Goal: Task Accomplishment & Management: Manage account settings

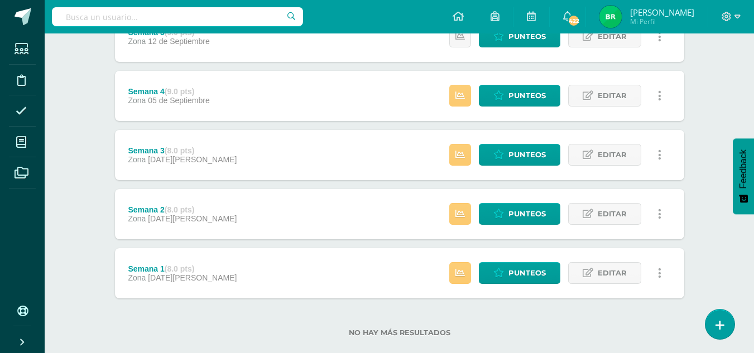
scroll to position [371, 0]
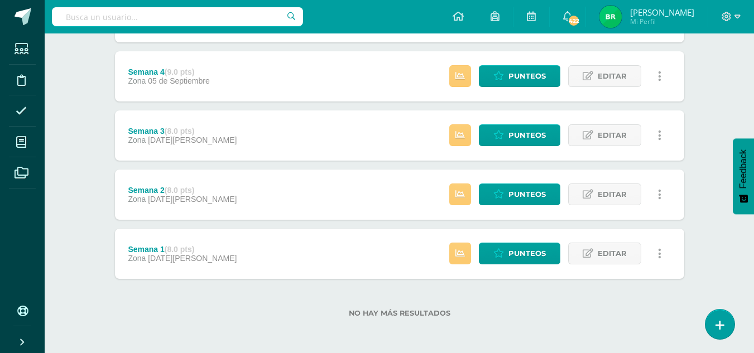
click at [519, 275] on div "Estatus de Actividad: 22 Estudiantes sin calificar 0 Estudiantes con cero Media…" at bounding box center [559, 254] width 252 height 50
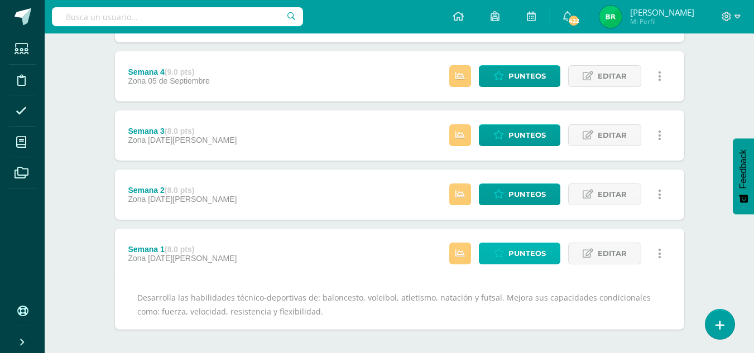
click at [524, 256] on span "Punteos" at bounding box center [527, 253] width 37 height 21
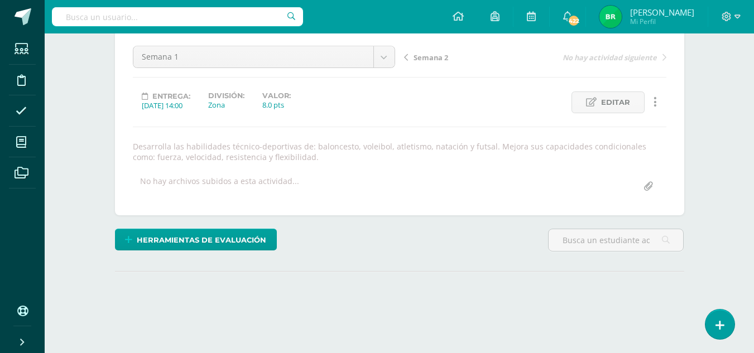
scroll to position [177, 0]
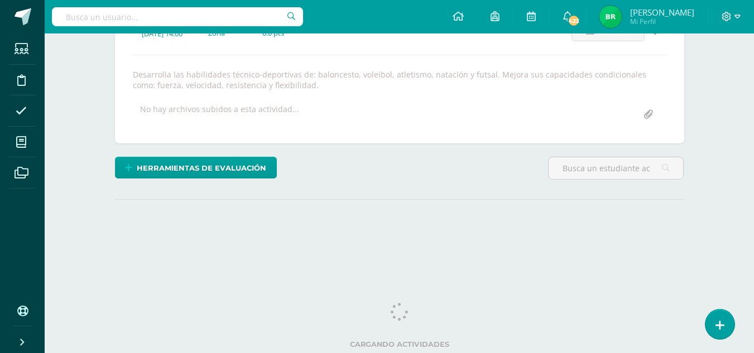
click at [754, 196] on html "Estudiantes Disciplina Asistencia Mis cursos Archivos Soporte Ayuda Reportar un…" at bounding box center [377, 54] width 754 height 463
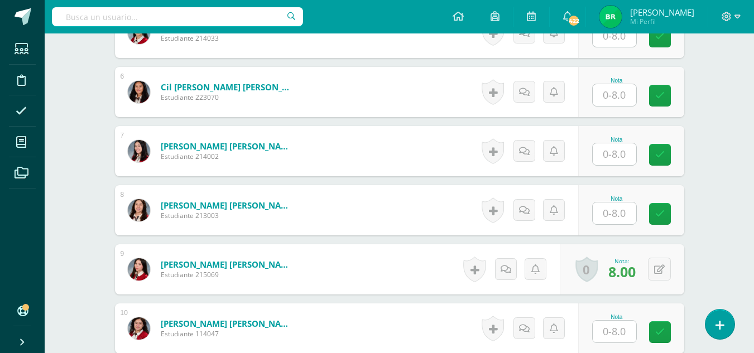
scroll to position [639, 0]
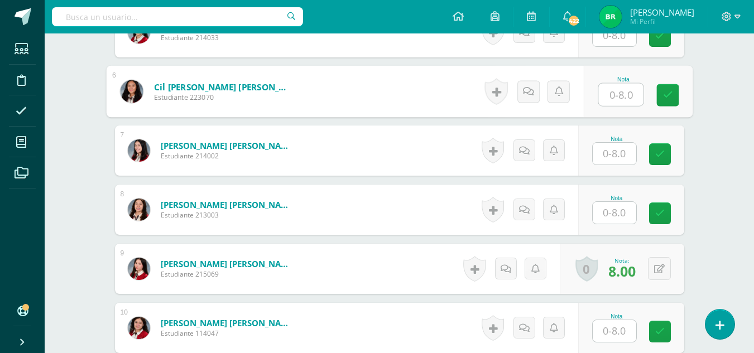
click at [611, 87] on input "text" at bounding box center [620, 95] width 45 height 22
type input "8"
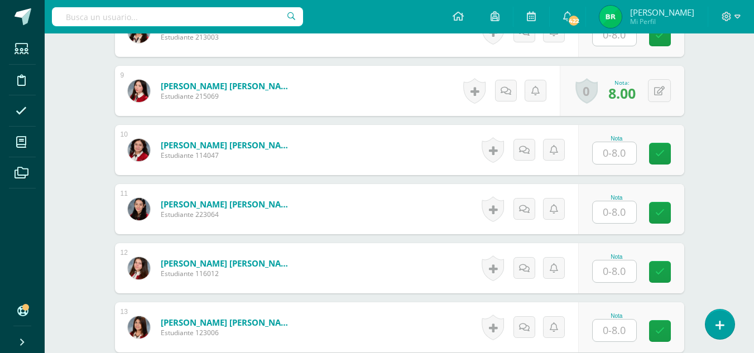
scroll to position [845, 0]
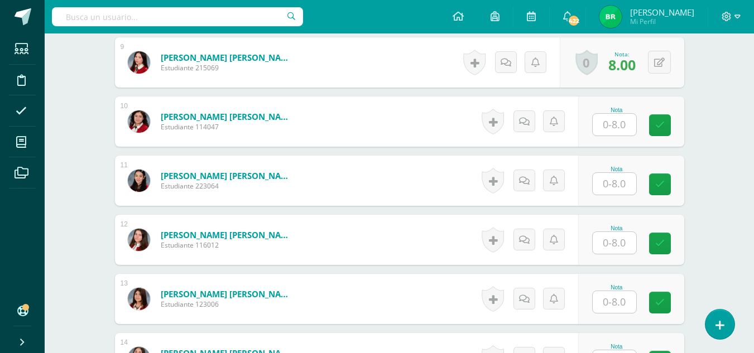
click at [615, 173] on input "text" at bounding box center [615, 184] width 44 height 22
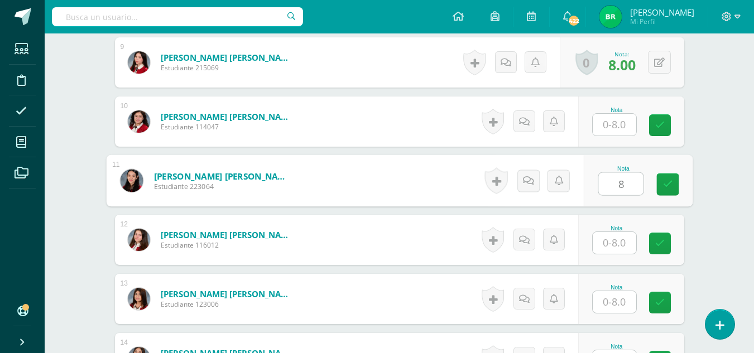
type input "8"
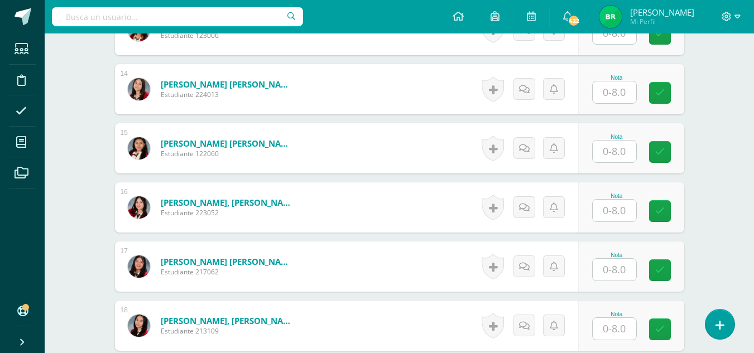
scroll to position [1124, 0]
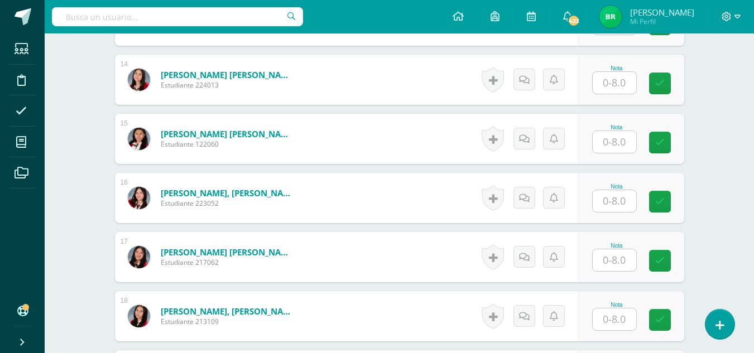
click at [612, 141] on input "text" at bounding box center [615, 142] width 44 height 22
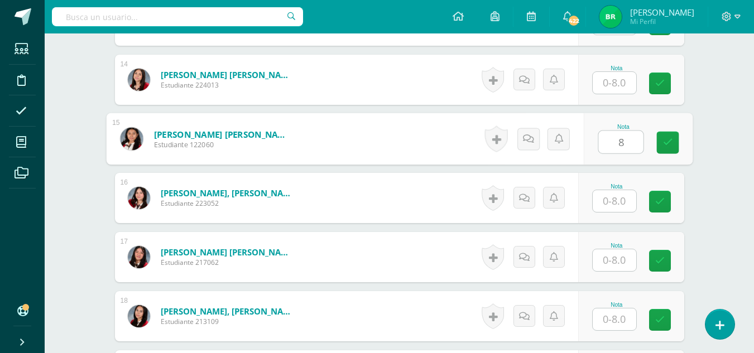
type input "8"
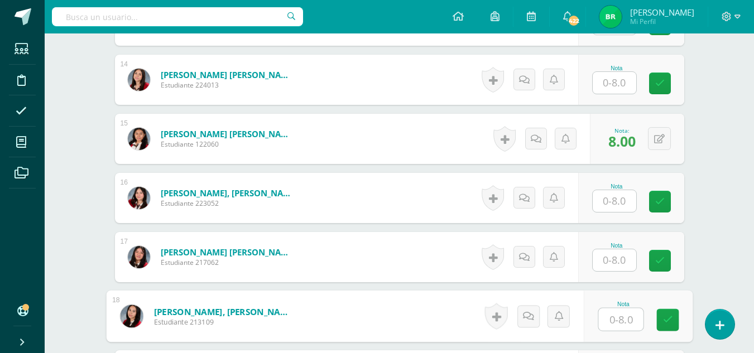
click at [621, 323] on input "text" at bounding box center [620, 320] width 45 height 22
type input "8"
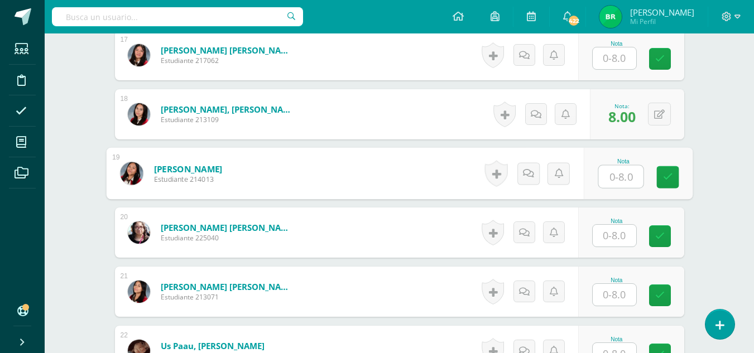
click at [613, 245] on input "text" at bounding box center [615, 236] width 44 height 22
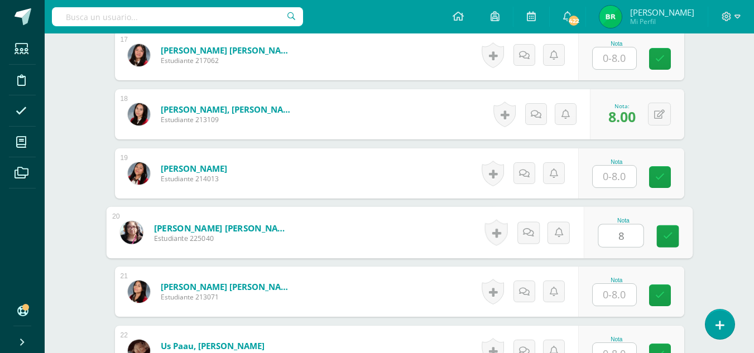
type input "8"
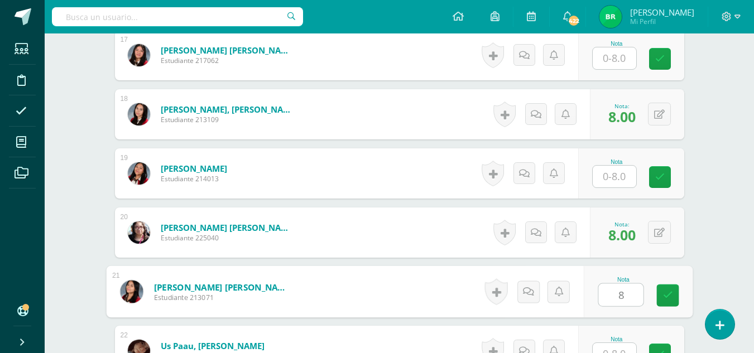
type input "8"
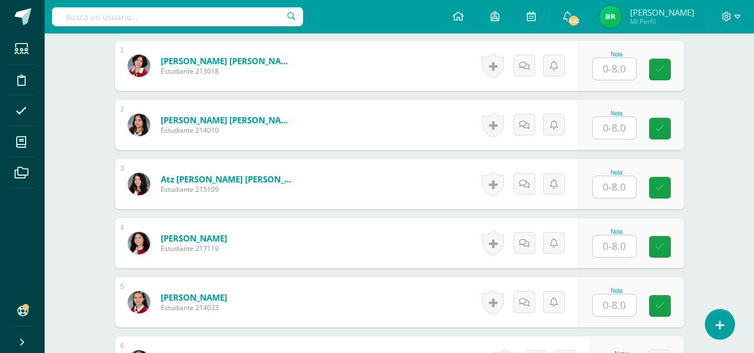
scroll to position [0, 0]
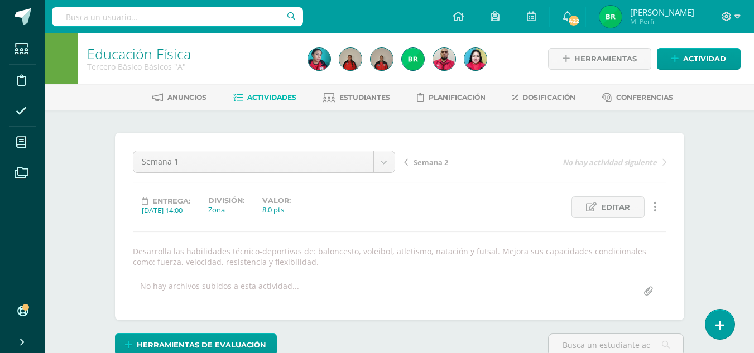
click at [428, 165] on span "Semana 2" at bounding box center [431, 162] width 35 height 10
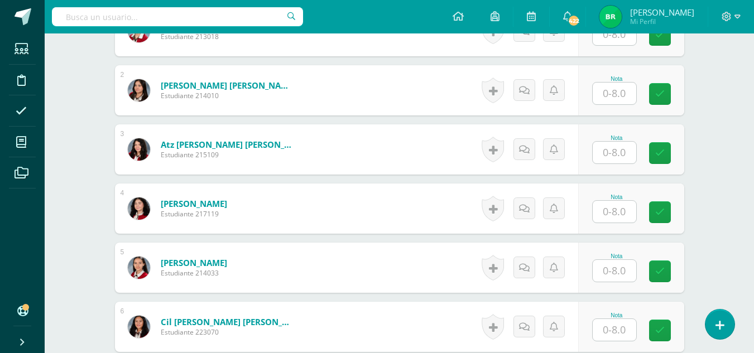
scroll to position [401, 0]
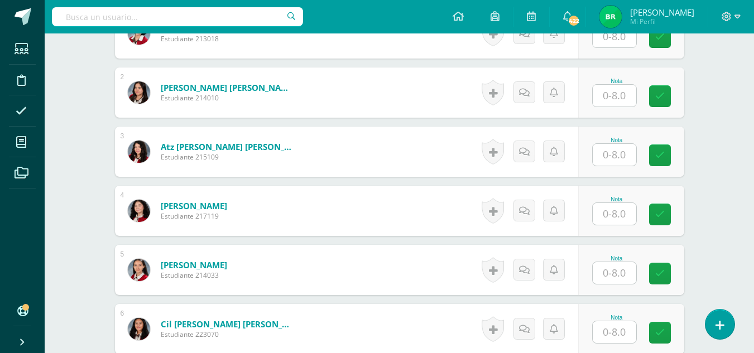
click at [611, 329] on input "text" at bounding box center [615, 333] width 44 height 22
type input "8"
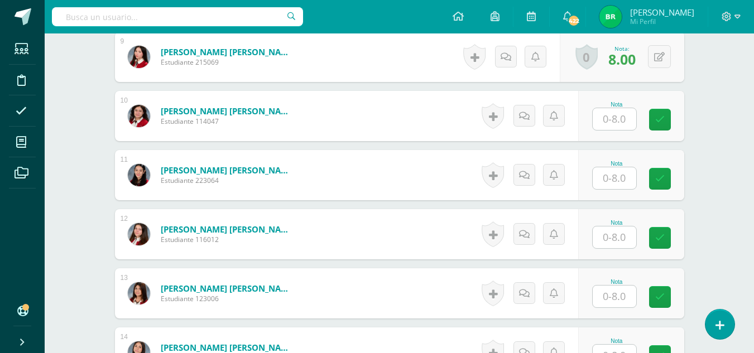
scroll to position [854, 0]
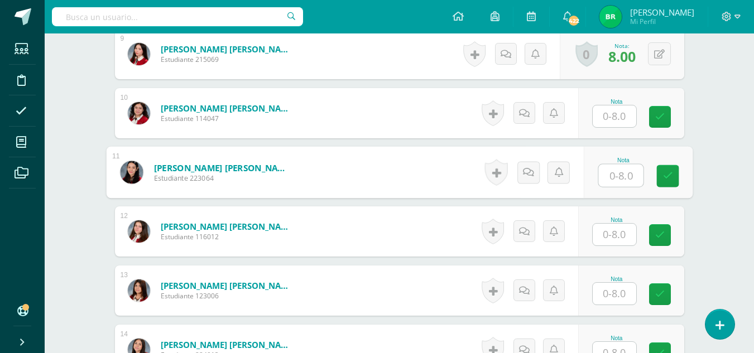
click at [625, 178] on input "text" at bounding box center [620, 176] width 45 height 22
type input "8"
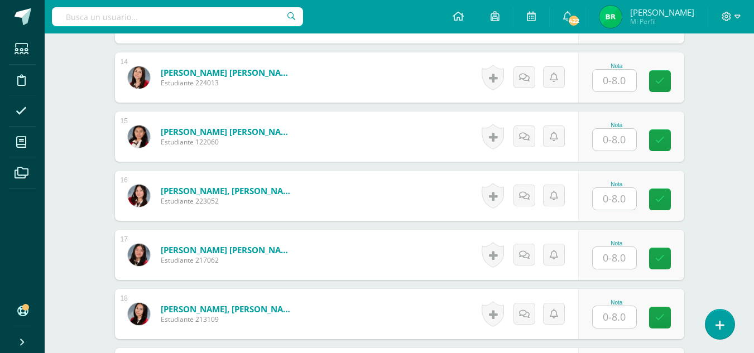
scroll to position [1145, 0]
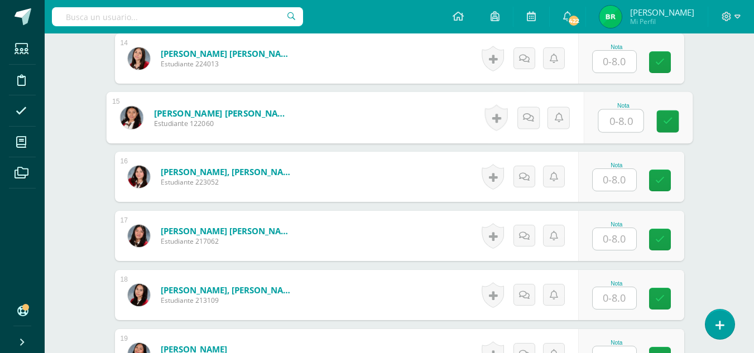
click at [613, 129] on input "text" at bounding box center [620, 121] width 45 height 22
type input "8"
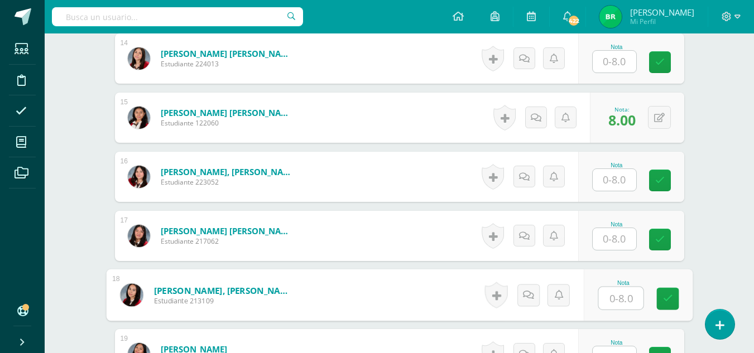
click at [605, 300] on input "text" at bounding box center [620, 299] width 45 height 22
type input "8"
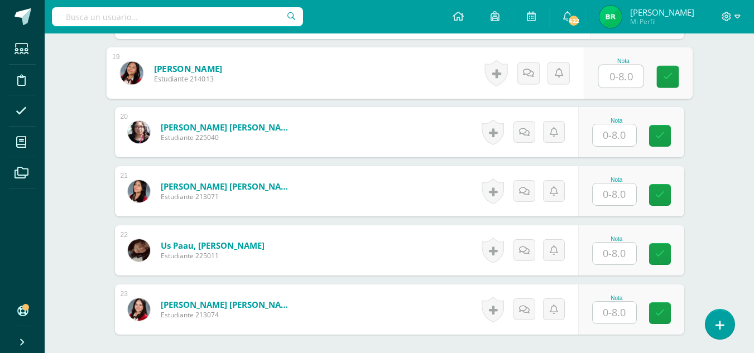
scroll to position [1404, 0]
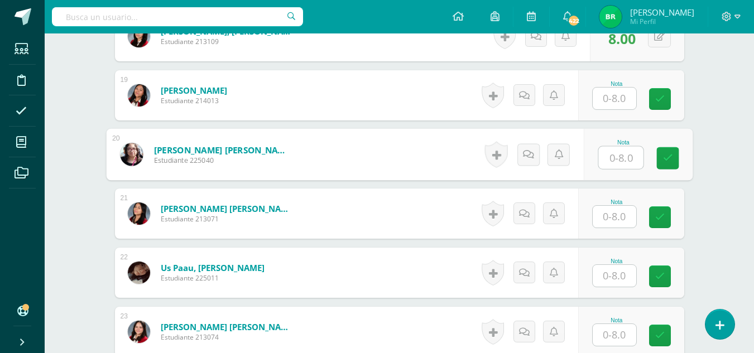
click at [628, 147] on input "text" at bounding box center [620, 158] width 45 height 22
type input "8"
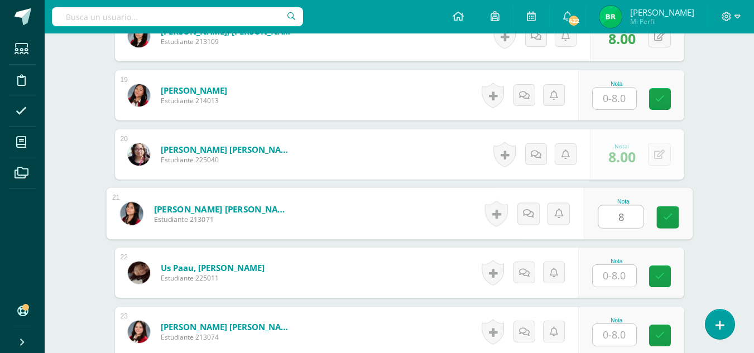
type input "8"
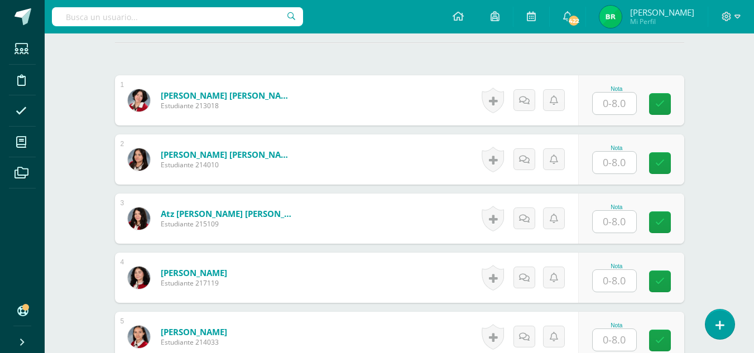
scroll to position [0, 0]
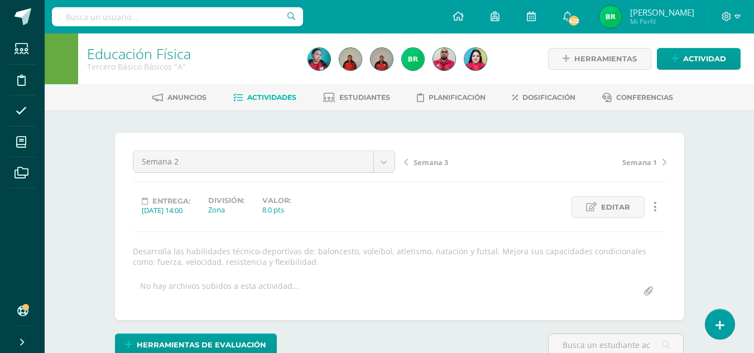
click at [429, 160] on span "Semana 3" at bounding box center [431, 162] width 35 height 10
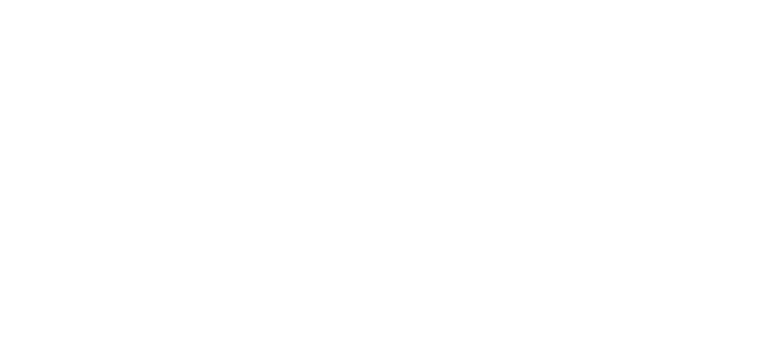
drag, startPoint x: 0, startPoint y: 0, endPoint x: 762, endPoint y: 83, distance: 766.6
click at [0, 0] on html at bounding box center [0, 0] width 0 height 0
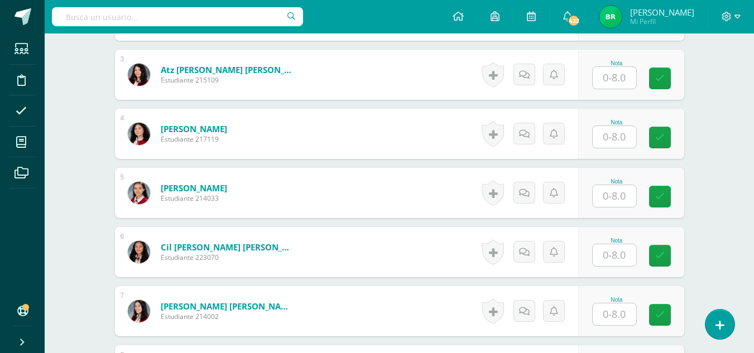
scroll to position [485, 0]
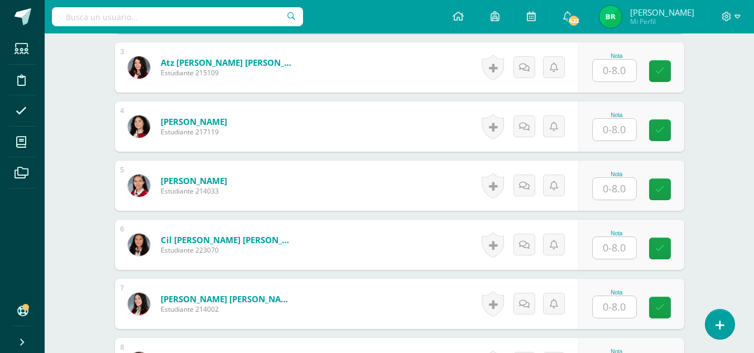
click at [602, 245] on input "text" at bounding box center [615, 248] width 44 height 22
type input "8"
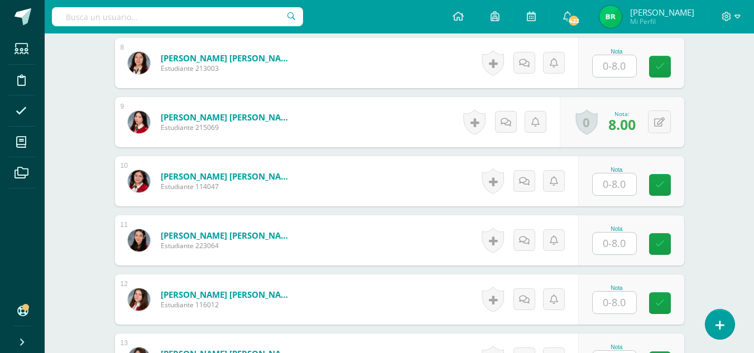
scroll to position [789, 0]
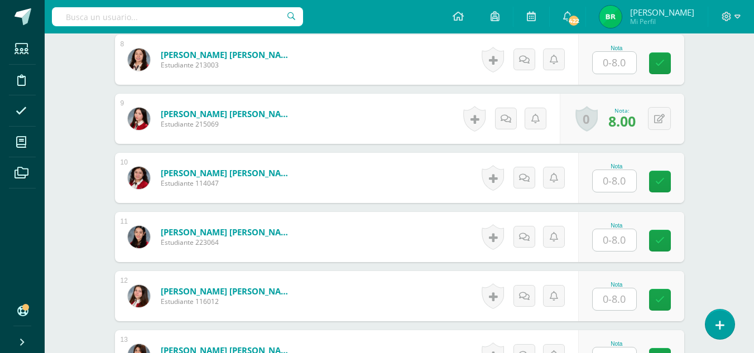
click at [634, 231] on input "text" at bounding box center [615, 240] width 44 height 22
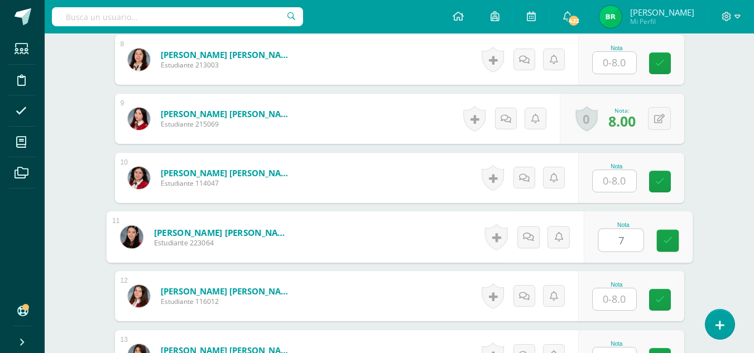
type input "7"
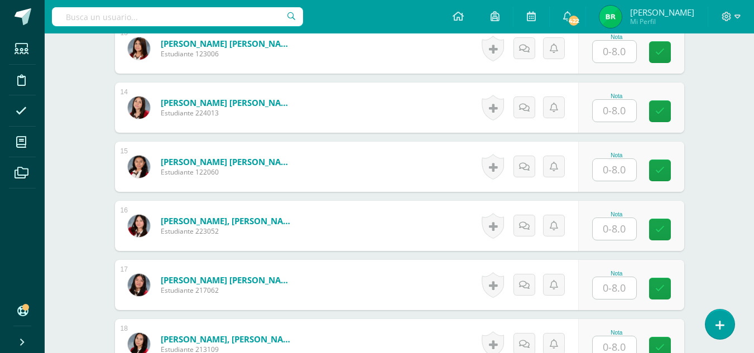
scroll to position [1103, 0]
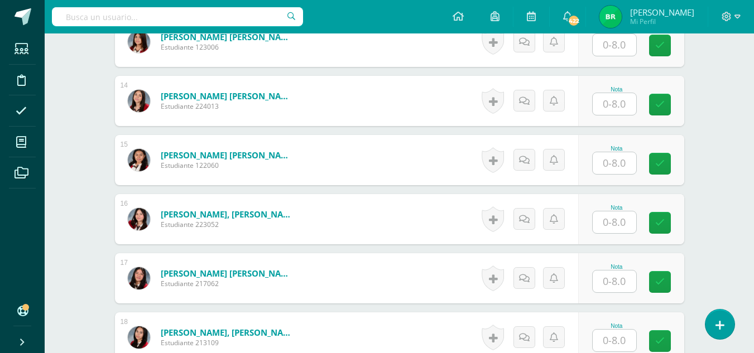
click at [611, 171] on input "text" at bounding box center [615, 163] width 44 height 22
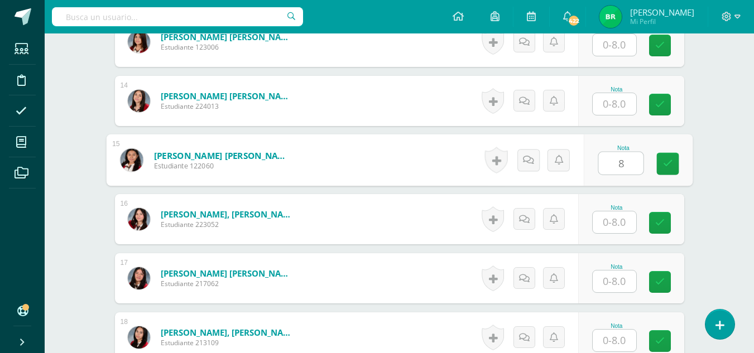
type input "8"
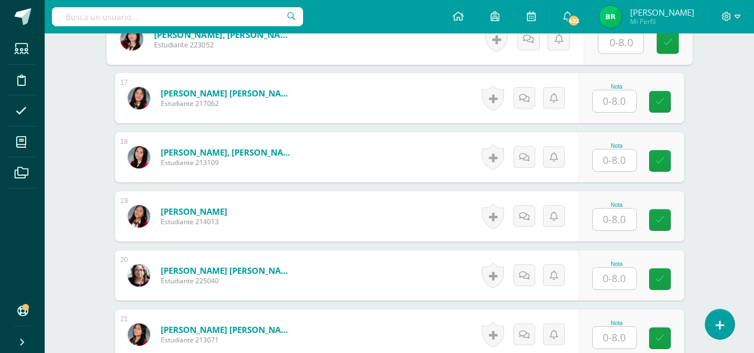
scroll to position [1286, 0]
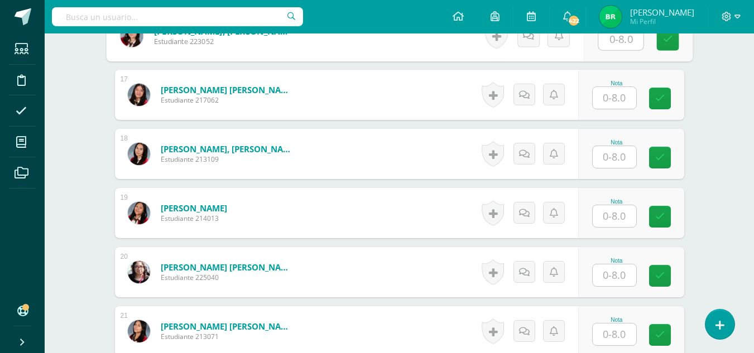
click at [622, 158] on input "text" at bounding box center [615, 157] width 44 height 22
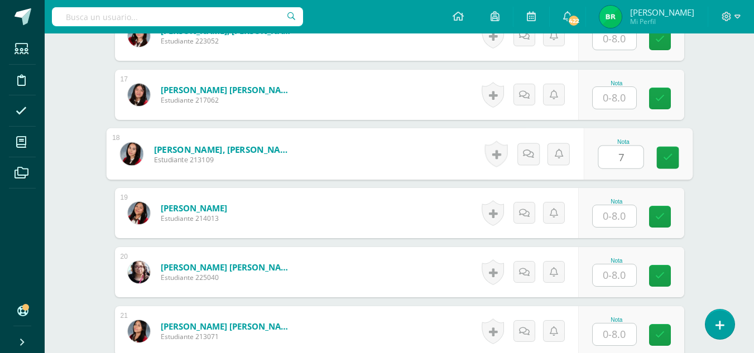
type input "7"
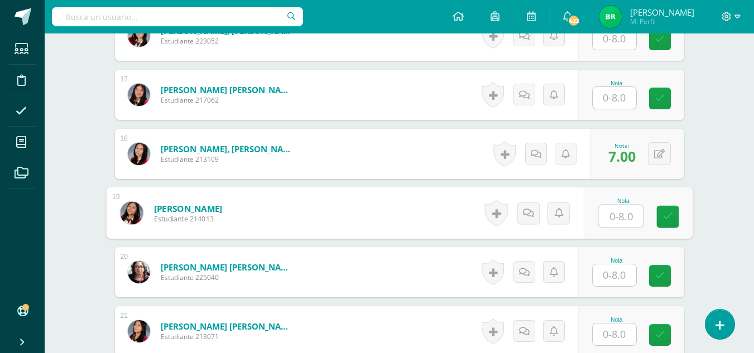
click at [615, 273] on input "text" at bounding box center [615, 276] width 44 height 22
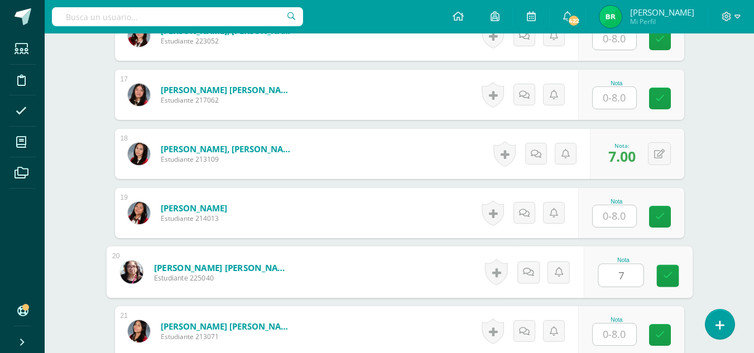
type input "7"
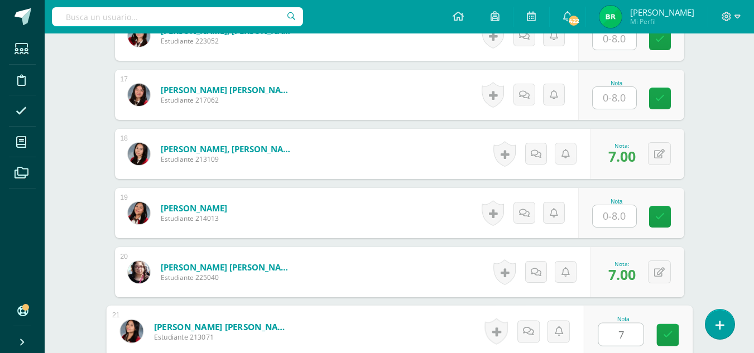
type input "7"
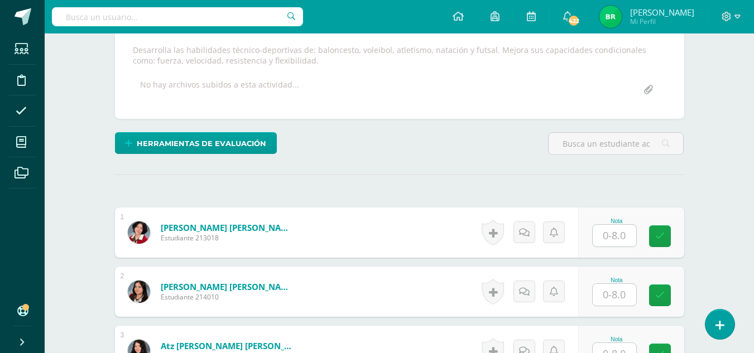
scroll to position [0, 0]
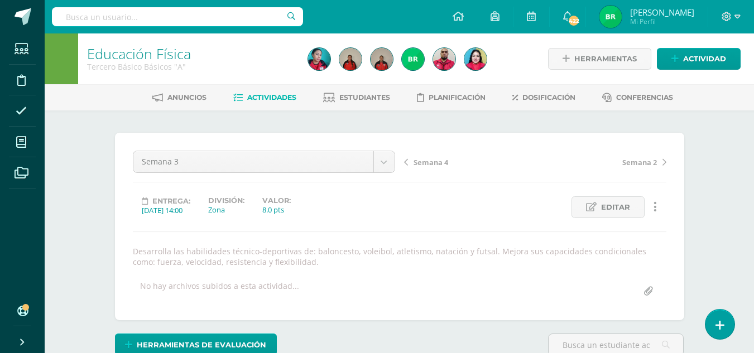
click at [418, 160] on span "Semana 4" at bounding box center [431, 162] width 35 height 10
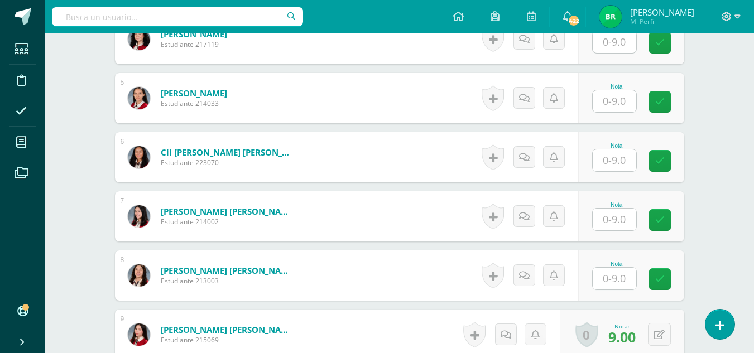
scroll to position [576, 0]
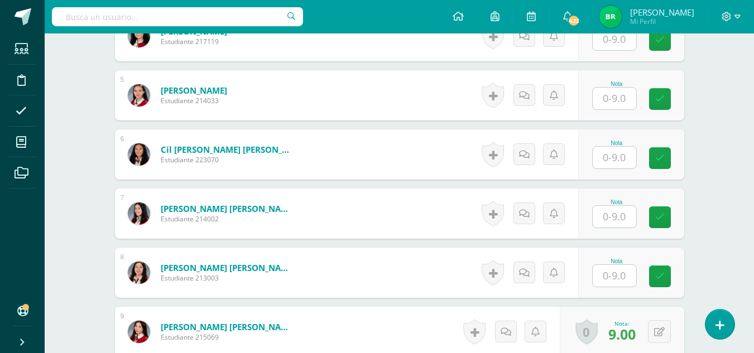
click at [616, 145] on div "Nota" at bounding box center [616, 143] width 49 height 6
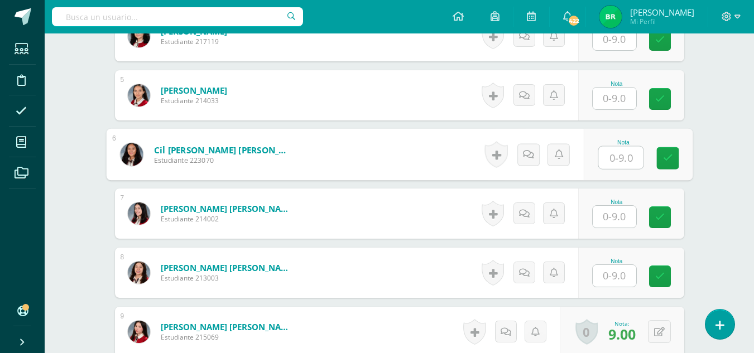
click at [617, 151] on input "text" at bounding box center [620, 158] width 45 height 22
type input "9"
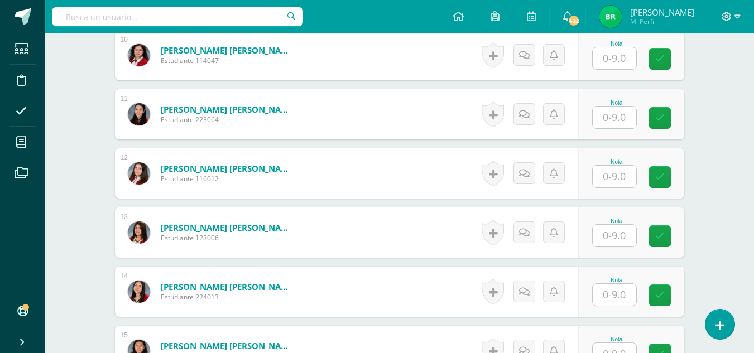
scroll to position [914, 0]
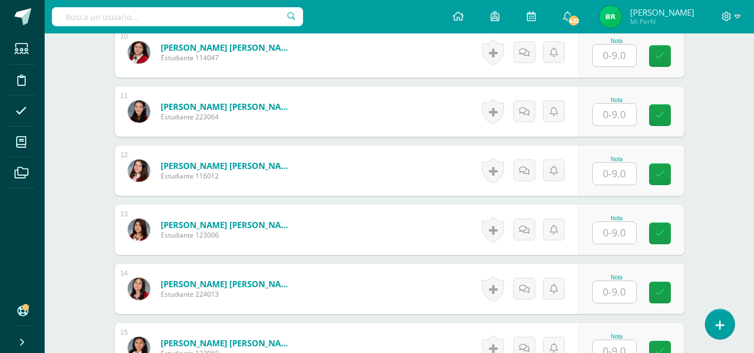
click at [617, 116] on input "text" at bounding box center [615, 115] width 44 height 22
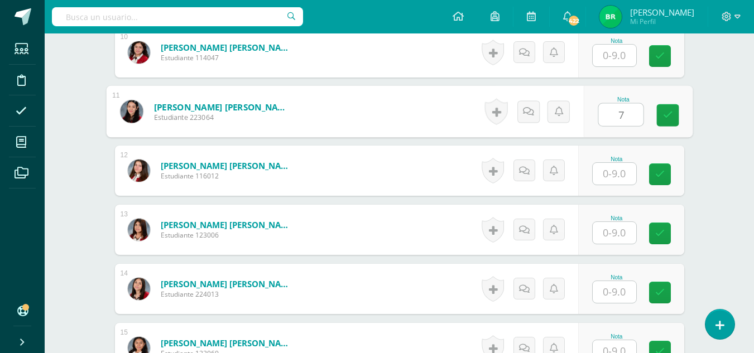
type input "7"
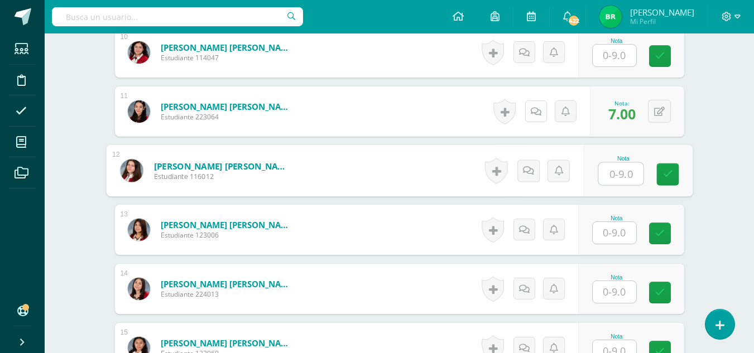
click at [533, 112] on icon at bounding box center [536, 111] width 11 height 9
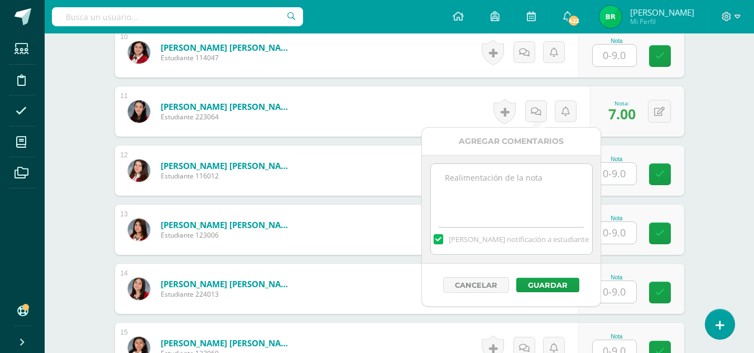
click at [443, 239] on label at bounding box center [438, 239] width 9 height 10
click at [0, 0] on input "[PERSON_NAME] notificación a estudiante" at bounding box center [0, 0] width 0 height 0
click at [479, 183] on textarea at bounding box center [511, 192] width 161 height 56
type textarea "Mejorar actitud al momento de realizar los ejercicios durante la clase"
click at [544, 286] on button "Guardar" at bounding box center [547, 285] width 63 height 15
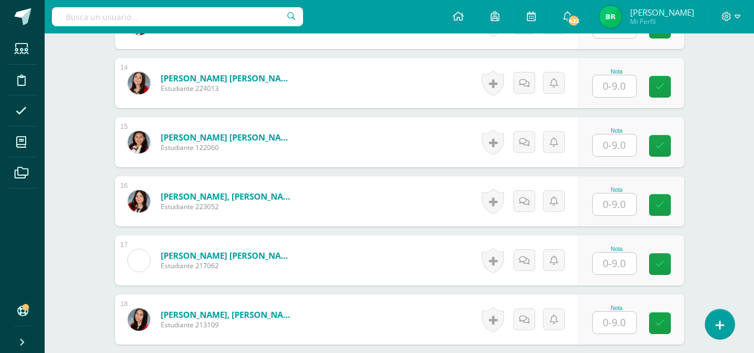
scroll to position [1152, 0]
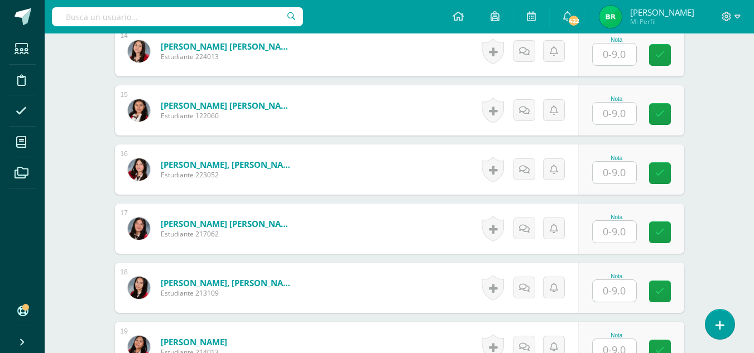
click at [613, 122] on input "text" at bounding box center [615, 114] width 44 height 22
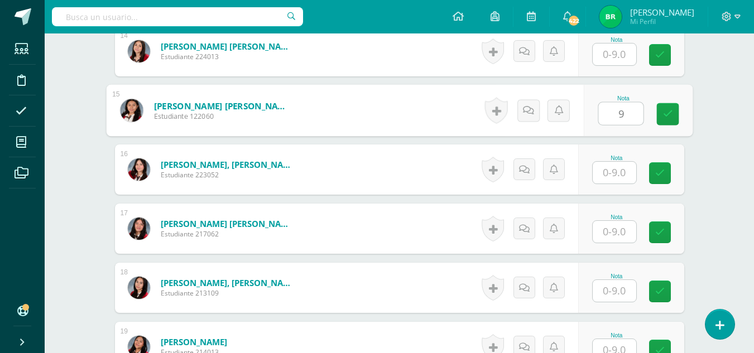
type input "9"
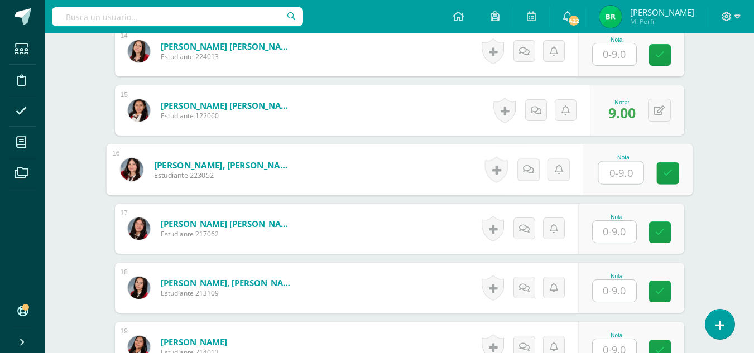
click at [605, 291] on input "text" at bounding box center [615, 291] width 44 height 22
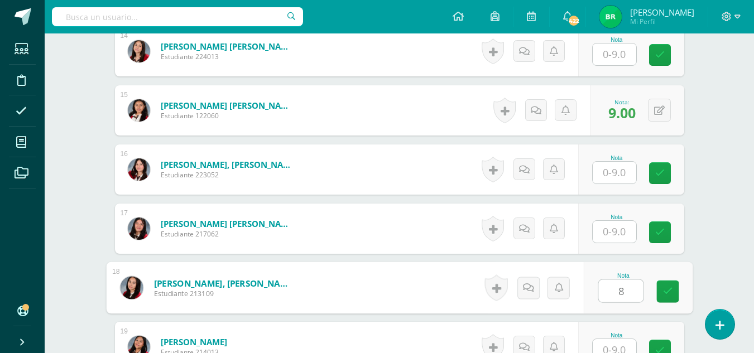
type input "8"
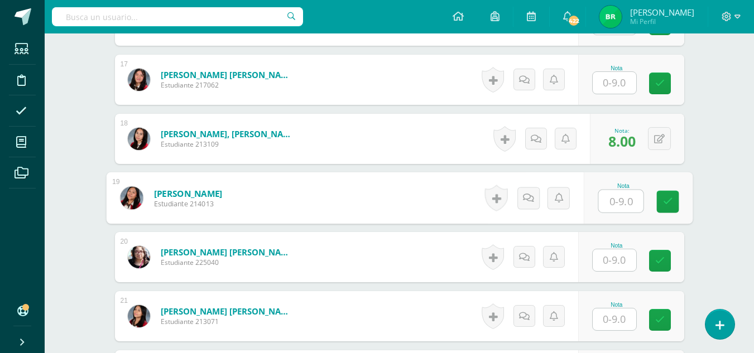
scroll to position [1358, 0]
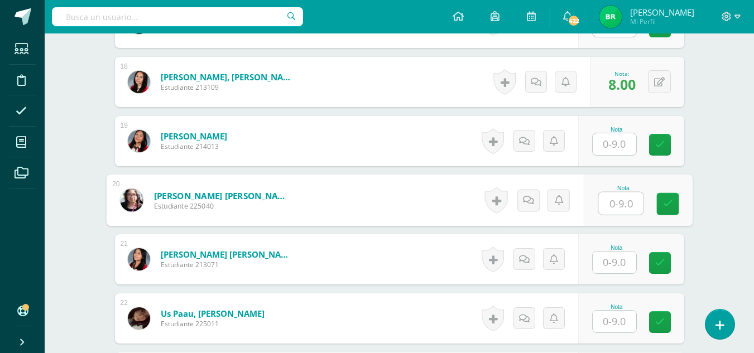
click at [625, 207] on input "text" at bounding box center [620, 204] width 45 height 22
type input "8"
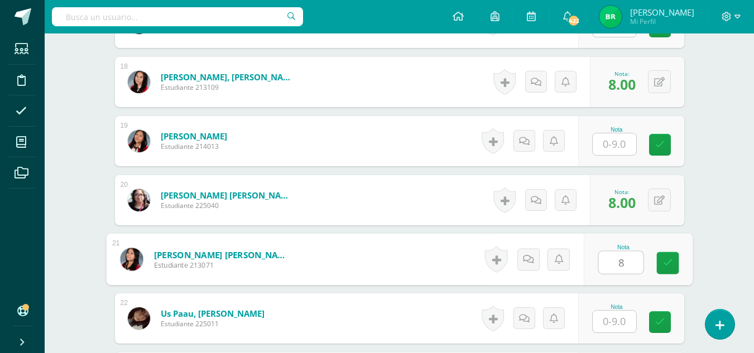
type input "8"
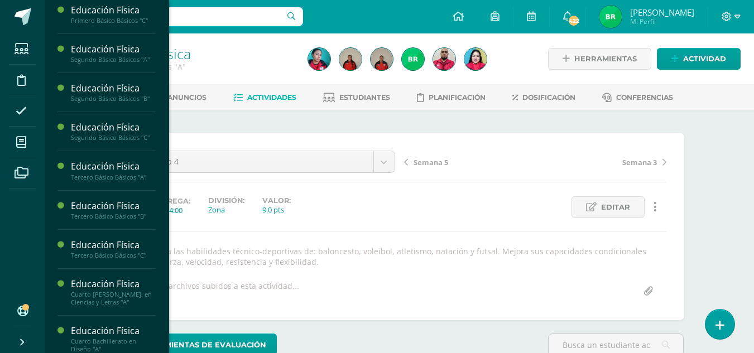
scroll to position [1087, 0]
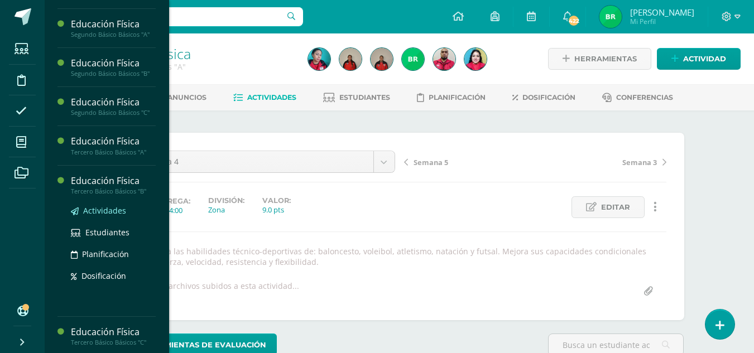
click at [104, 216] on span "Actividades" at bounding box center [104, 210] width 43 height 11
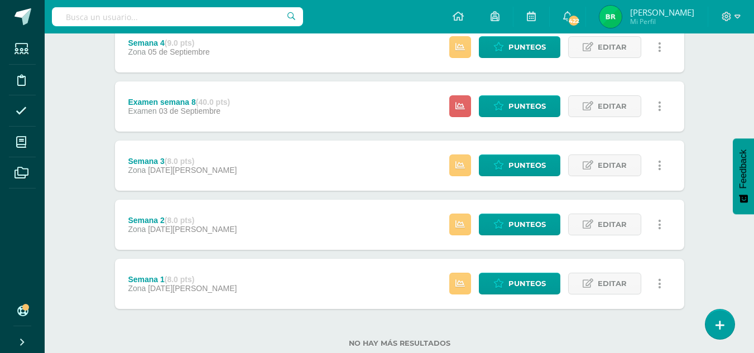
scroll to position [371, 0]
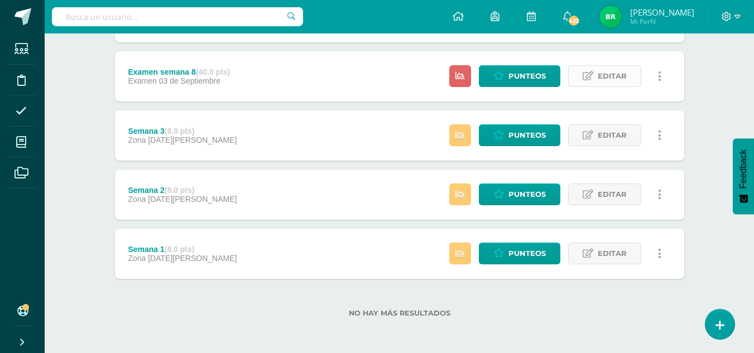
click at [604, 71] on span "Editar" at bounding box center [612, 76] width 29 height 21
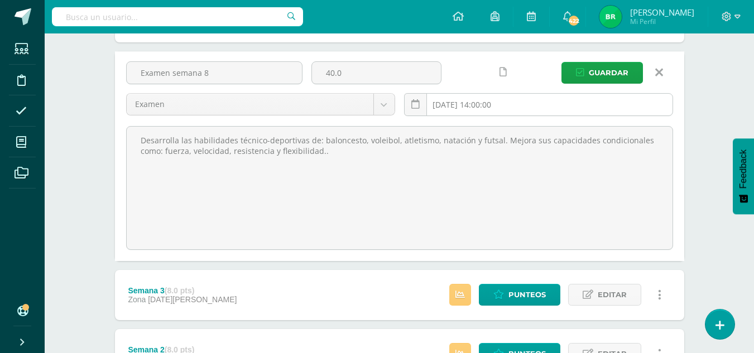
click at [448, 114] on input "2025-09-03 14:00:00" at bounding box center [539, 105] width 268 height 22
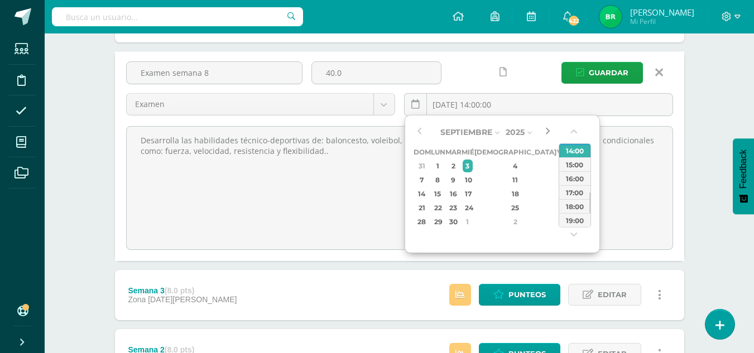
click at [547, 131] on button "button" at bounding box center [547, 132] width 11 height 17
click at [558, 168] on div "3" at bounding box center [563, 166] width 10 height 13
type input "2025-10-03 14:00"
click at [604, 73] on span "Guardar" at bounding box center [609, 73] width 40 height 21
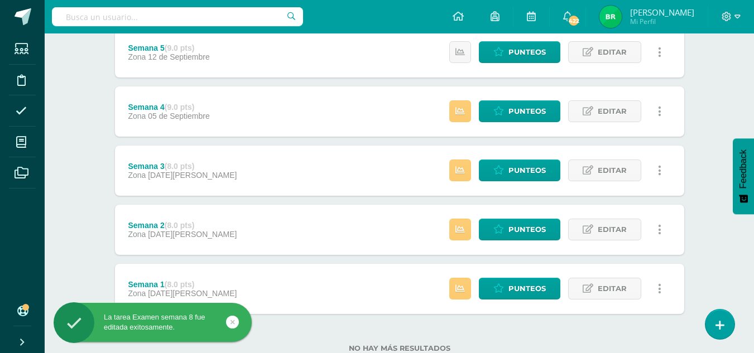
scroll to position [371, 0]
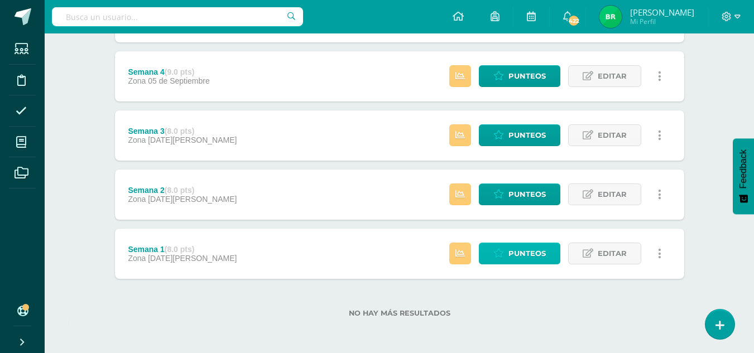
click at [510, 253] on span "Punteos" at bounding box center [527, 253] width 37 height 21
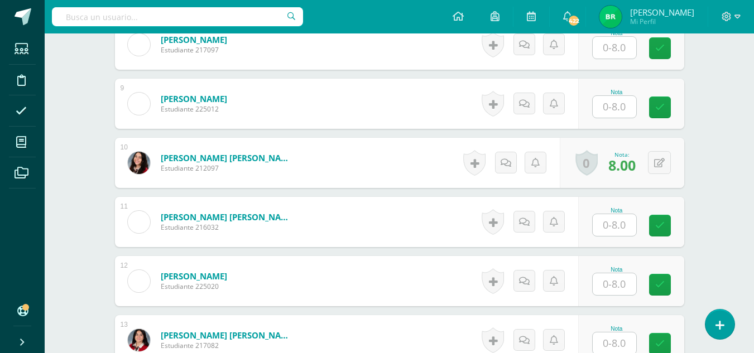
scroll to position [807, 0]
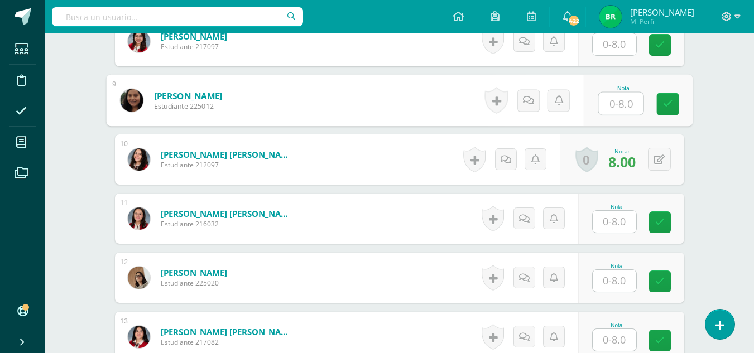
click at [612, 101] on input "text" at bounding box center [620, 104] width 45 height 22
type input "8"
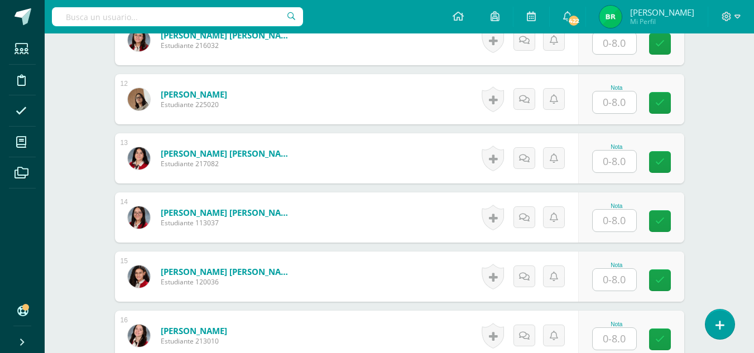
scroll to position [980, 0]
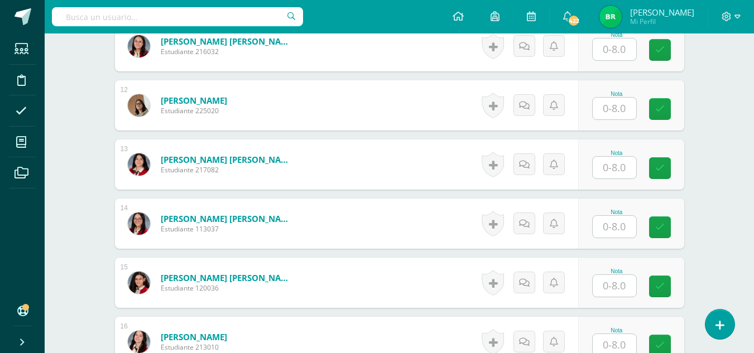
click at [604, 107] on input "text" at bounding box center [615, 109] width 44 height 22
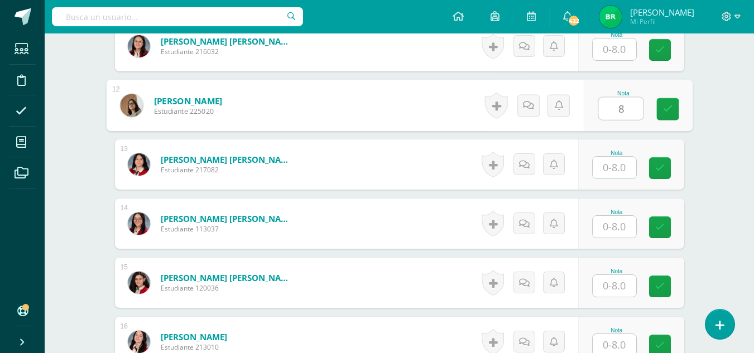
type input "8"
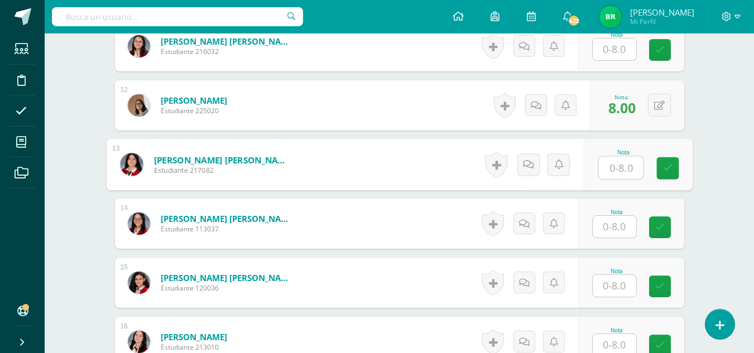
click at [630, 291] on input "text" at bounding box center [615, 286] width 44 height 22
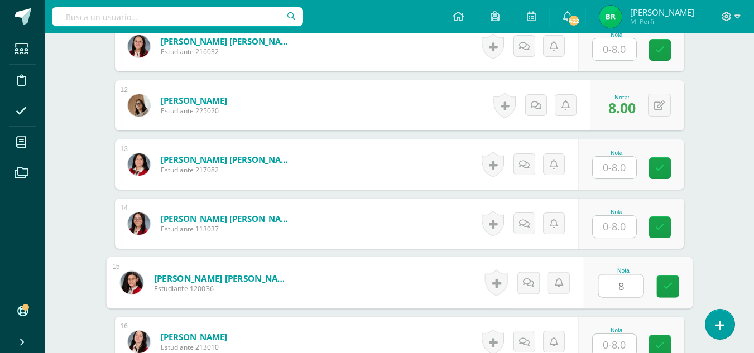
type input "8"
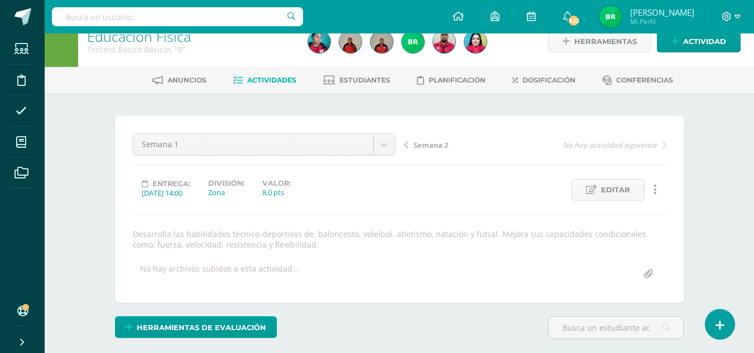
scroll to position [0, 0]
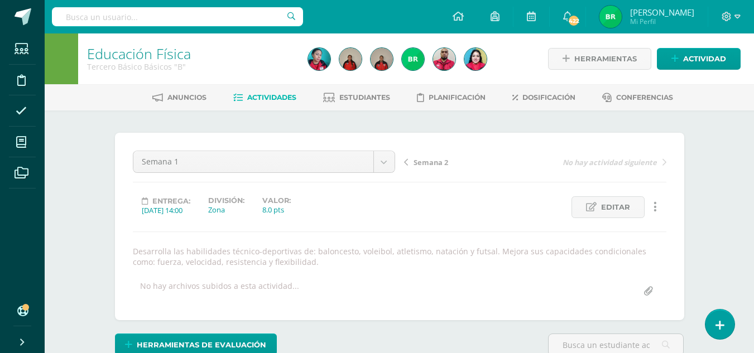
click at [430, 165] on span "Semana 2" at bounding box center [431, 162] width 35 height 10
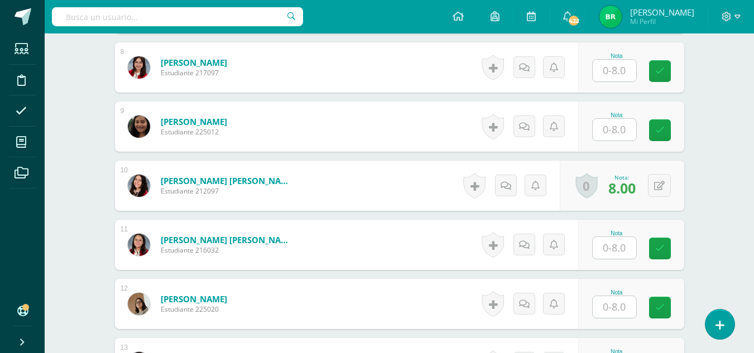
scroll to position [784, 0]
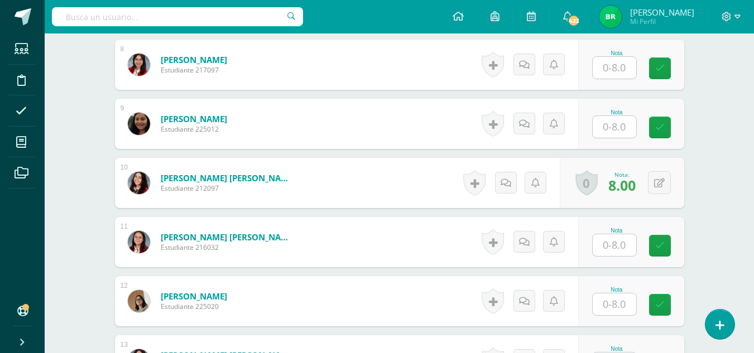
click at [607, 135] on input "text" at bounding box center [615, 127] width 44 height 22
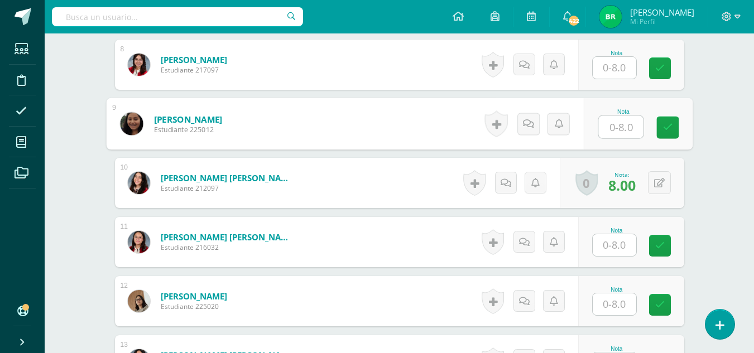
type input "8"
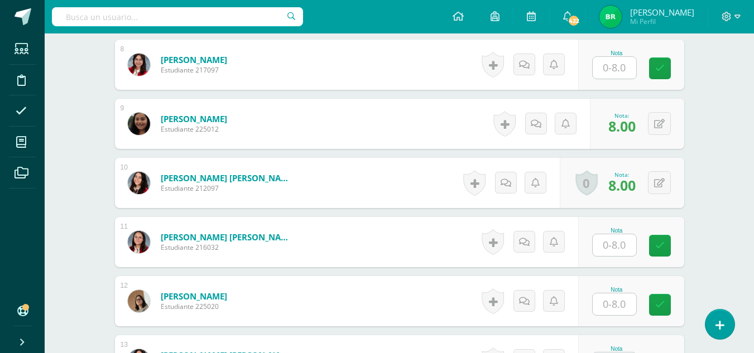
click at [607, 308] on input "text" at bounding box center [615, 305] width 44 height 22
type input "8"
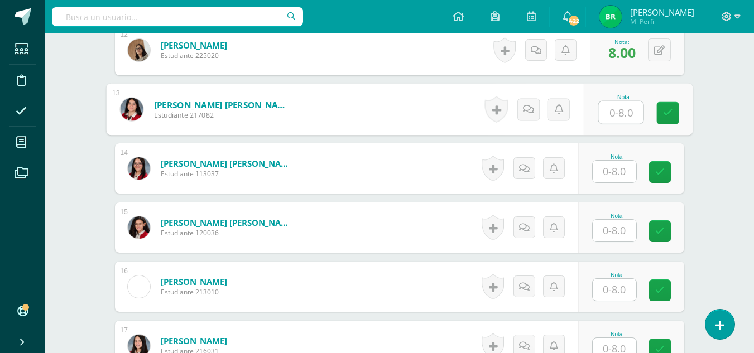
scroll to position [1087, 0]
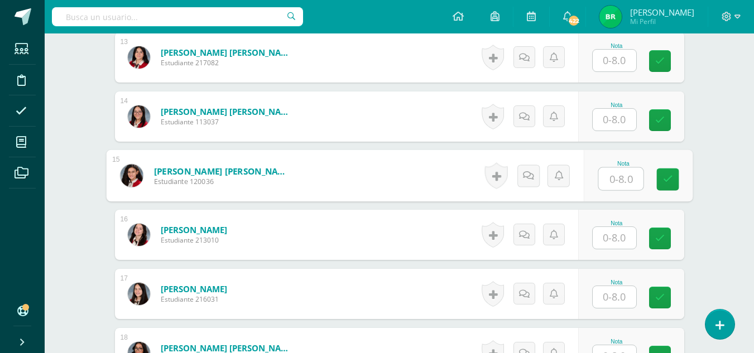
click at [621, 179] on input "text" at bounding box center [620, 179] width 45 height 22
type input "8"
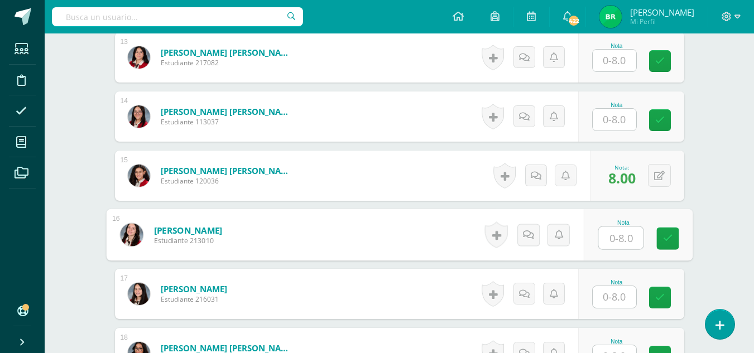
scroll to position [0, 0]
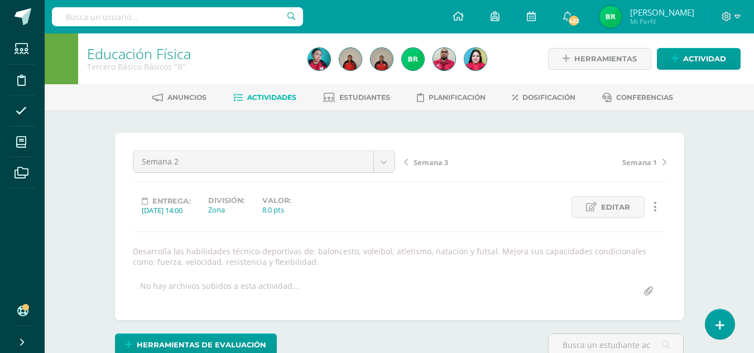
click at [435, 165] on span "Semana 3" at bounding box center [431, 162] width 35 height 10
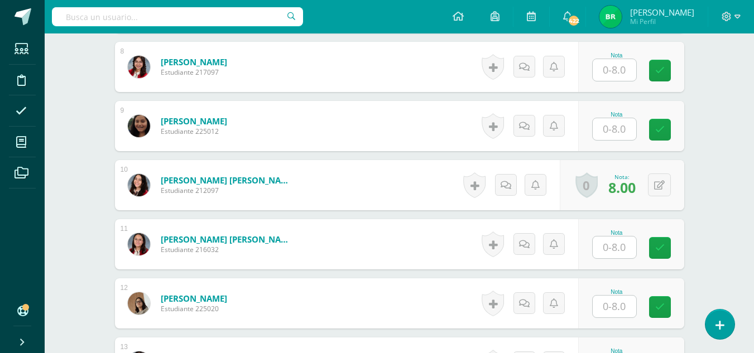
scroll to position [788, 0]
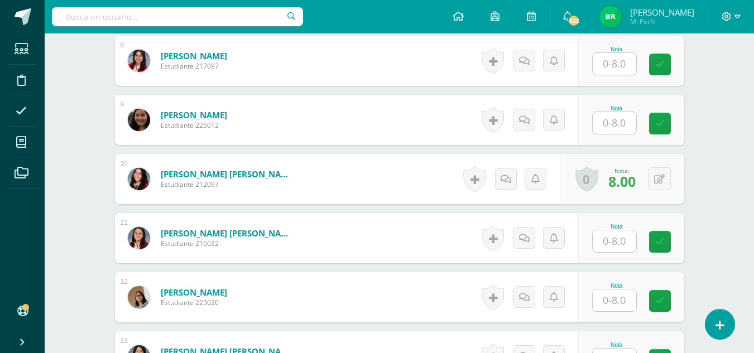
click at [606, 130] on input "text" at bounding box center [615, 123] width 44 height 22
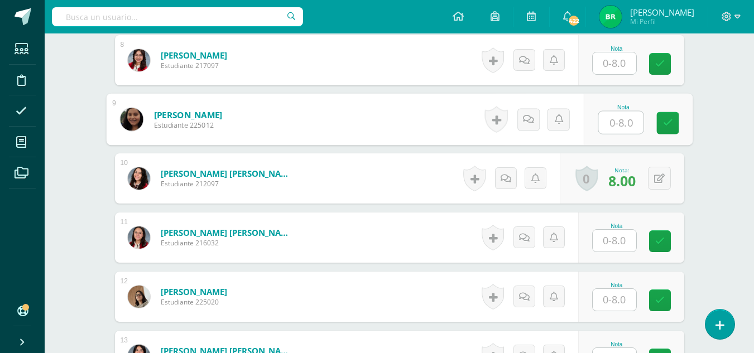
type input "8"
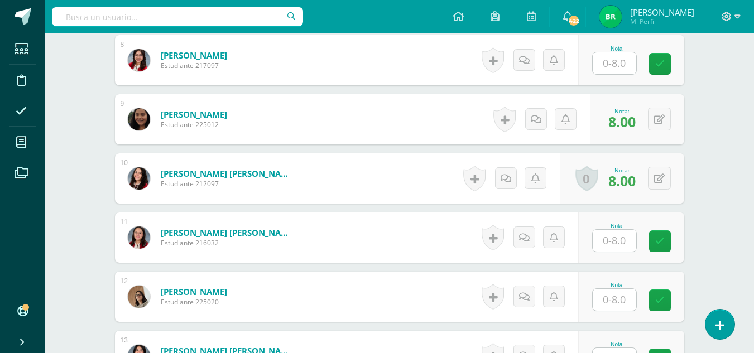
click at [624, 296] on input "text" at bounding box center [615, 300] width 44 height 22
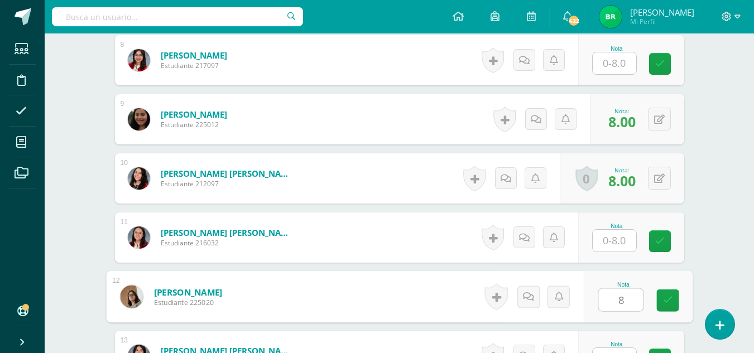
type input "8"
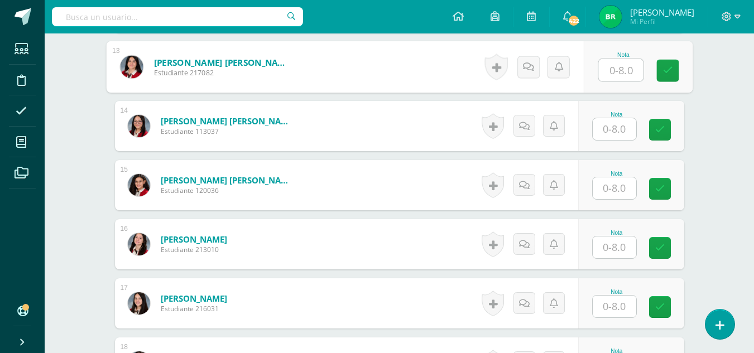
scroll to position [1081, 0]
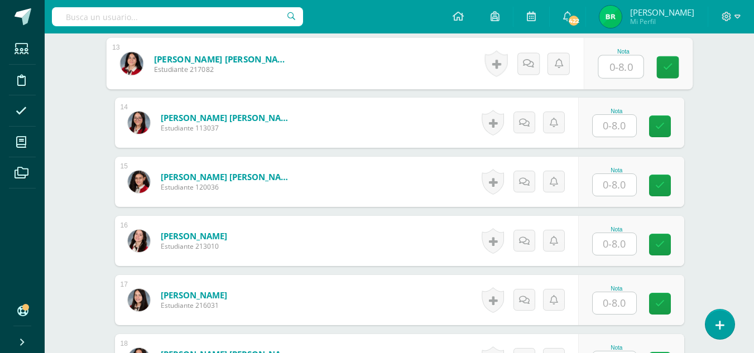
click at [612, 189] on input "text" at bounding box center [615, 185] width 44 height 22
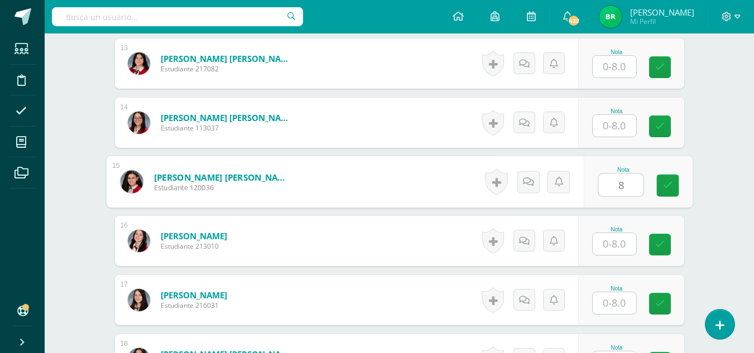
type input "8"
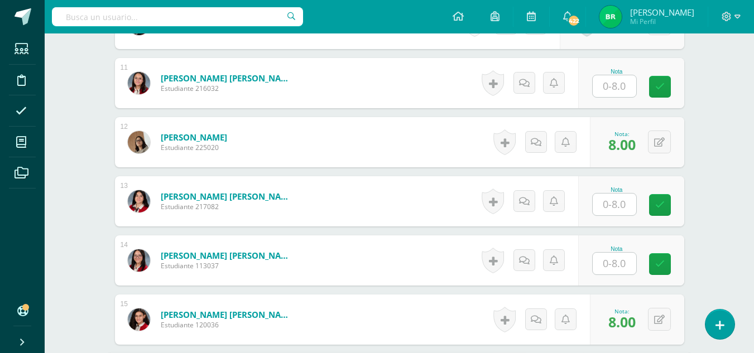
scroll to position [0, 0]
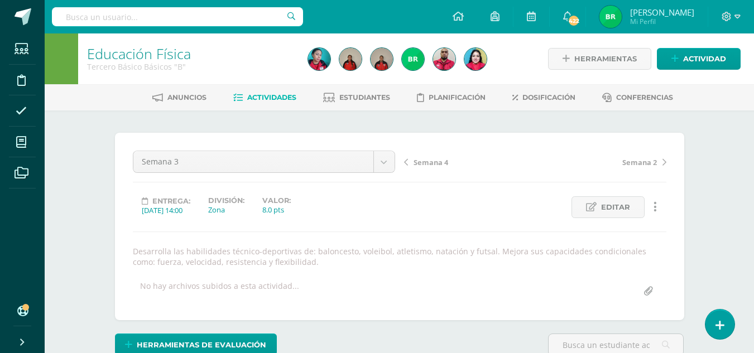
click at [438, 162] on span "Semana 4" at bounding box center [431, 162] width 35 height 10
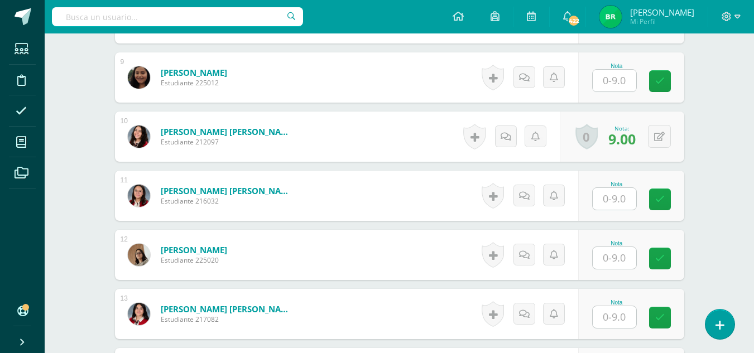
scroll to position [833, 0]
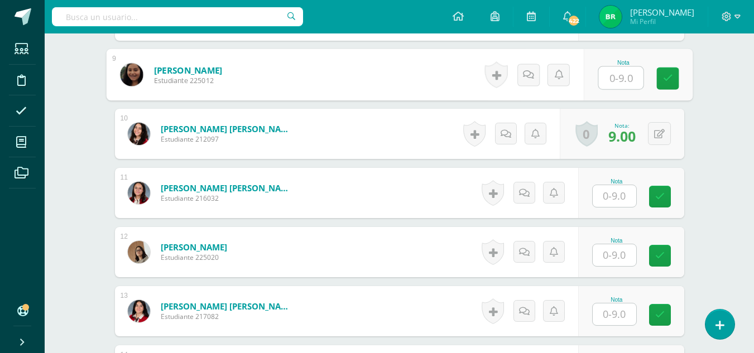
click at [625, 78] on input "text" at bounding box center [620, 78] width 45 height 22
type input "9"
click at [611, 254] on input "text" at bounding box center [615, 255] width 44 height 22
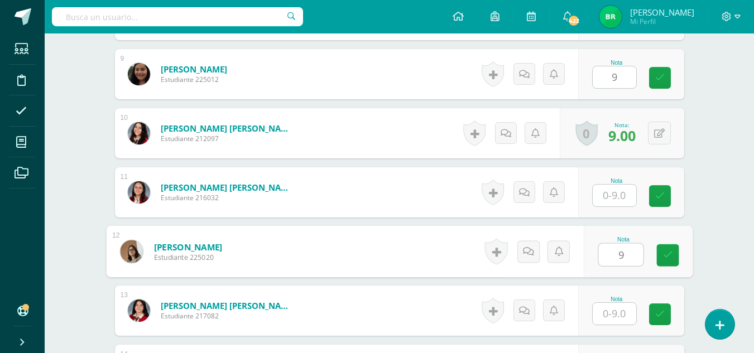
type input "9"
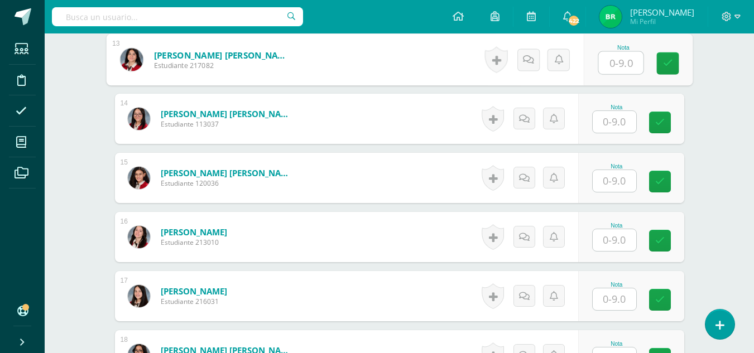
scroll to position [1088, 0]
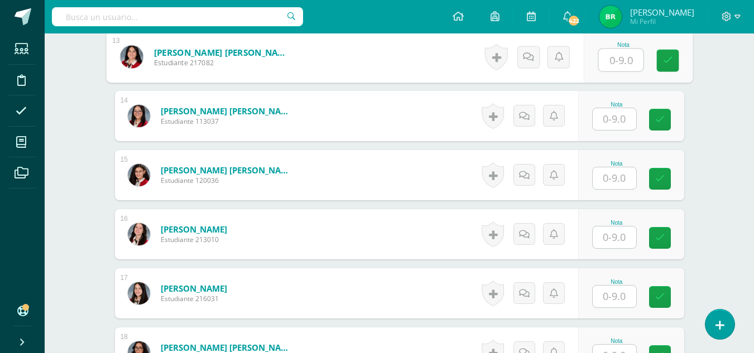
click at [625, 185] on input "text" at bounding box center [615, 178] width 44 height 22
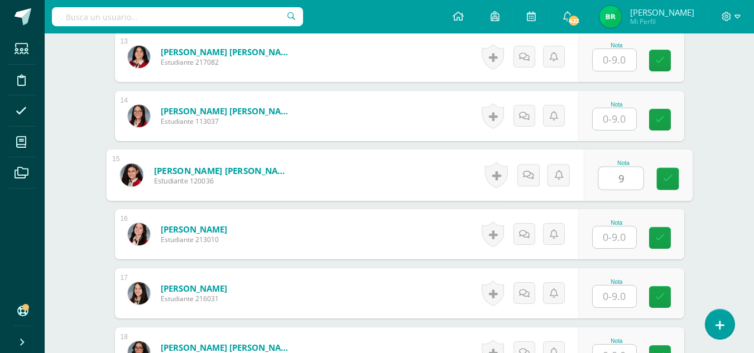
type input "9"
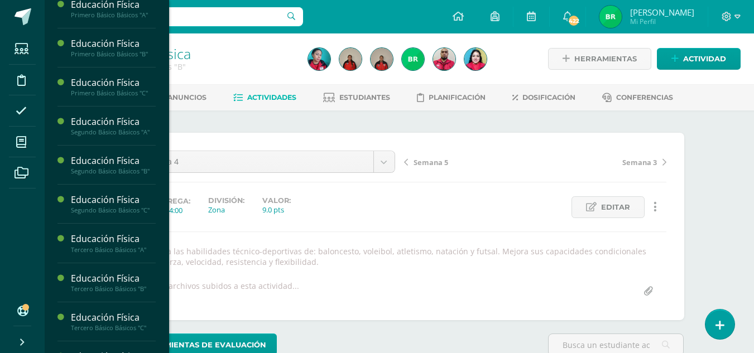
scroll to position [1087, 0]
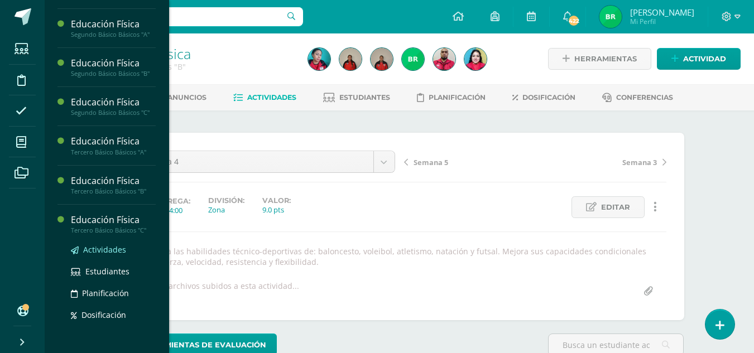
click at [113, 255] on span "Actividades" at bounding box center [104, 250] width 43 height 11
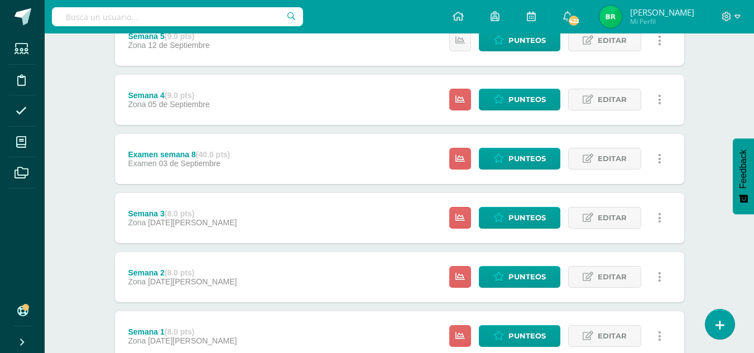
scroll to position [285, 0]
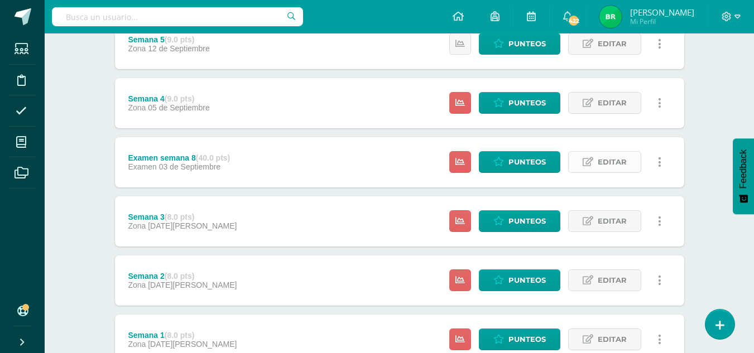
click at [619, 157] on span "Editar" at bounding box center [612, 162] width 29 height 21
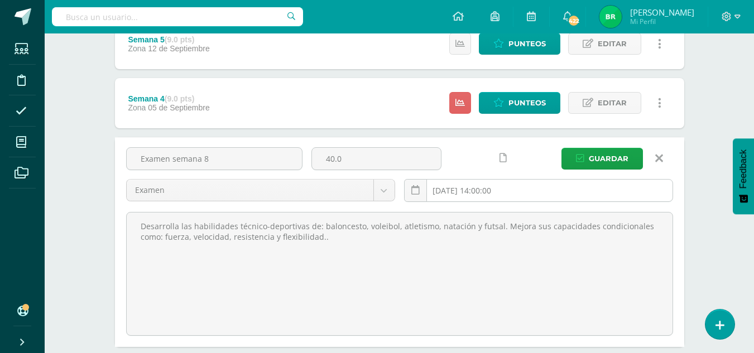
click at [439, 193] on input "2025-09-03 14:00:00" at bounding box center [539, 191] width 268 height 22
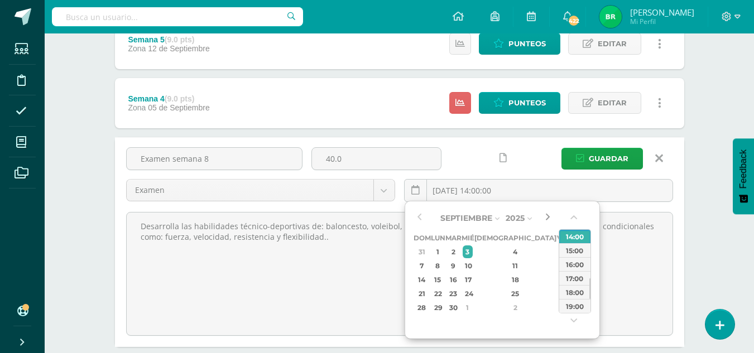
click at [549, 217] on button "button" at bounding box center [547, 218] width 11 height 17
click at [558, 255] on div "3" at bounding box center [563, 252] width 10 height 13
type input "2025-10-03 14:00"
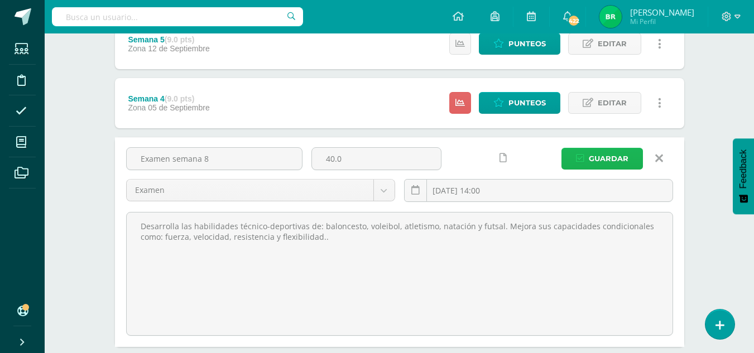
click at [596, 164] on span "Guardar" at bounding box center [609, 159] width 40 height 21
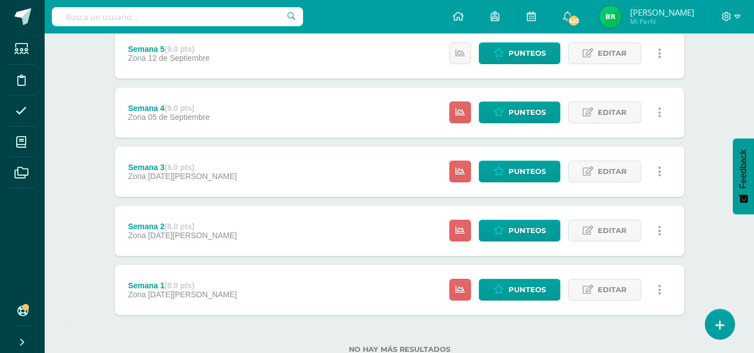
scroll to position [371, 0]
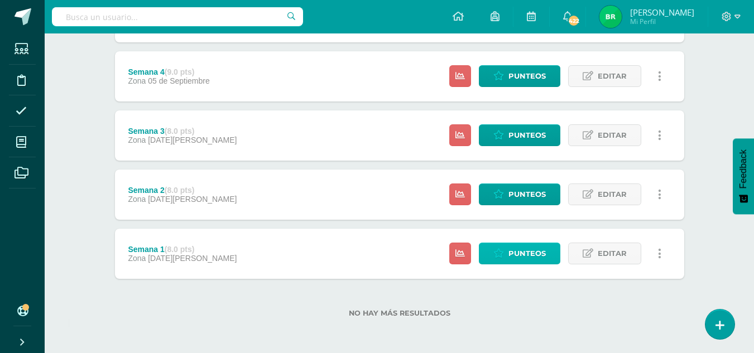
click at [516, 262] on span "Punteos" at bounding box center [527, 253] width 37 height 21
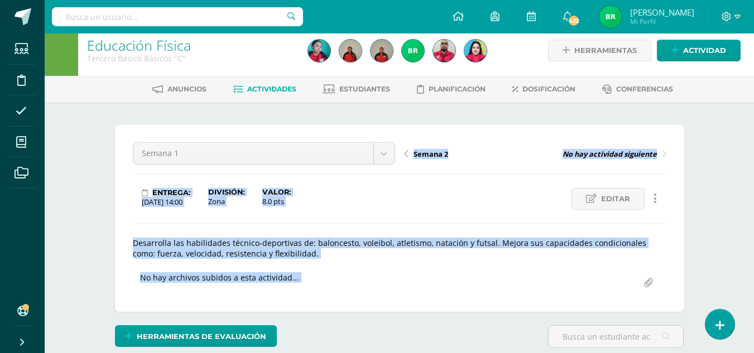
scroll to position [9, 0]
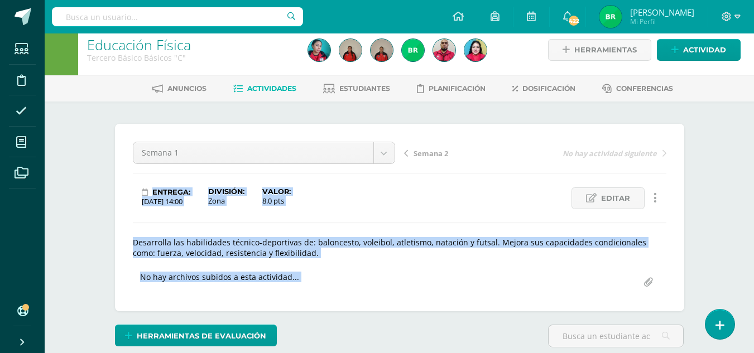
drag, startPoint x: 0, startPoint y: 0, endPoint x: 698, endPoint y: 139, distance: 712.1
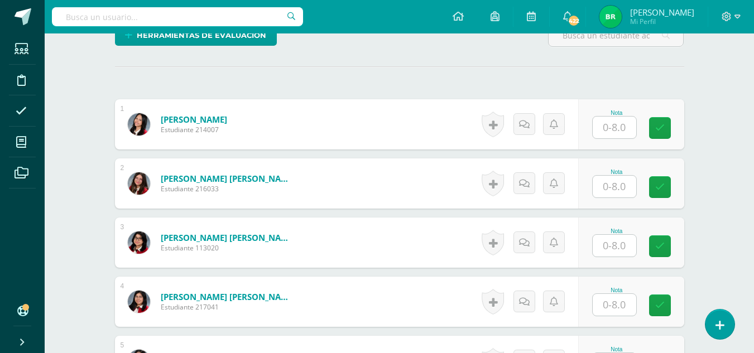
scroll to position [313, 0]
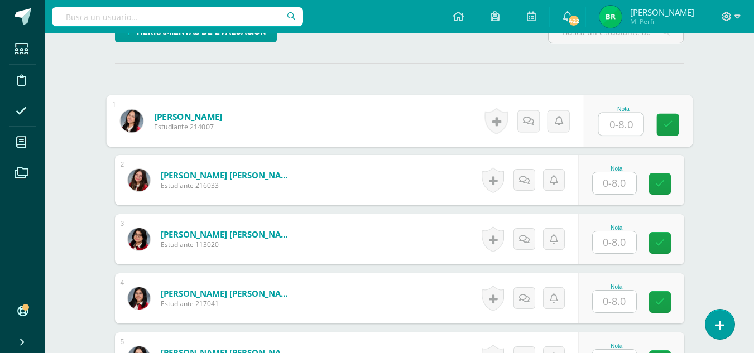
click at [606, 117] on input "text" at bounding box center [620, 124] width 45 height 22
type input "8"
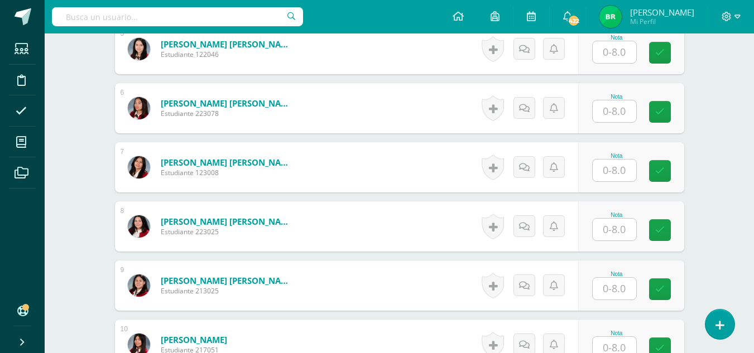
scroll to position [725, 0]
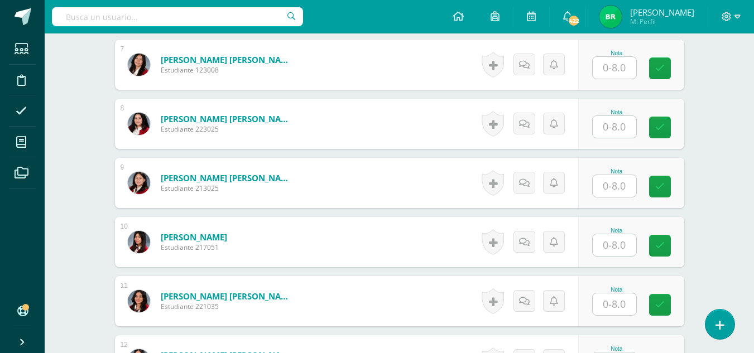
click at [617, 186] on input "text" at bounding box center [615, 186] width 44 height 22
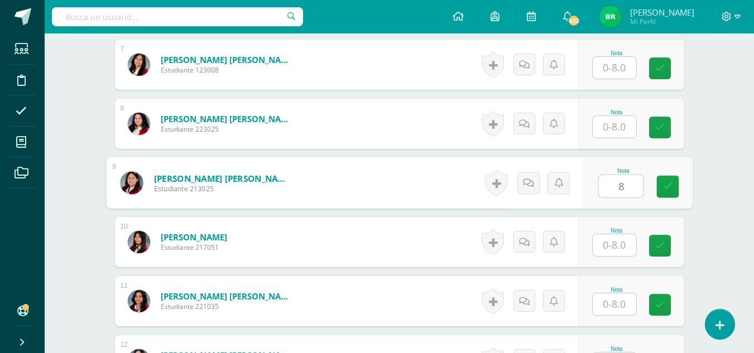
type input "8"
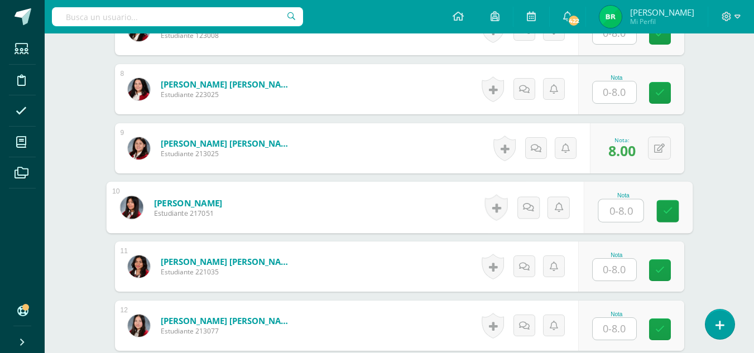
scroll to position [763, 0]
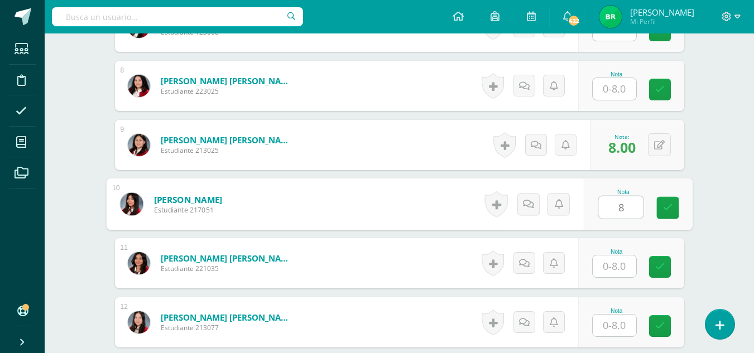
type input "8"
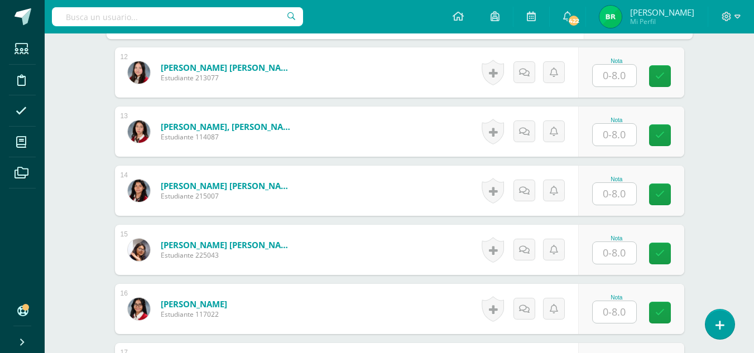
scroll to position [1022, 0]
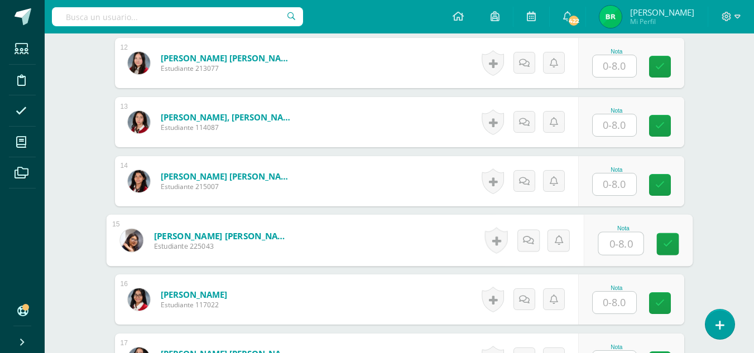
click at [612, 247] on input "text" at bounding box center [620, 244] width 45 height 22
type input "8"
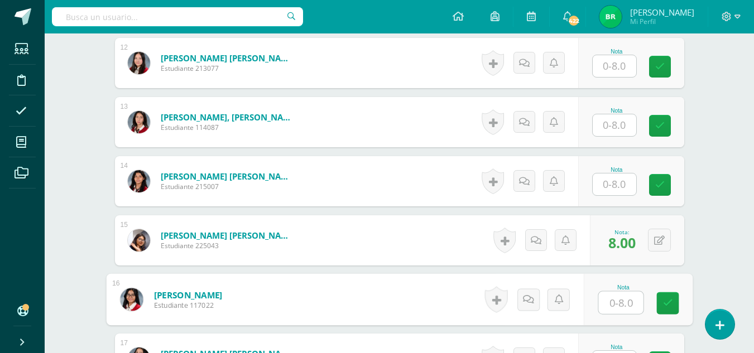
scroll to position [0, 0]
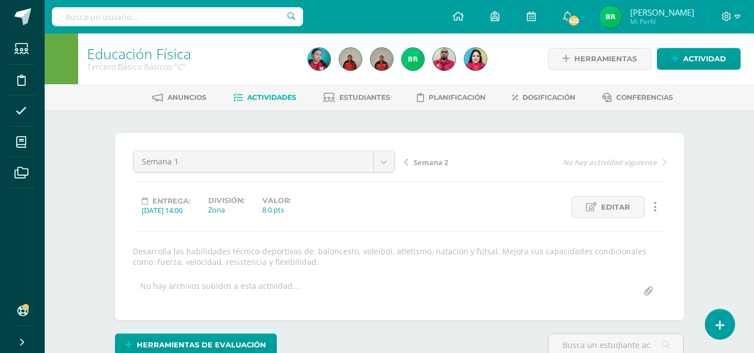
click at [429, 157] on span "Semana 2" at bounding box center [431, 162] width 35 height 10
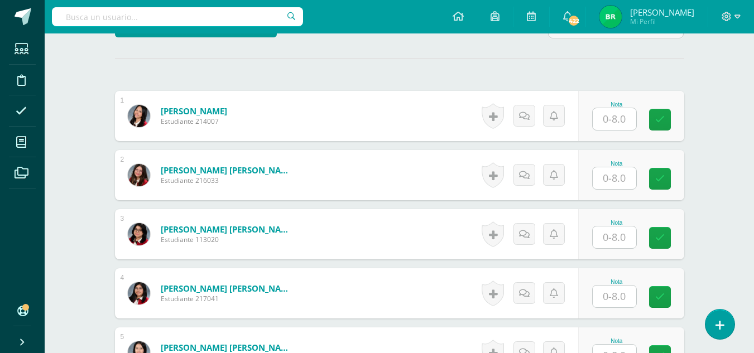
scroll to position [372, 0]
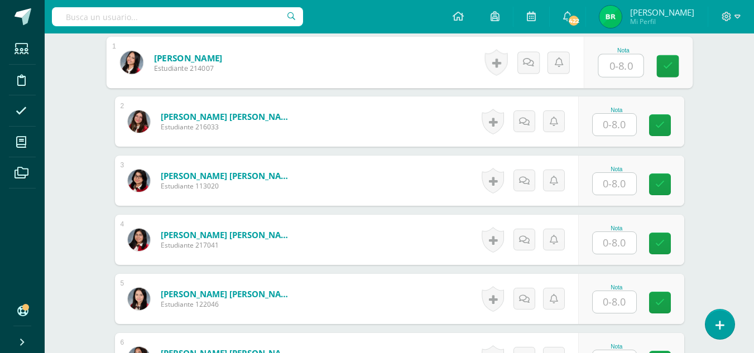
click at [615, 65] on input "text" at bounding box center [620, 66] width 45 height 22
type input "7"
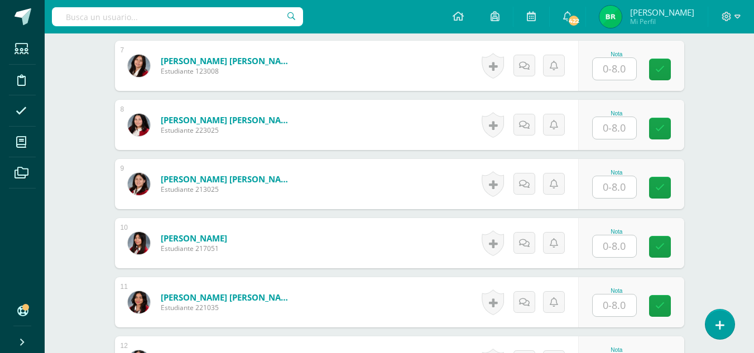
scroll to position [727, 0]
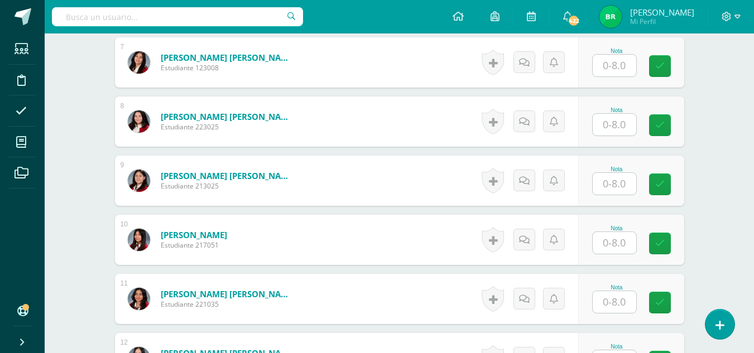
click at [630, 180] on input "text" at bounding box center [615, 184] width 44 height 22
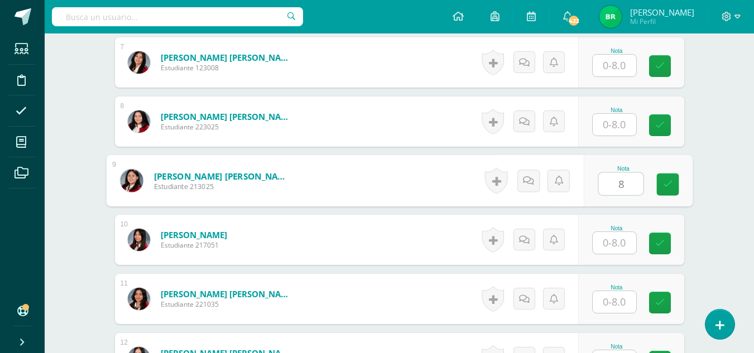
type input "8"
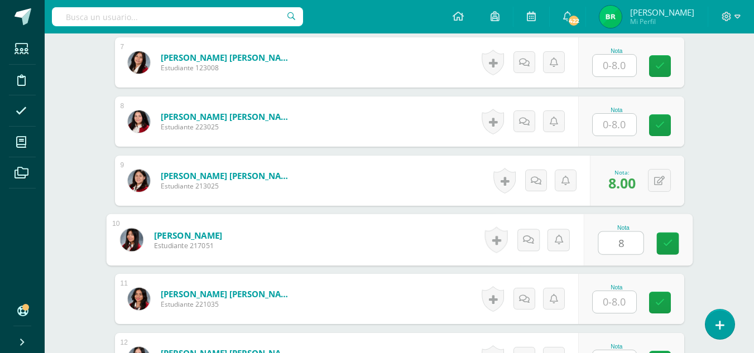
type input "8"
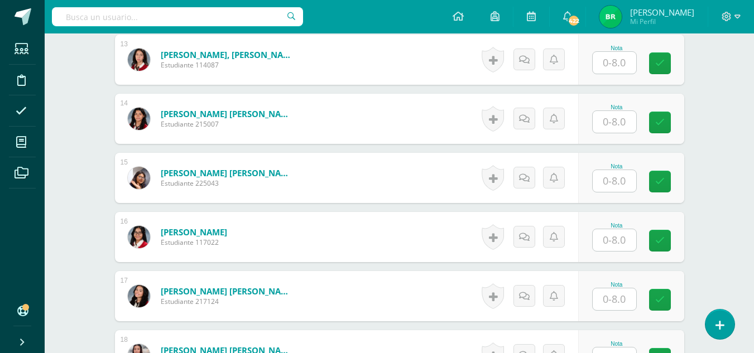
scroll to position [1097, 0]
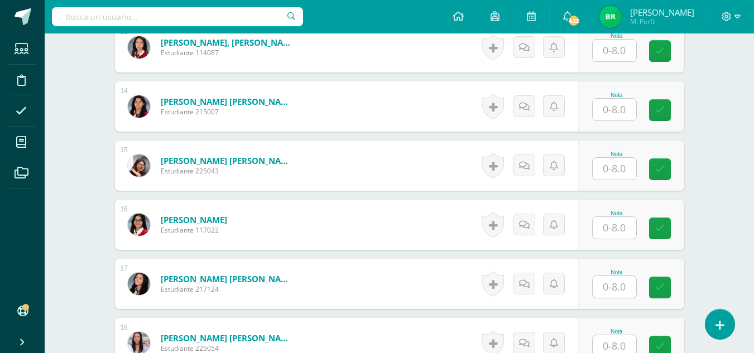
click at [622, 176] on input "text" at bounding box center [615, 169] width 44 height 22
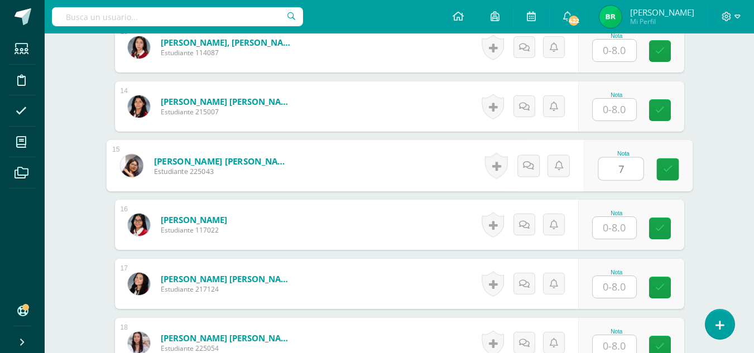
type input "7"
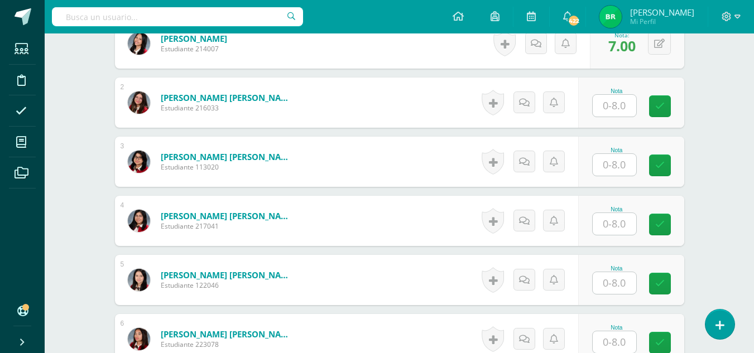
scroll to position [0, 0]
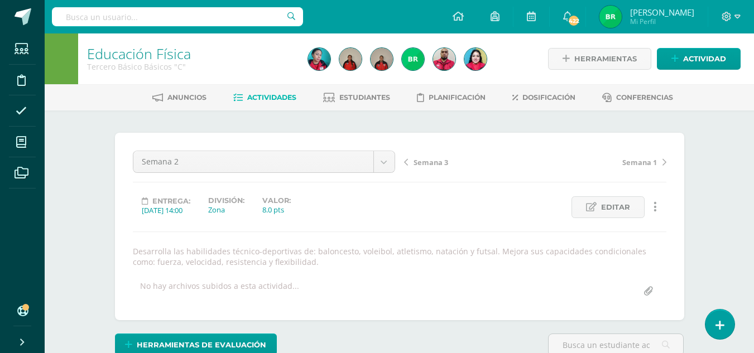
click at [435, 164] on span "Semana 3" at bounding box center [431, 162] width 35 height 10
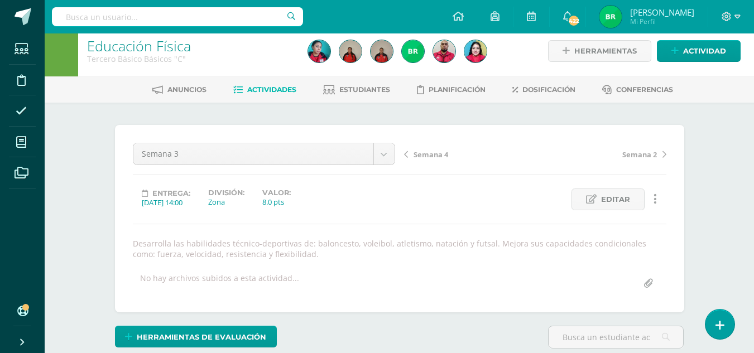
scroll to position [8, 0]
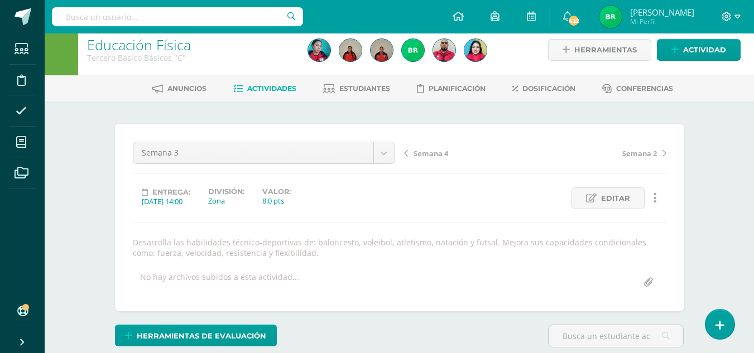
click at [753, 65] on div "Educación Física Tercero Básico Básicos "C" Herramientas Detalle de asistencias…" at bounding box center [400, 50] width 710 height 51
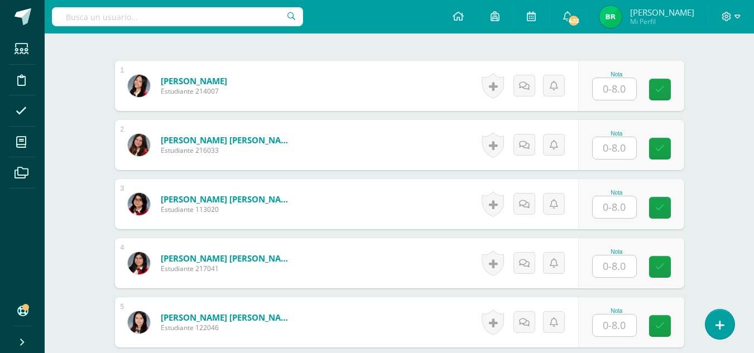
scroll to position [361, 0]
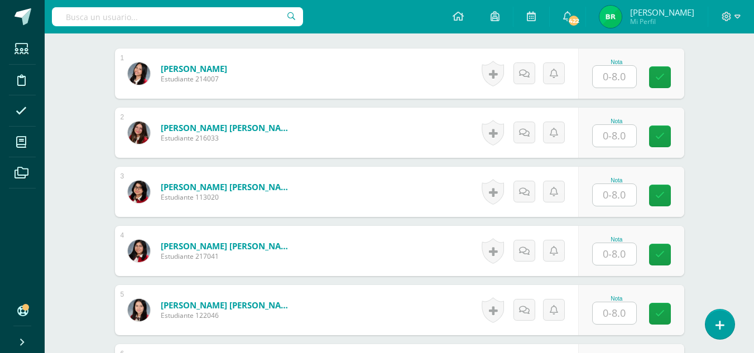
click at [623, 78] on input "text" at bounding box center [615, 77] width 44 height 22
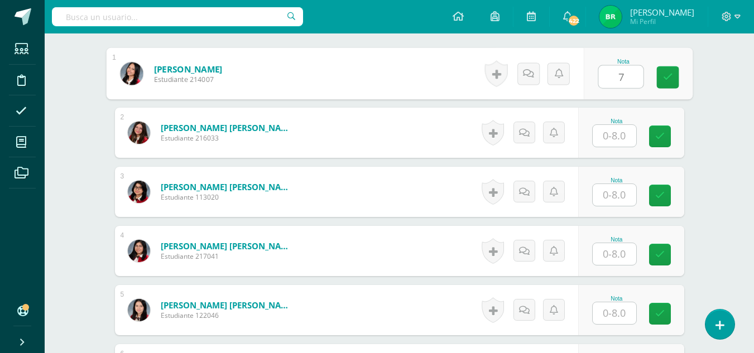
type input "7"
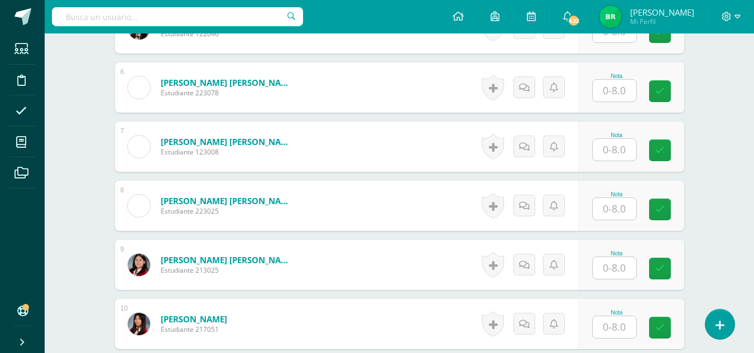
scroll to position [662, 0]
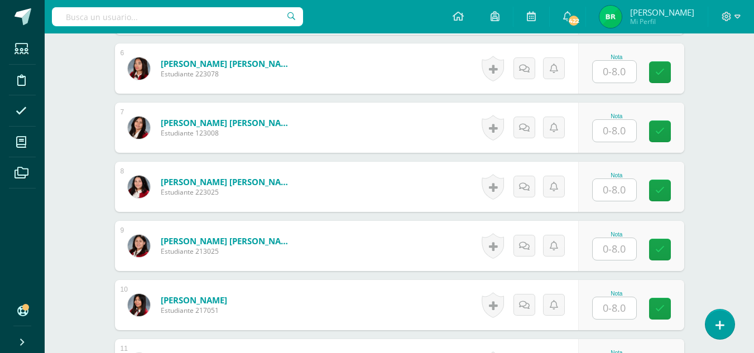
click at [616, 253] on input "text" at bounding box center [615, 249] width 44 height 22
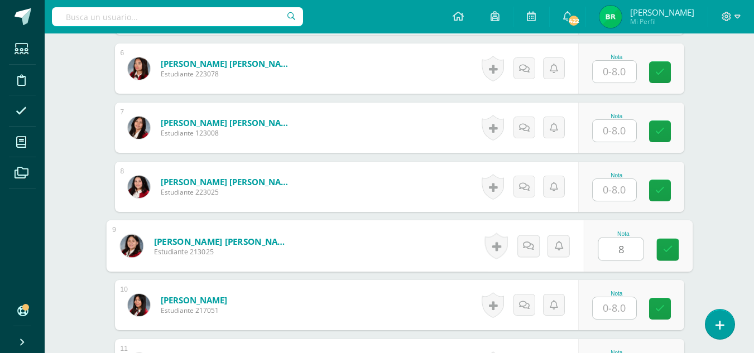
type input "8"
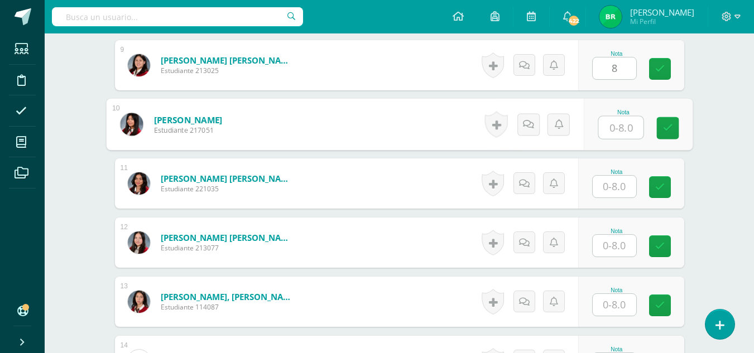
scroll to position [858, 0]
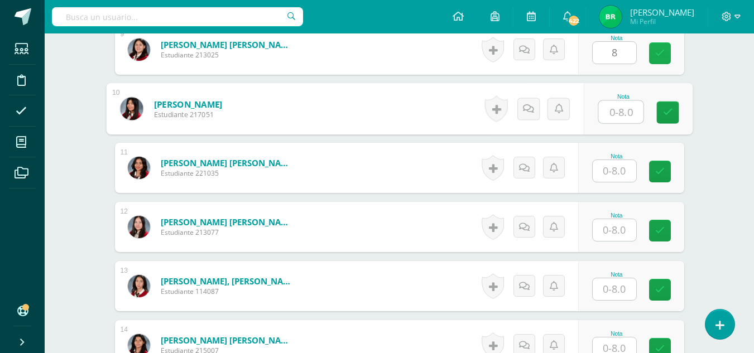
click at [655, 58] on link at bounding box center [660, 53] width 22 height 22
click at [621, 116] on input "text" at bounding box center [620, 112] width 45 height 22
type input "7"
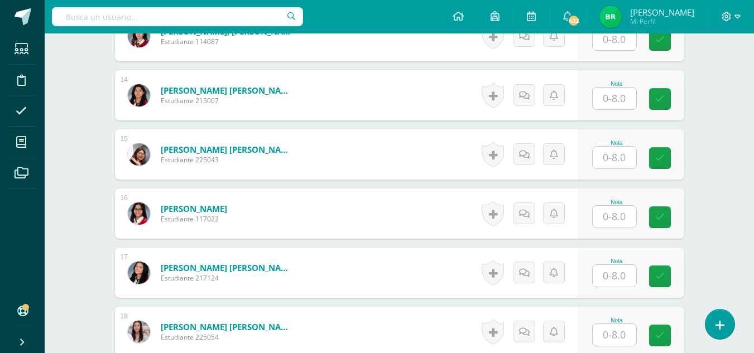
scroll to position [1114, 0]
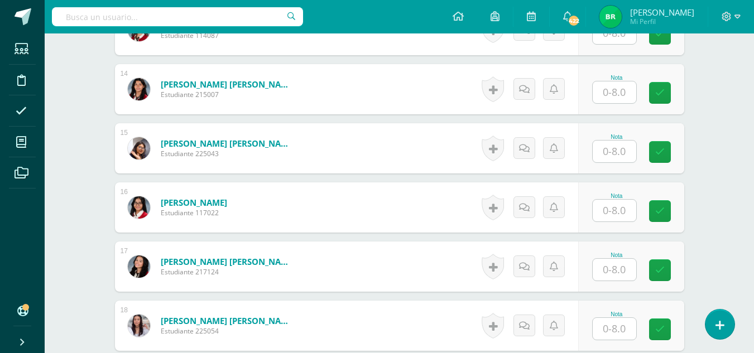
click at [610, 150] on input "text" at bounding box center [615, 152] width 44 height 22
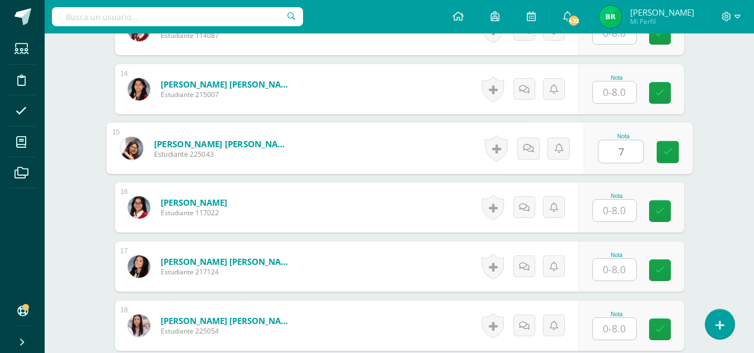
type input "7"
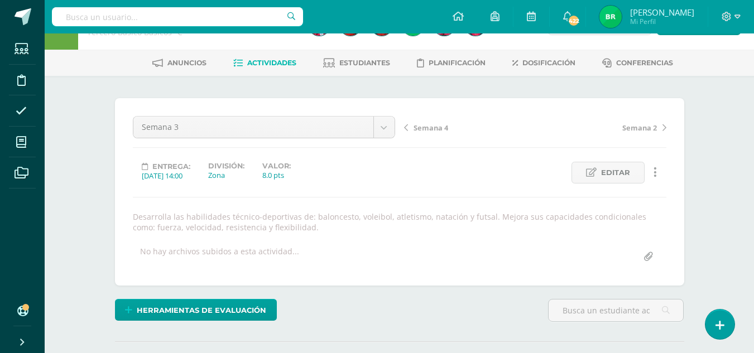
scroll to position [22, 0]
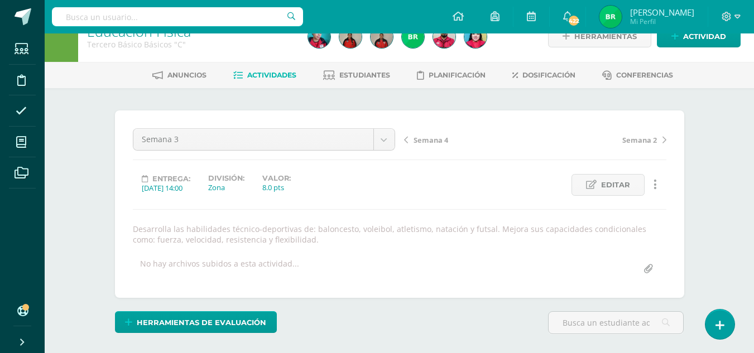
click at [442, 142] on span "Semana 4" at bounding box center [431, 140] width 35 height 10
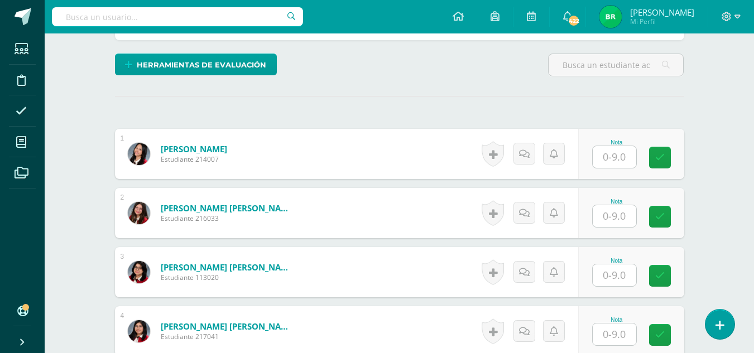
scroll to position [281, 0]
click at [616, 160] on input "text" at bounding box center [615, 157] width 44 height 22
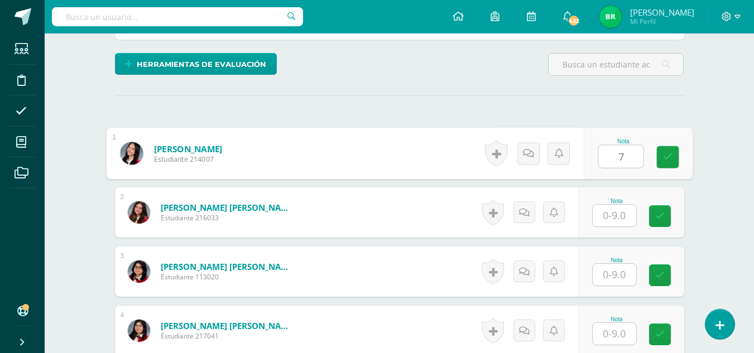
type input "7"
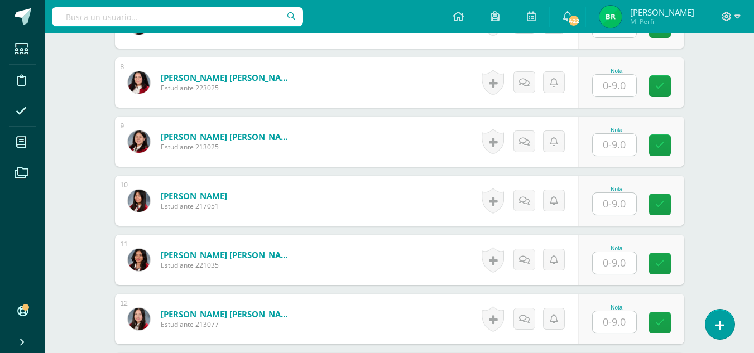
scroll to position [782, 0]
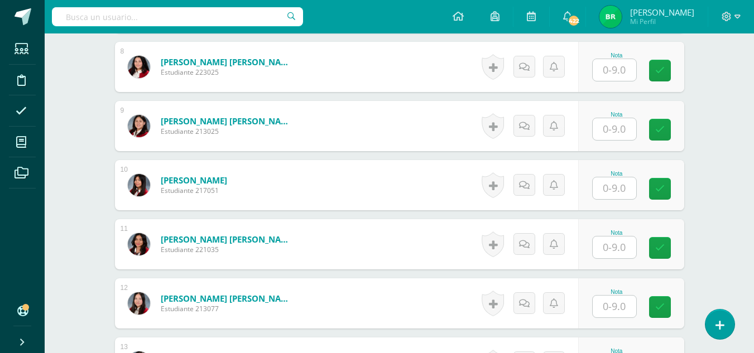
click at [601, 138] on input "text" at bounding box center [615, 129] width 44 height 22
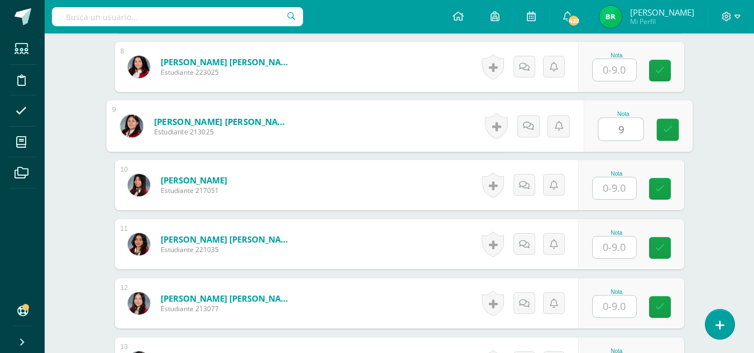
type input "9"
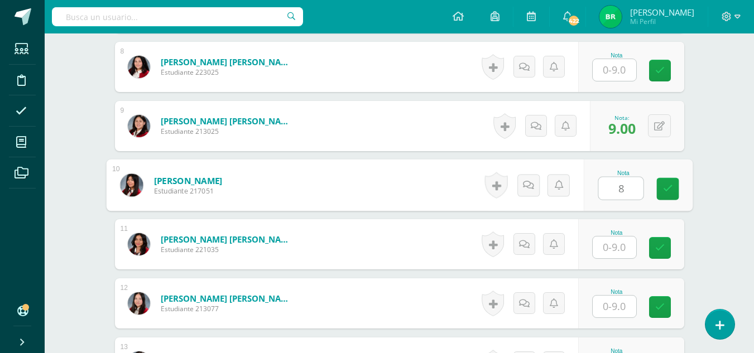
type input "8"
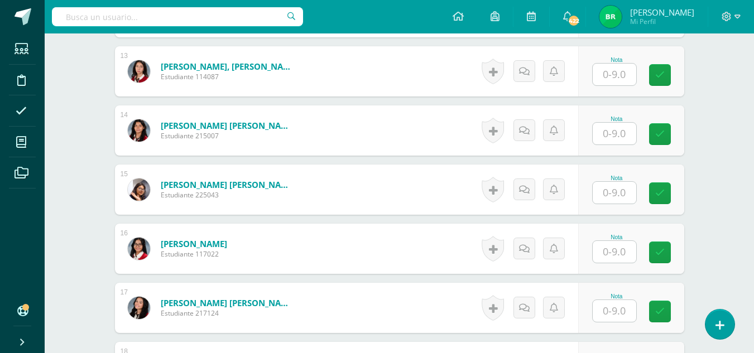
scroll to position [1070, 0]
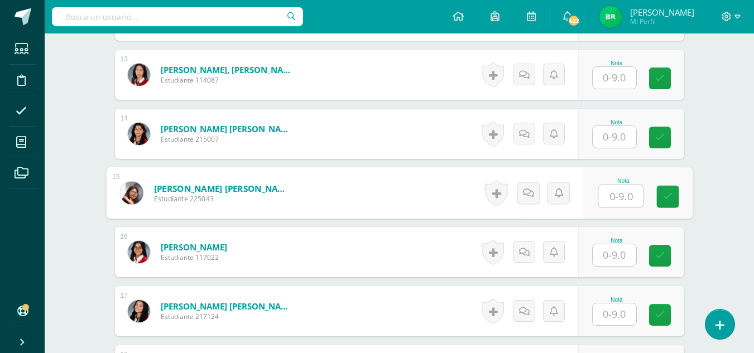
click at [623, 202] on input "text" at bounding box center [620, 196] width 45 height 22
type input "7"
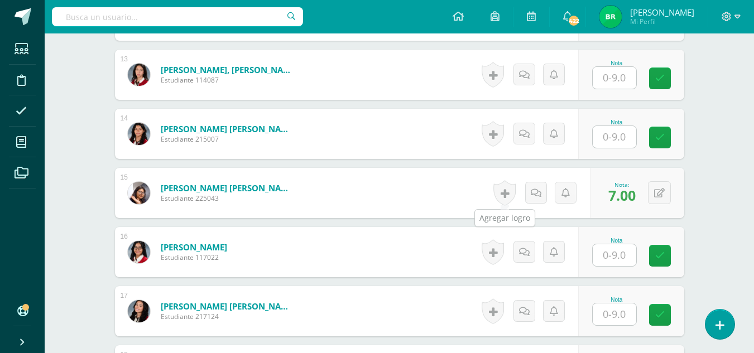
click at [501, 190] on link at bounding box center [505, 193] width 22 height 26
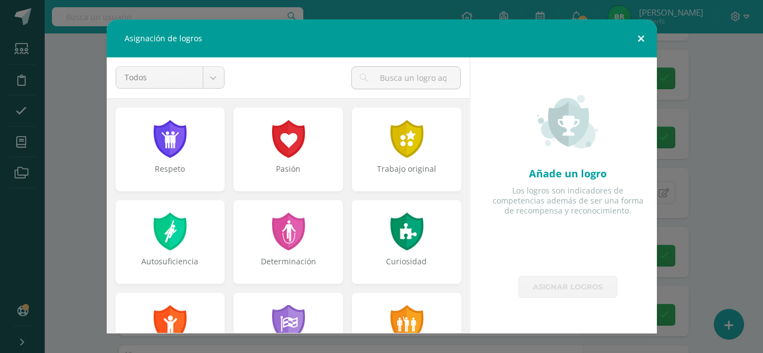
click at [645, 37] on button at bounding box center [641, 39] width 32 height 38
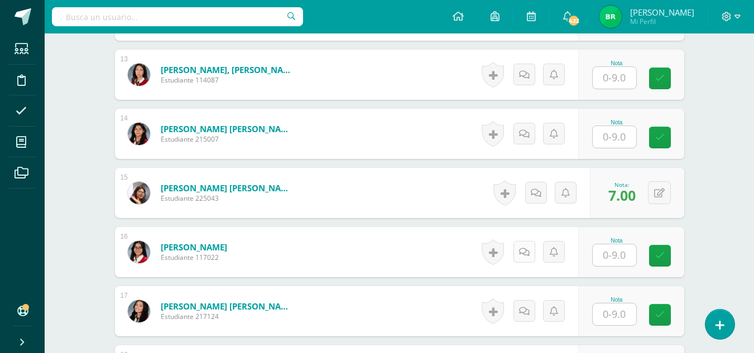
click at [526, 256] on icon at bounding box center [524, 252] width 11 height 9
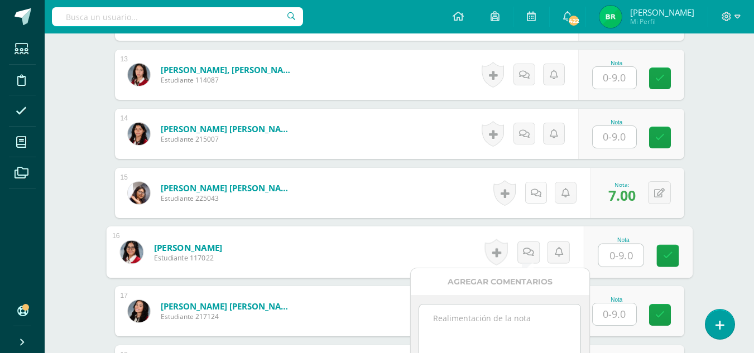
click at [534, 194] on link at bounding box center [536, 193] width 22 height 22
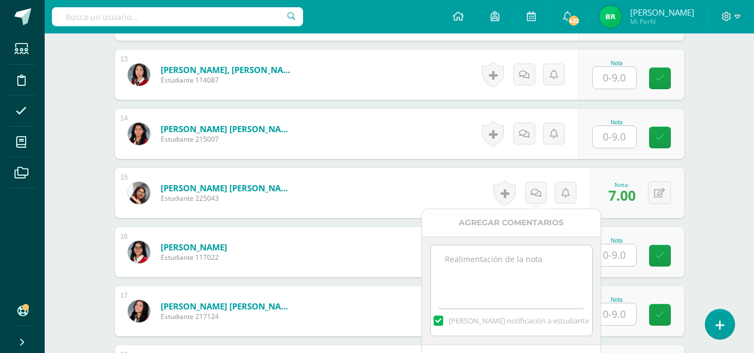
click at [443, 322] on label at bounding box center [438, 321] width 9 height 10
click at [0, 0] on input "[PERSON_NAME] notificación a estudiante" at bounding box center [0, 0] width 0 height 0
click at [485, 290] on textarea at bounding box center [511, 274] width 161 height 56
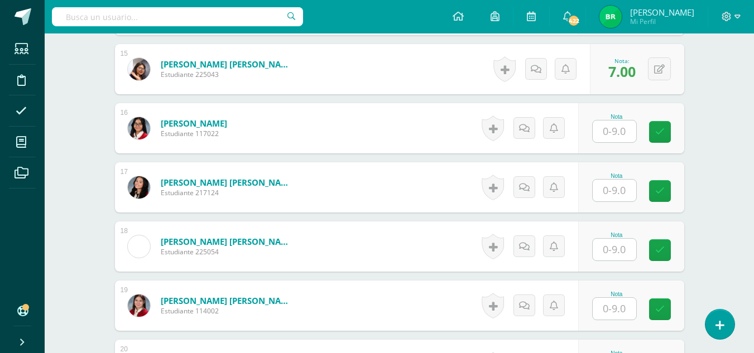
scroll to position [1200, 0]
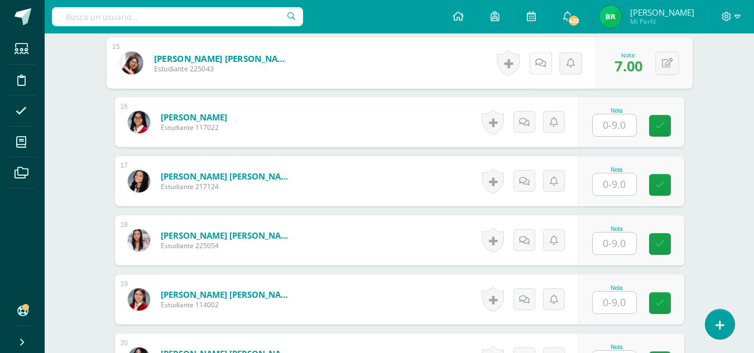
click at [536, 63] on icon at bounding box center [540, 62] width 11 height 9
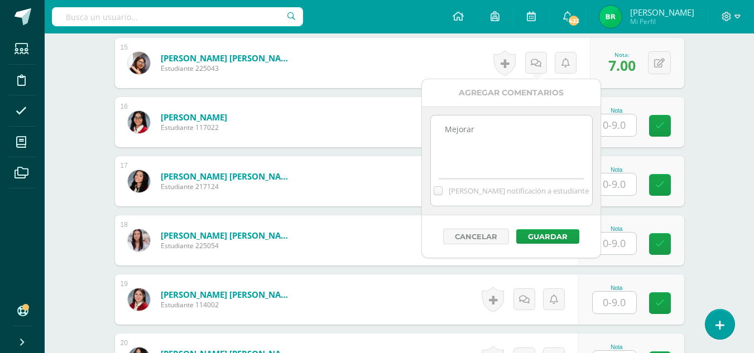
click at [503, 138] on textarea "Mejorar" at bounding box center [511, 144] width 161 height 56
drag, startPoint x: 509, startPoint y: 155, endPoint x: 440, endPoint y: 132, distance: 72.4
click at [440, 132] on textarea "Mejorar la destreza y actitud al momento de realizar los ejercicios durante la …" at bounding box center [511, 144] width 161 height 56
type textarea "Mejorar la destreza y actitud al momento de realizar los ejercicios durante la …"
click at [562, 232] on button "Guardar" at bounding box center [547, 236] width 63 height 15
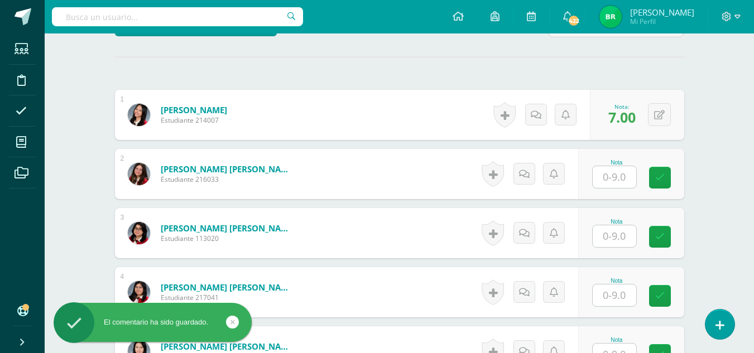
scroll to position [313, 0]
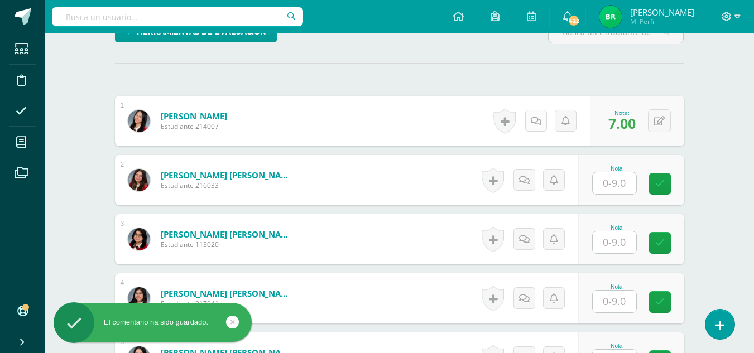
click at [531, 119] on link at bounding box center [536, 121] width 22 height 22
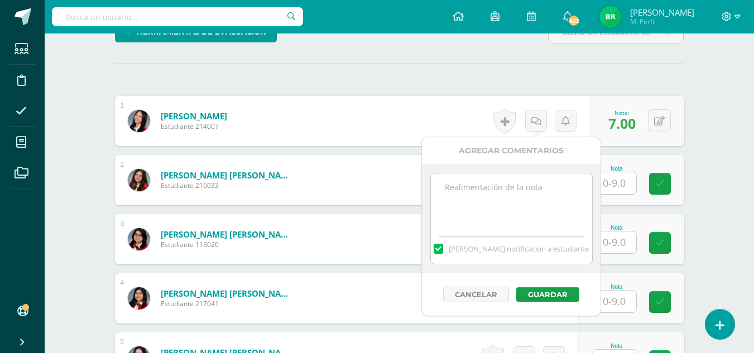
click at [443, 253] on label at bounding box center [438, 249] width 9 height 10
click at [0, 0] on input "Mandar notificación a estudiante" at bounding box center [0, 0] width 0 height 0
click at [520, 204] on textarea at bounding box center [511, 202] width 161 height 56
type textarea "Mejorar la actitud al momento de realizar las actividades durante la clase"
click at [541, 291] on button "Guardar" at bounding box center [547, 295] width 63 height 15
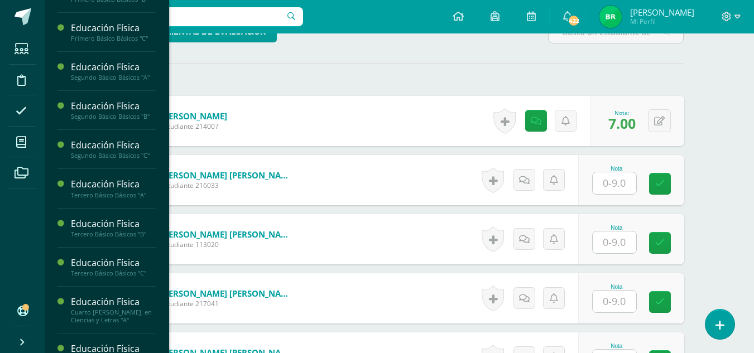
scroll to position [1087, 0]
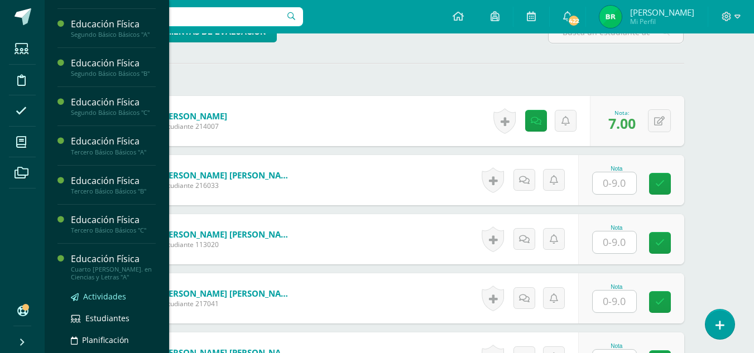
click at [102, 302] on span "Actividades" at bounding box center [104, 296] width 43 height 11
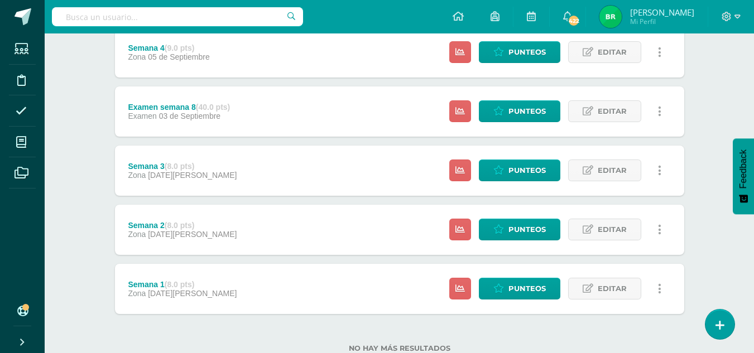
scroll to position [337, 0]
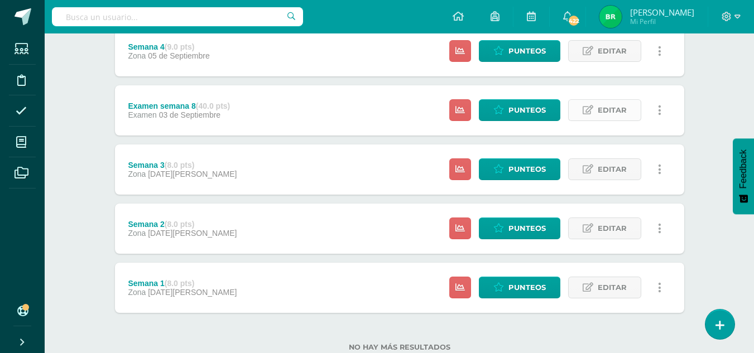
click at [620, 103] on span "Editar" at bounding box center [612, 110] width 29 height 21
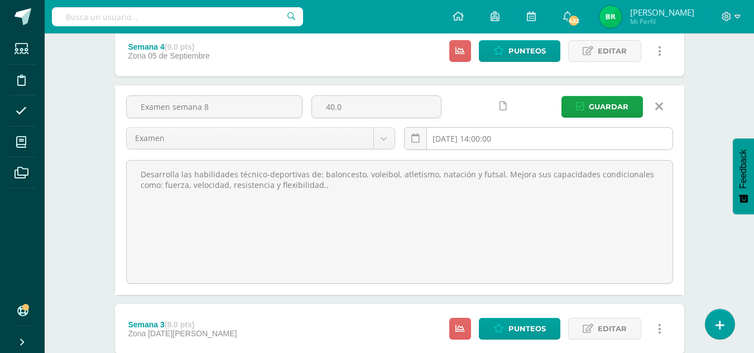
click at [463, 142] on input "[DATE] 14:00:00" at bounding box center [539, 139] width 268 height 22
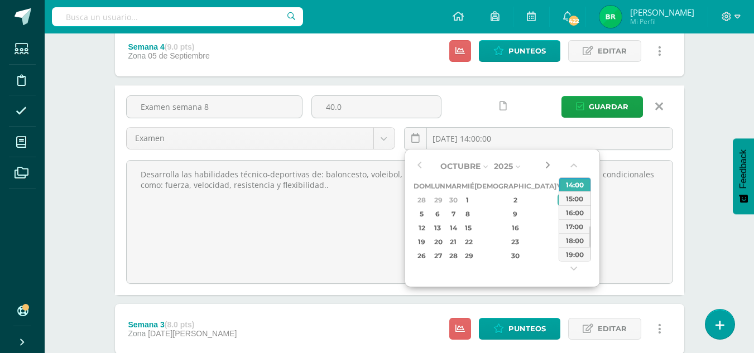
click at [550, 167] on button "button" at bounding box center [547, 166] width 11 height 17
click at [558, 200] on div "3" at bounding box center [563, 200] width 10 height 13
type input "[DATE] 14:00"
click at [590, 106] on span "Guardar" at bounding box center [609, 107] width 40 height 21
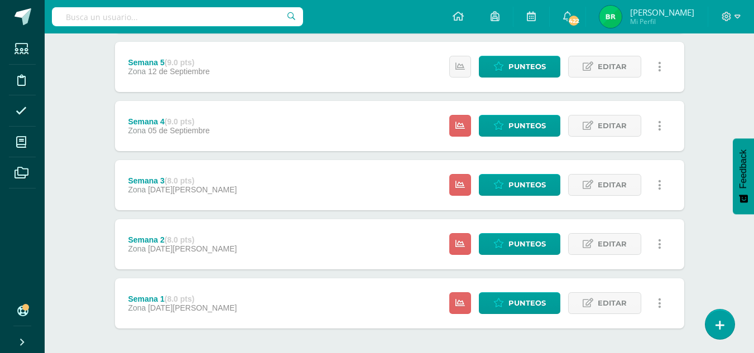
scroll to position [371, 0]
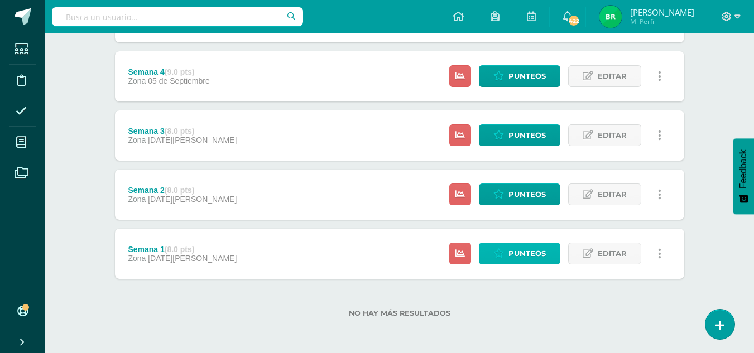
click at [523, 255] on span "Punteos" at bounding box center [527, 253] width 37 height 21
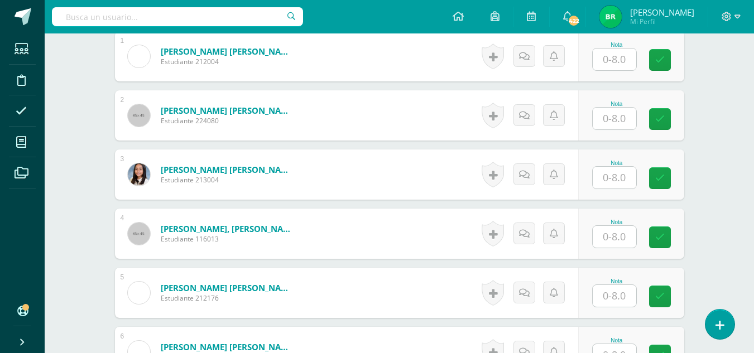
scroll to position [346, 0]
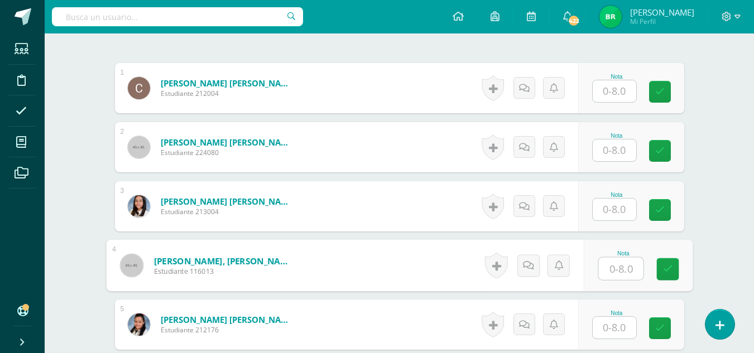
click at [628, 267] on input "text" at bounding box center [620, 269] width 45 height 22
type input "8"
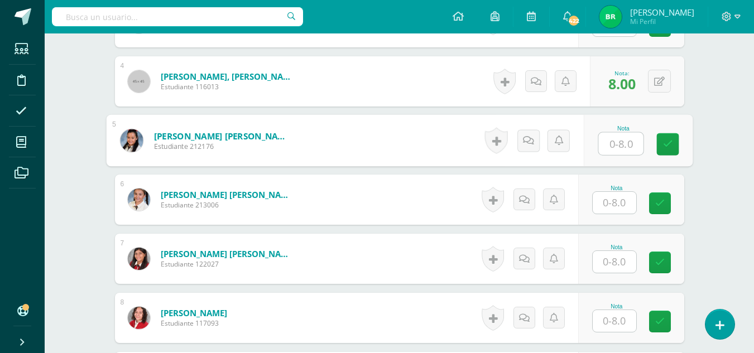
scroll to position [505, 0]
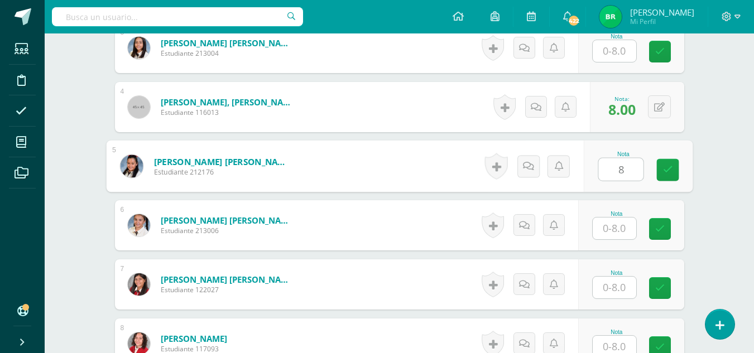
type input "8"
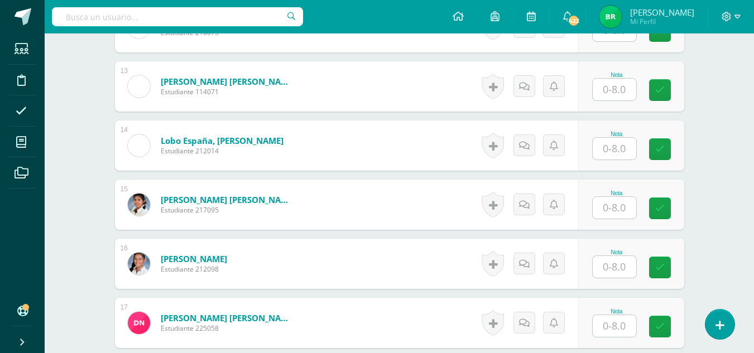
scroll to position [1080, 0]
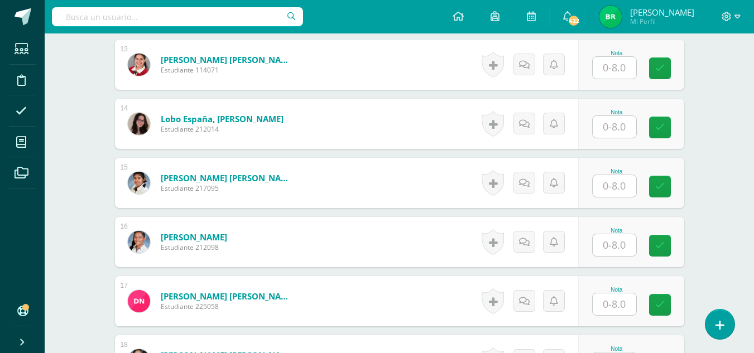
click at [604, 132] on input "text" at bounding box center [615, 127] width 44 height 22
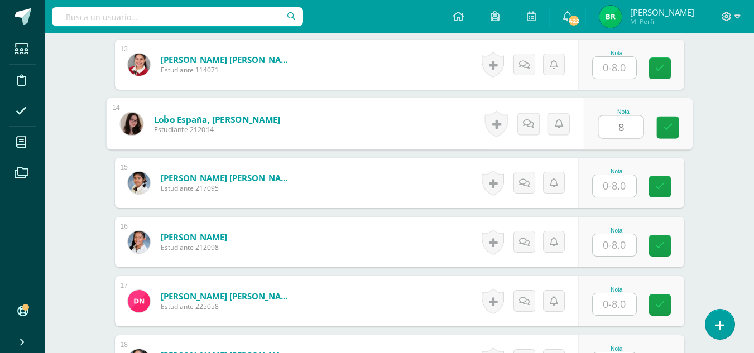
type input "8"
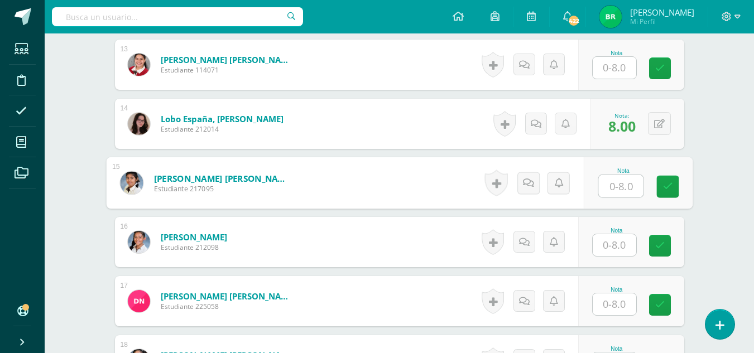
click at [615, 312] on input "text" at bounding box center [615, 305] width 44 height 22
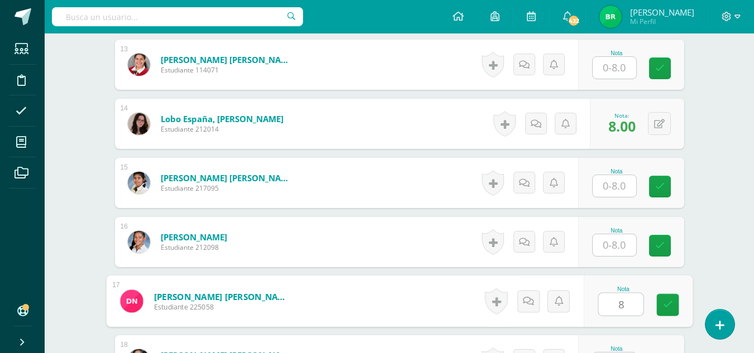
type input "8"
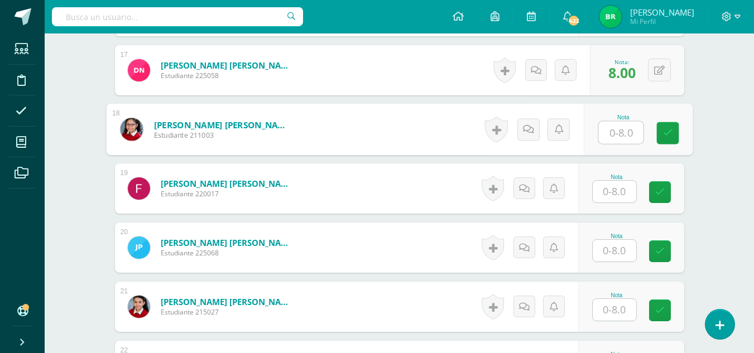
scroll to position [1300, 0]
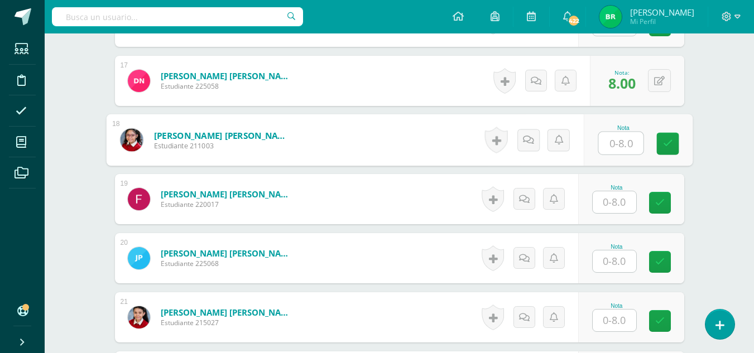
click at [627, 149] on input "text" at bounding box center [620, 143] width 45 height 22
type input "8"
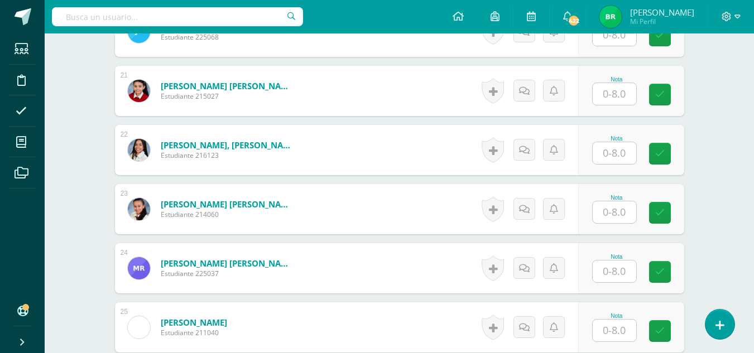
scroll to position [1531, 0]
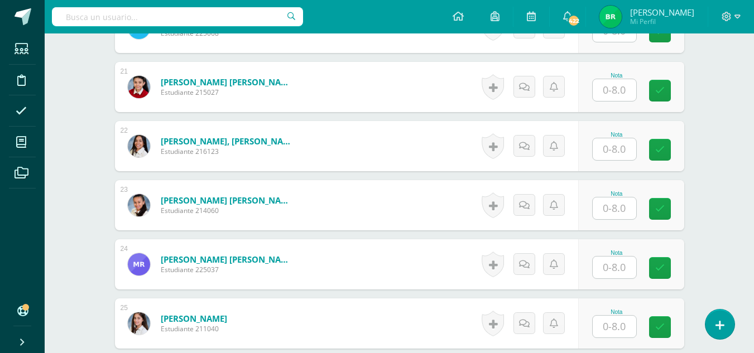
click at [608, 276] on input "text" at bounding box center [615, 268] width 44 height 22
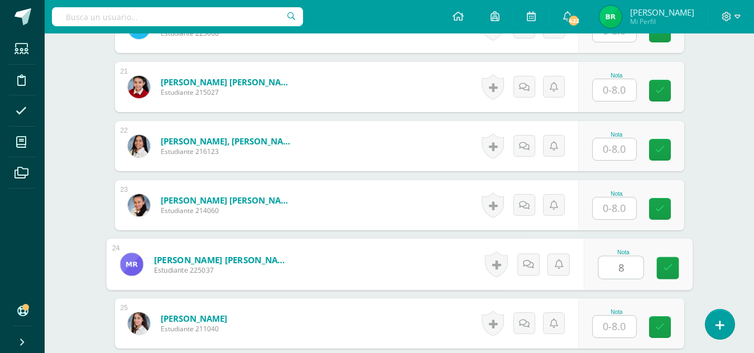
type input "8"
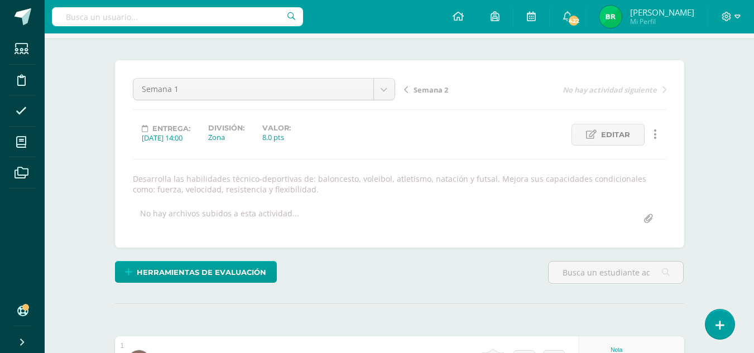
scroll to position [0, 0]
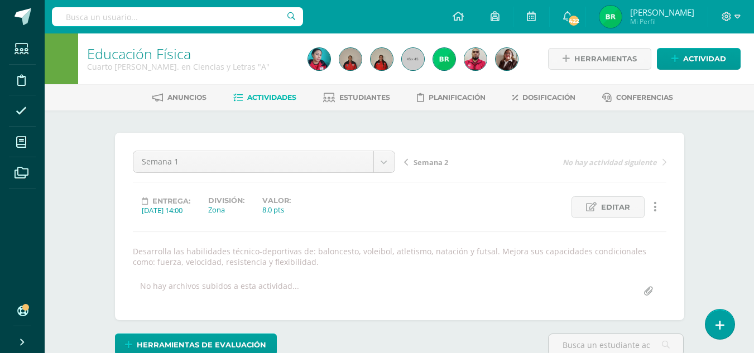
click at [443, 162] on span "Semana 2" at bounding box center [431, 162] width 35 height 10
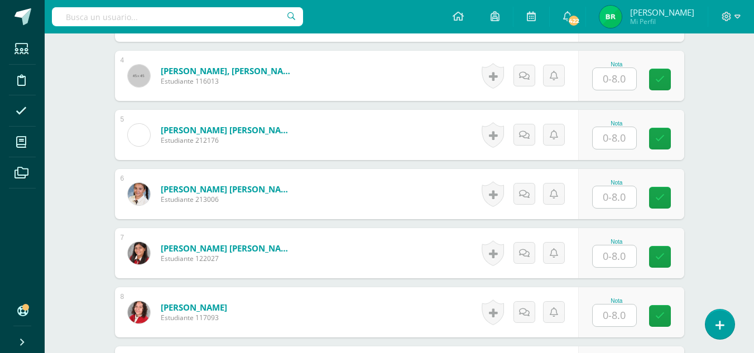
scroll to position [543, 0]
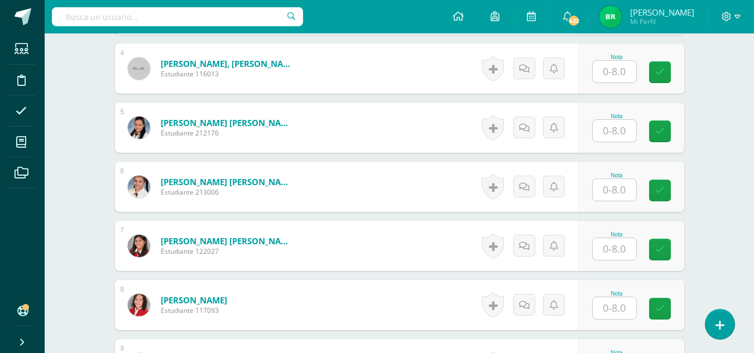
click at [607, 78] on input "text" at bounding box center [615, 72] width 44 height 22
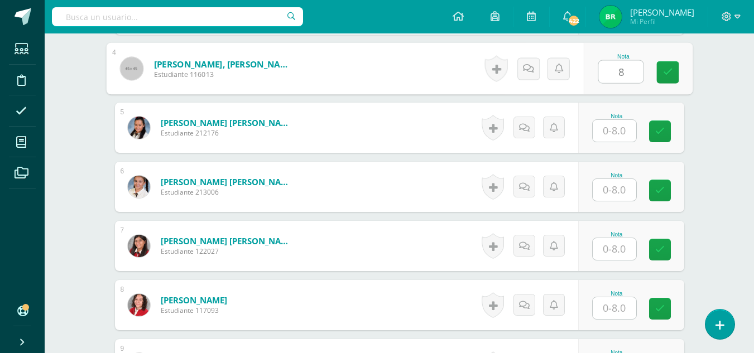
type input "8"
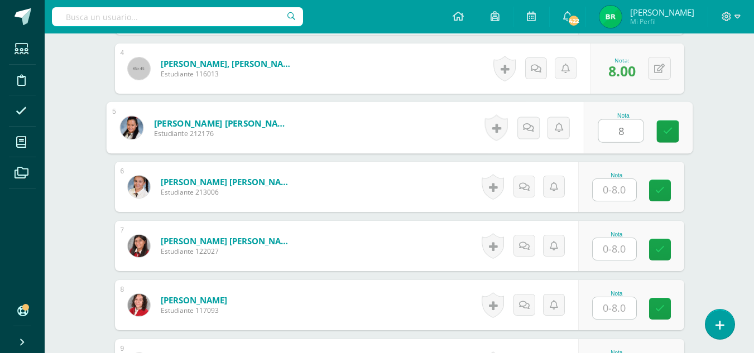
type input "8"
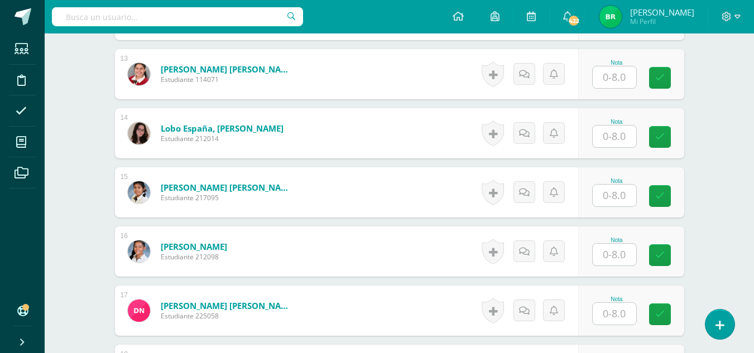
scroll to position [1078, 0]
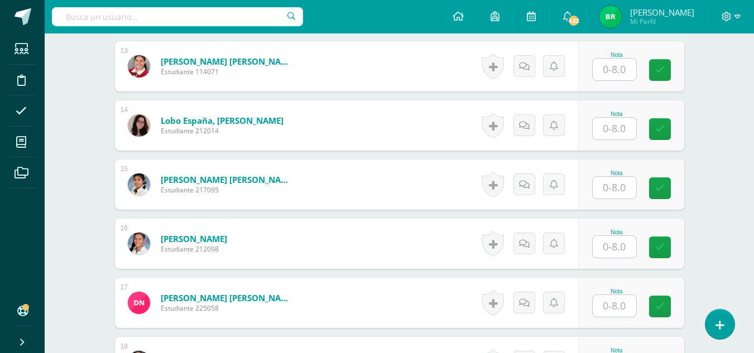
click at [621, 133] on input "text" at bounding box center [615, 129] width 44 height 22
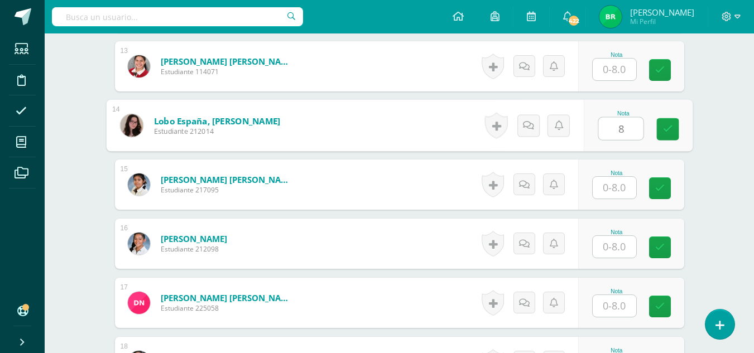
type input "8"
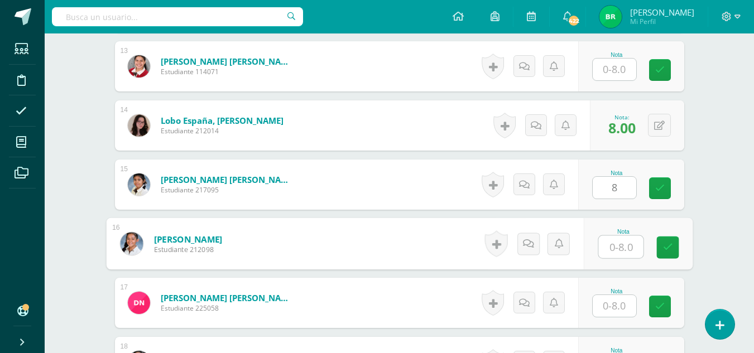
type input "8.00"
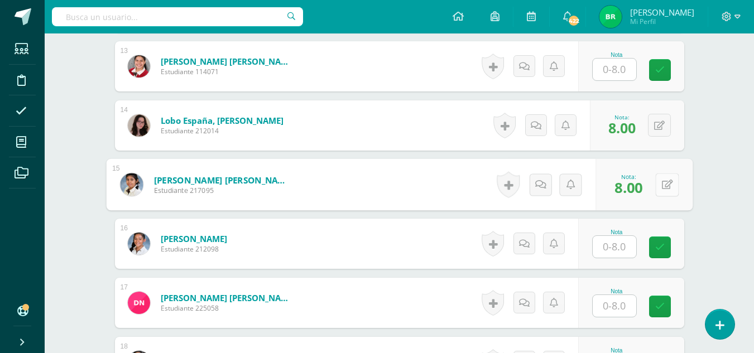
click at [658, 190] on button at bounding box center [666, 184] width 23 height 23
type input "}"
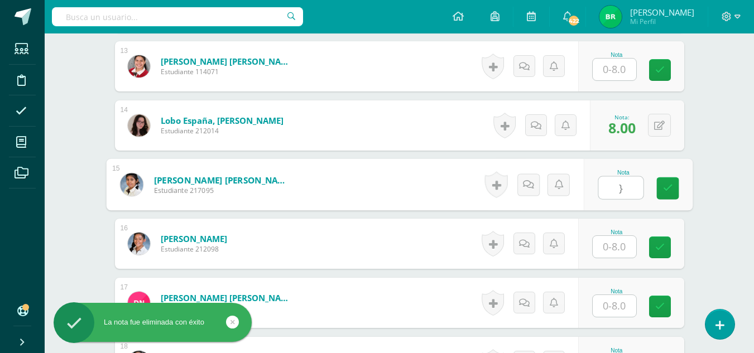
click at [636, 190] on input "}" at bounding box center [620, 188] width 45 height 22
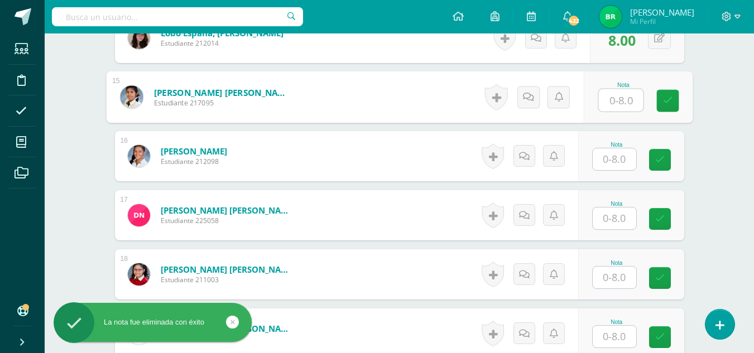
scroll to position [1235, 0]
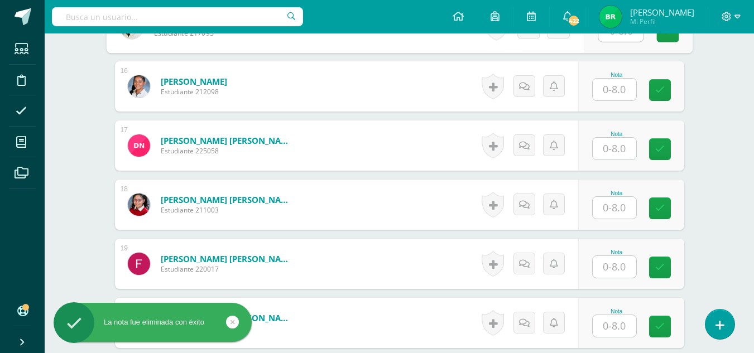
click at [621, 149] on input "text" at bounding box center [615, 149] width 44 height 22
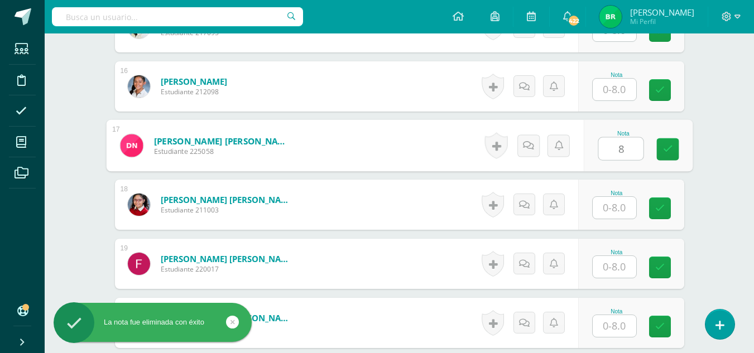
type input "8"
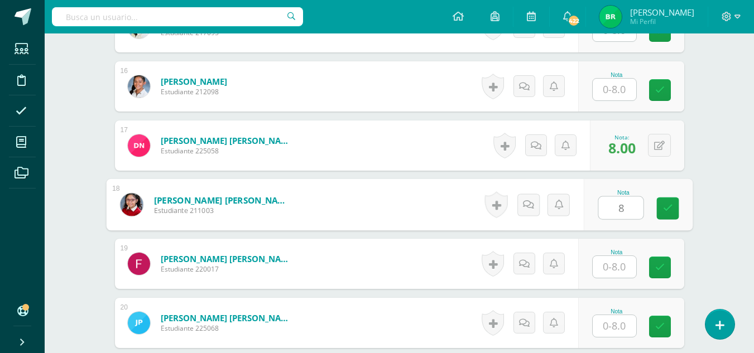
type input "8"
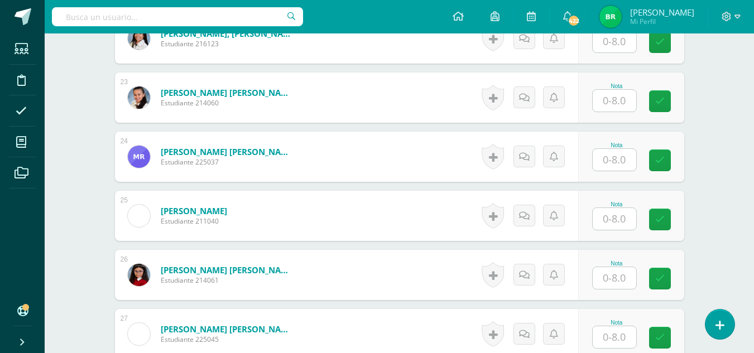
scroll to position [1653, 0]
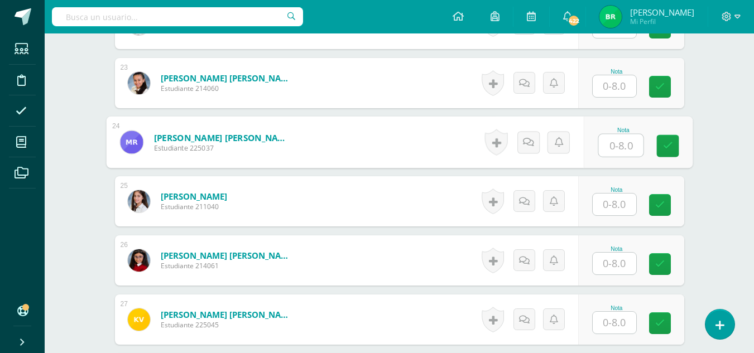
click at [607, 149] on input "text" at bounding box center [620, 146] width 45 height 22
type input "8"
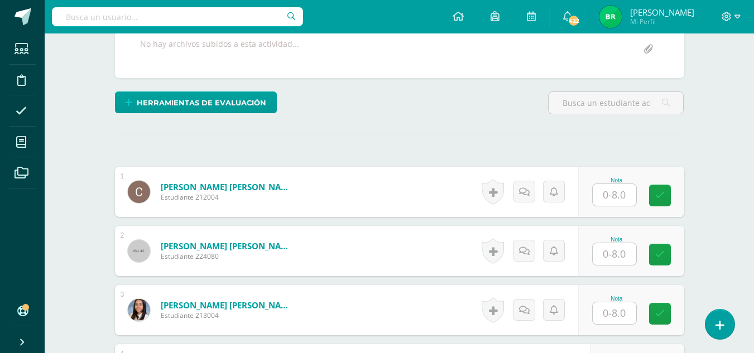
scroll to position [0, 0]
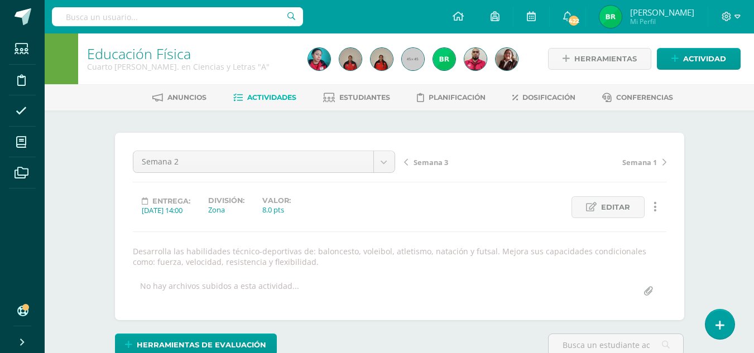
click at [433, 164] on span "Semana 3" at bounding box center [431, 162] width 35 height 10
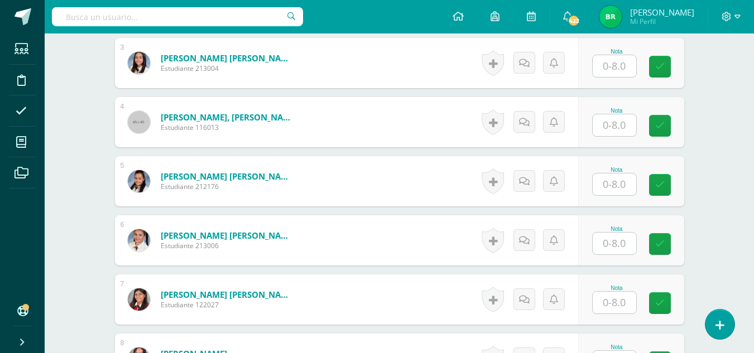
scroll to position [497, 0]
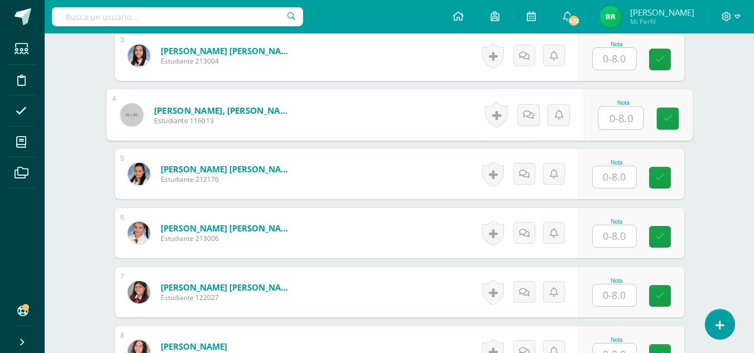
click at [611, 111] on input "text" at bounding box center [620, 118] width 45 height 22
type input "8"
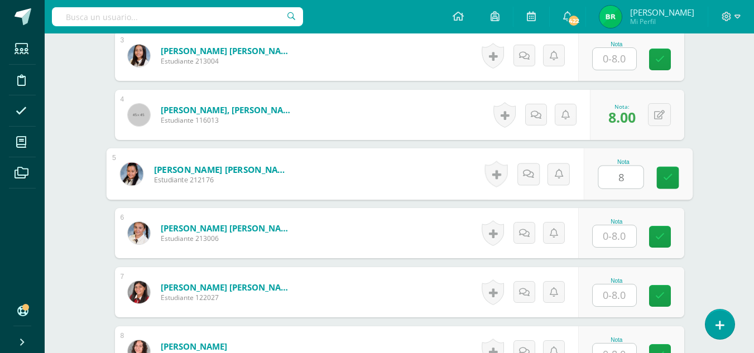
type input "8"
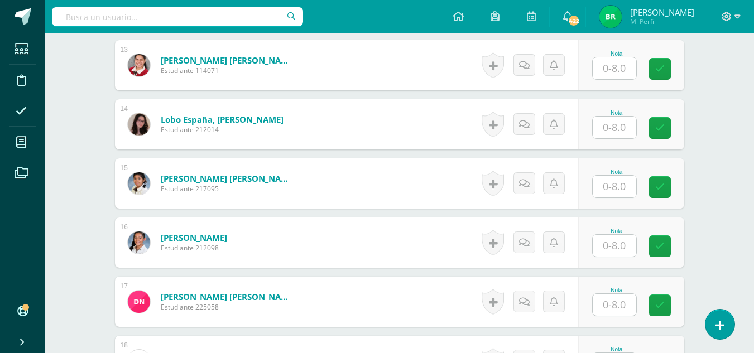
scroll to position [1101, 0]
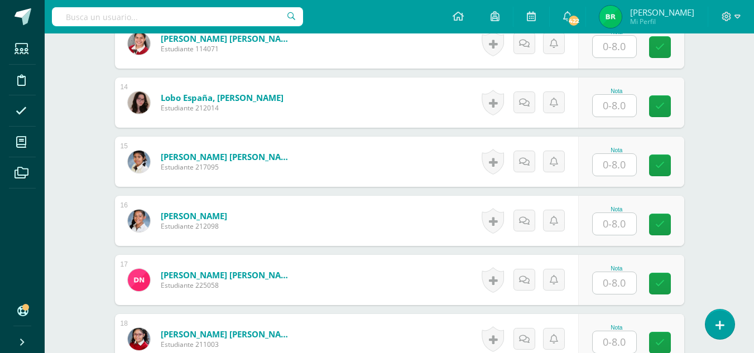
click at [626, 109] on input "text" at bounding box center [615, 106] width 44 height 22
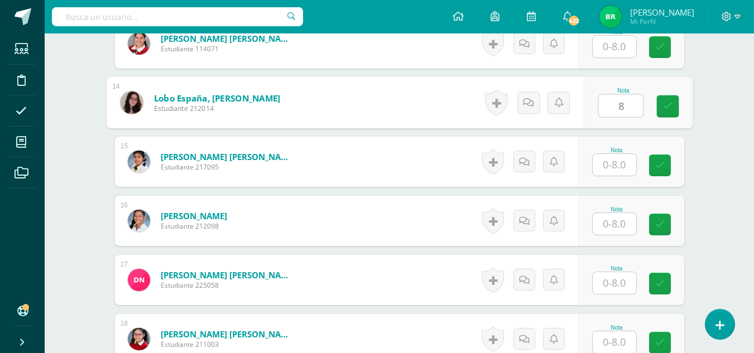
type input "8"
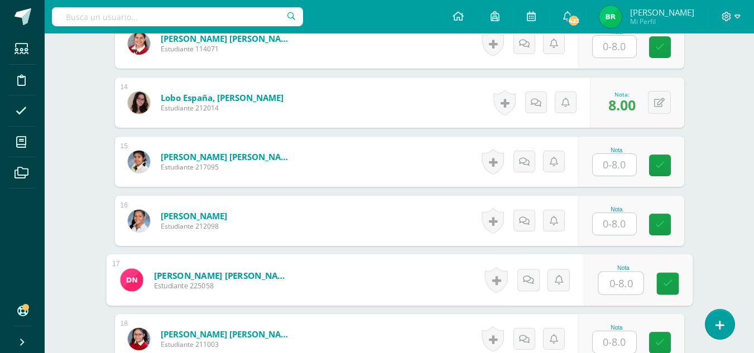
click at [612, 282] on input "text" at bounding box center [620, 283] width 45 height 22
type input "8"
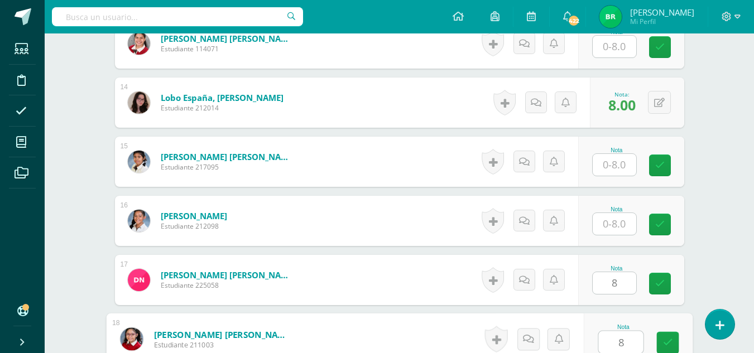
type input "8"
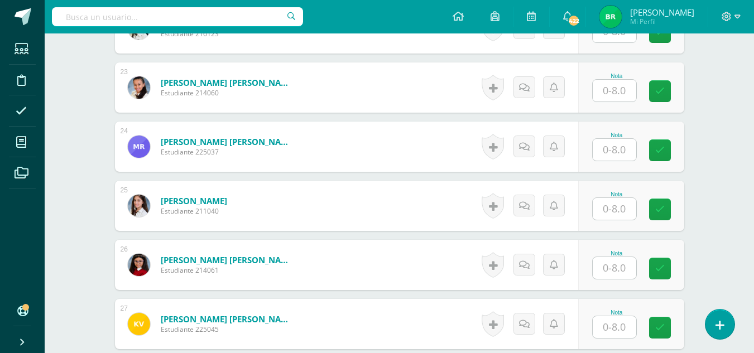
scroll to position [1656, 0]
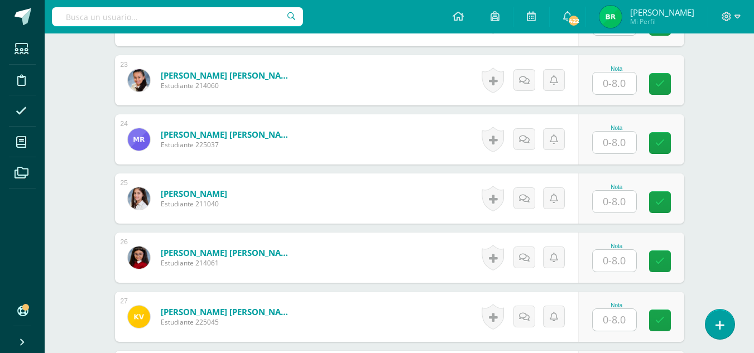
click at [614, 142] on input "text" at bounding box center [615, 143] width 44 height 22
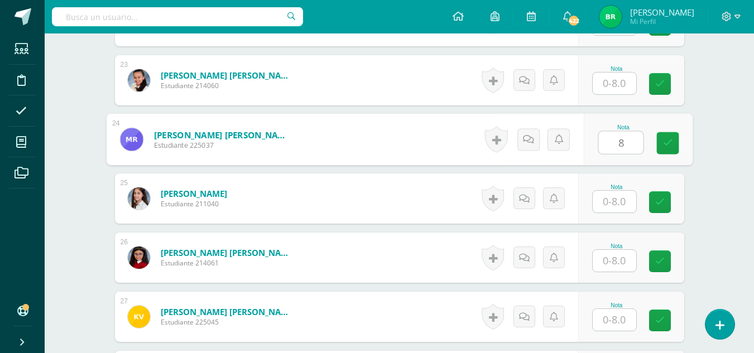
type input "8"
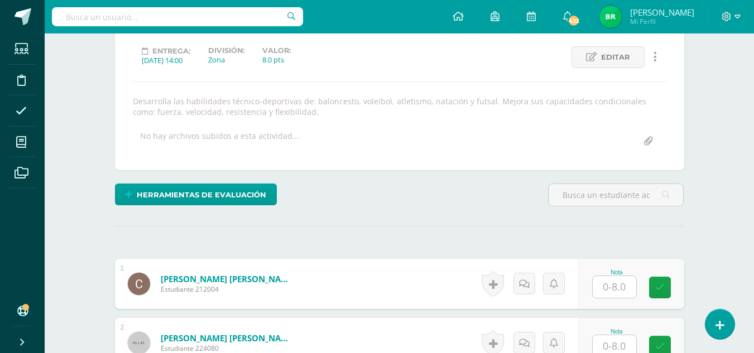
scroll to position [0, 0]
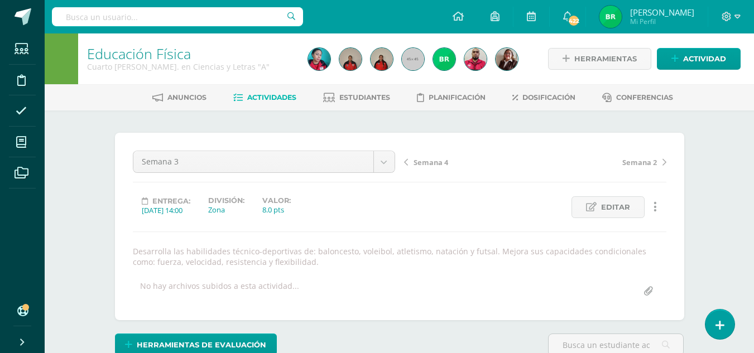
click at [429, 159] on span "Semana 4" at bounding box center [431, 162] width 35 height 10
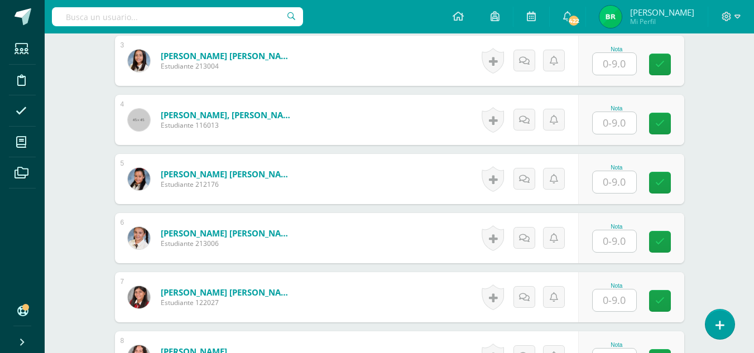
scroll to position [514, 0]
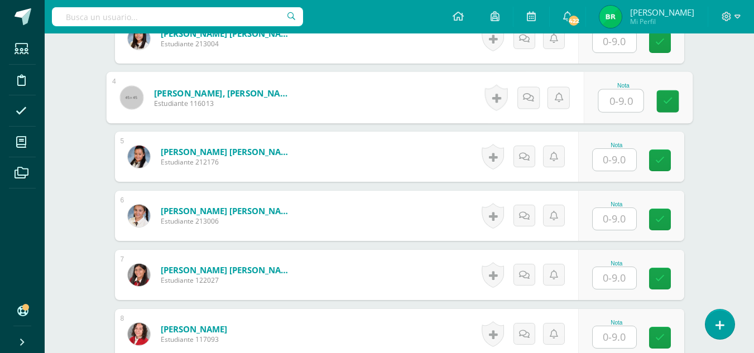
click at [619, 102] on input "text" at bounding box center [620, 101] width 45 height 22
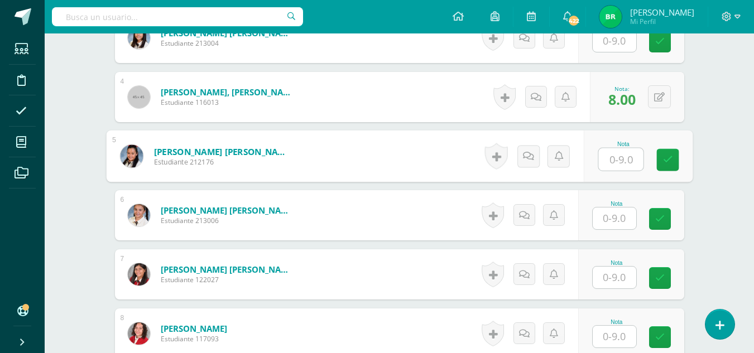
scroll to position [515, 0]
click at [659, 99] on button at bounding box center [659, 96] width 23 height 23
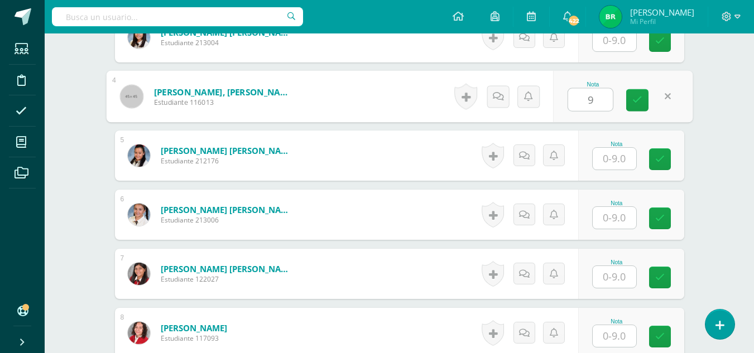
type input "9"
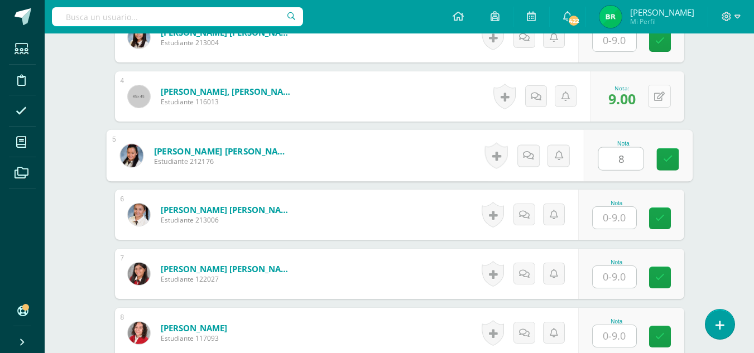
type input "8"
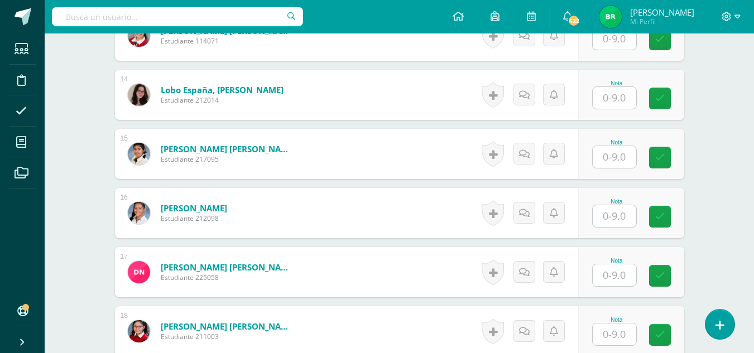
scroll to position [1134, 0]
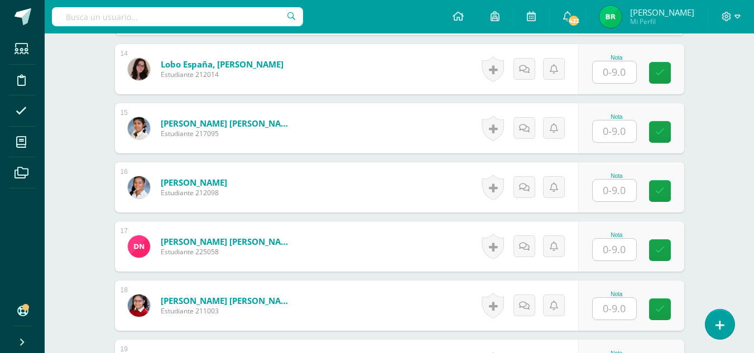
click at [614, 74] on input "text" at bounding box center [615, 72] width 44 height 22
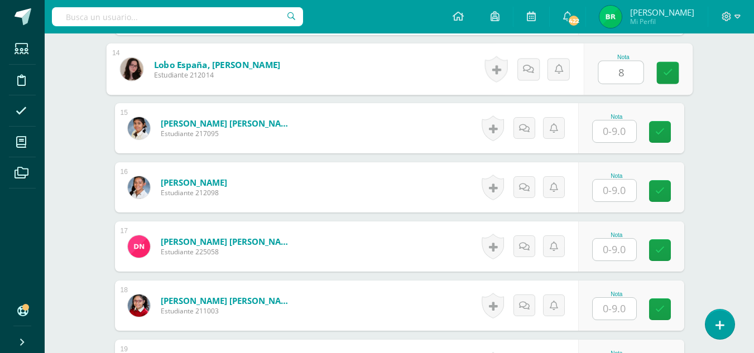
type input "8"
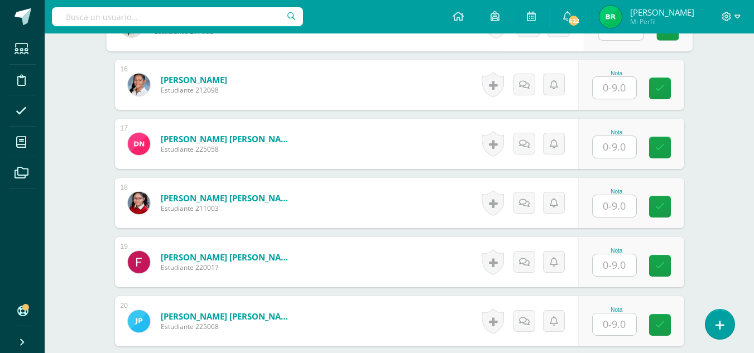
scroll to position [1281, 0]
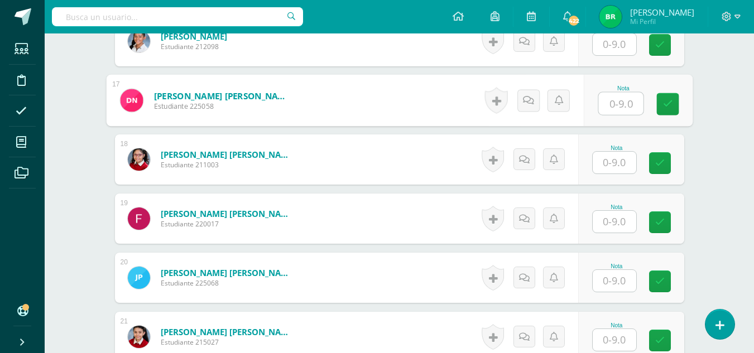
click at [611, 106] on input "text" at bounding box center [620, 104] width 45 height 22
type input "8"
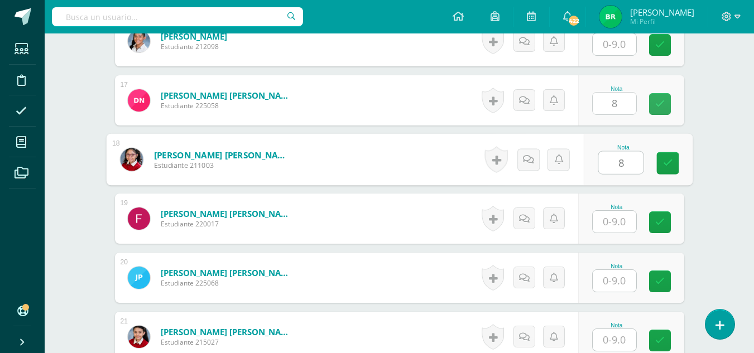
type input "8"
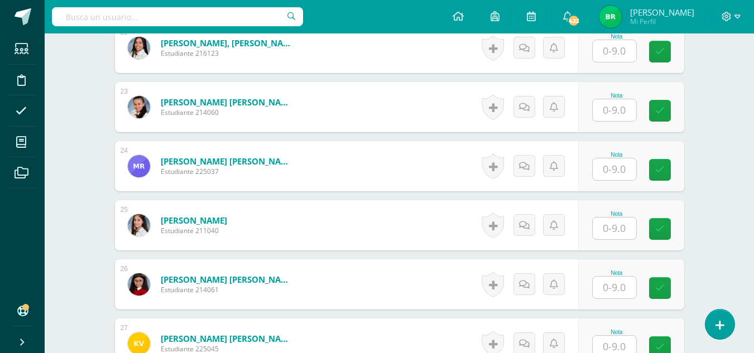
scroll to position [1647, 0]
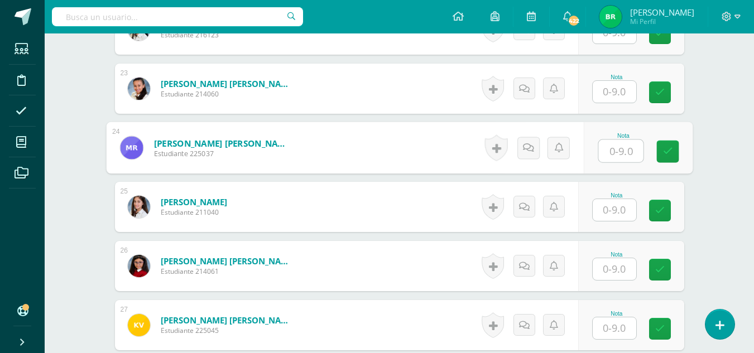
click at [614, 150] on input "text" at bounding box center [620, 151] width 45 height 22
type input "8"
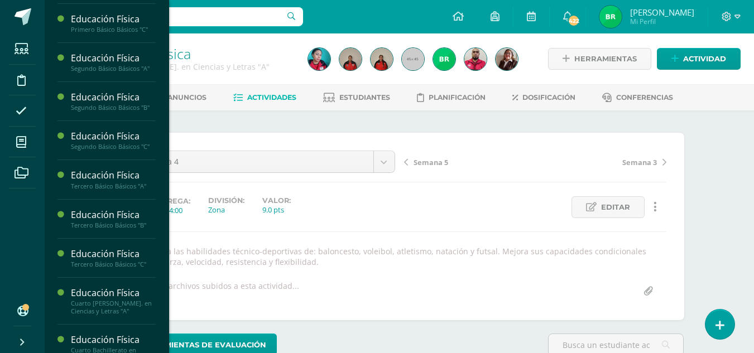
scroll to position [1087, 0]
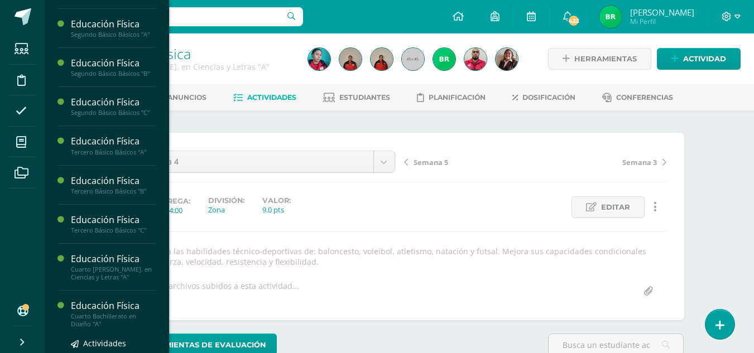
click at [106, 313] on div "Educación Física" at bounding box center [113, 306] width 85 height 13
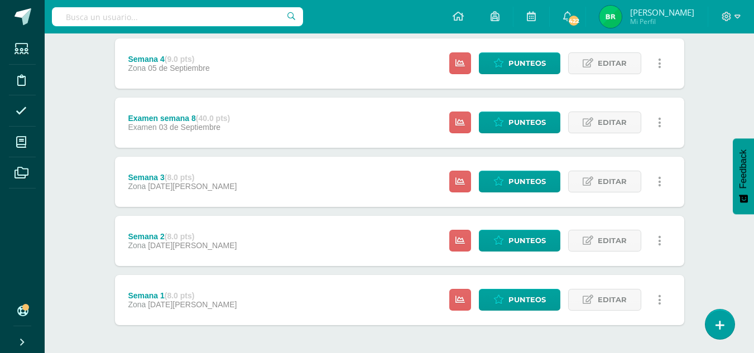
scroll to position [328, 0]
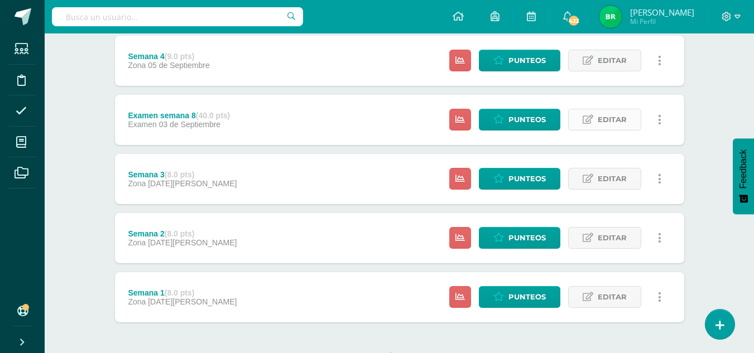
click at [603, 122] on span "Editar" at bounding box center [612, 119] width 29 height 21
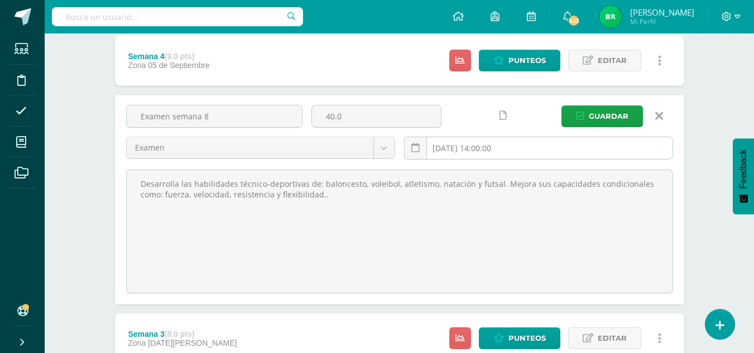
click at [456, 155] on input "2025-09-03 14:00:00" at bounding box center [539, 148] width 268 height 22
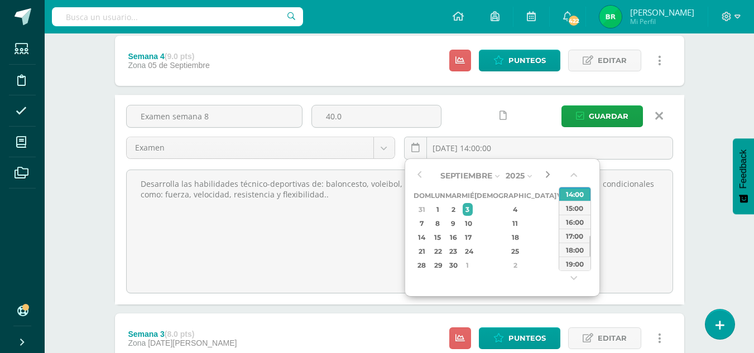
click at [547, 172] on button "button" at bounding box center [547, 175] width 11 height 17
click at [558, 214] on div "3" at bounding box center [563, 209] width 10 height 13
type input "2025-10-03 14:00"
click at [597, 129] on div "Examen semana 8 40.0 Examen Zona Examen 2025-10-03 14:00 Guardar" at bounding box center [400, 137] width 556 height 64
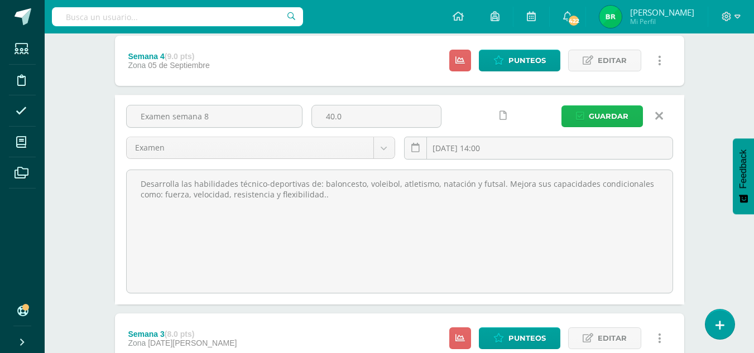
click at [611, 119] on span "Guardar" at bounding box center [609, 116] width 40 height 21
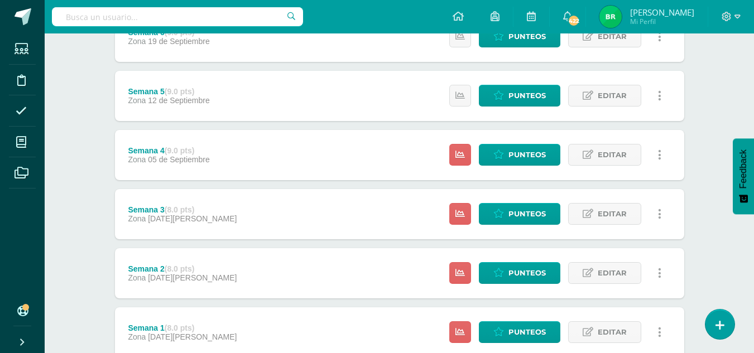
scroll to position [306, 0]
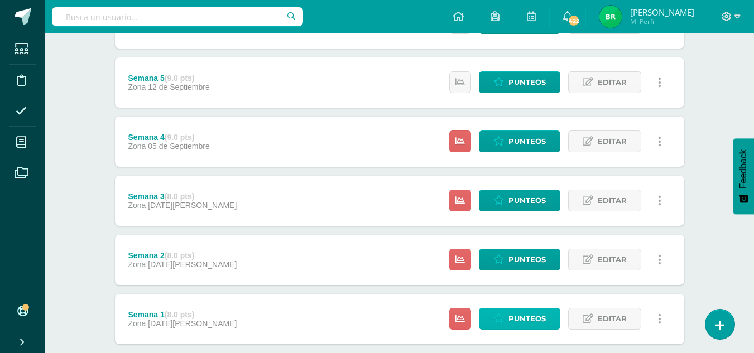
click at [520, 317] on span "Punteos" at bounding box center [527, 319] width 37 height 21
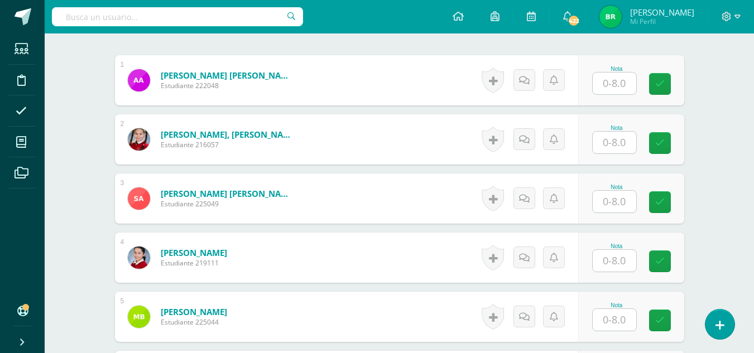
scroll to position [373, 0]
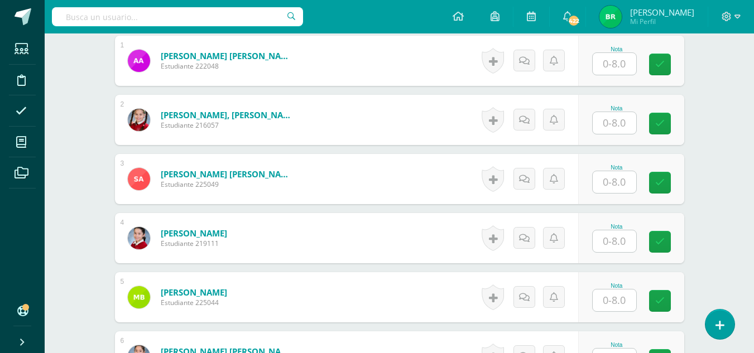
click at [610, 135] on div "Nota" at bounding box center [631, 120] width 106 height 50
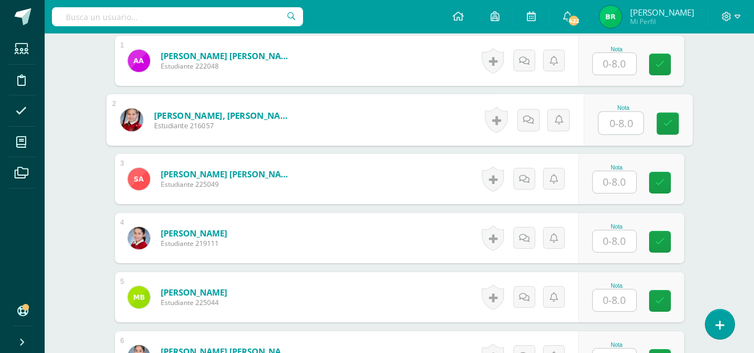
click at [617, 119] on input "text" at bounding box center [620, 123] width 45 height 22
type input "8"
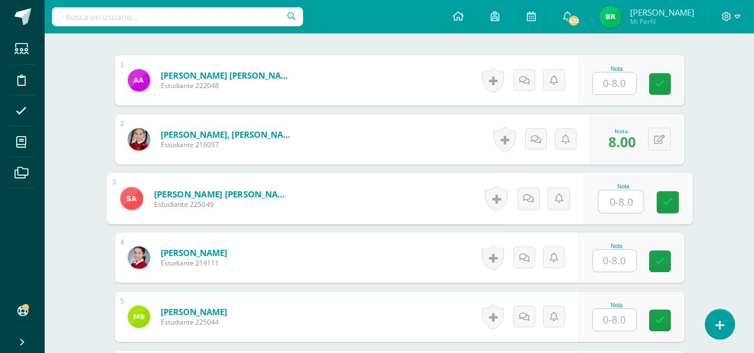
scroll to position [362, 0]
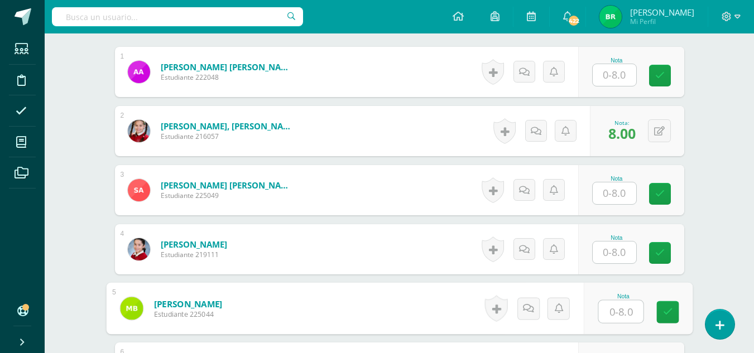
click at [616, 307] on input "text" at bounding box center [620, 312] width 45 height 22
type input "8"
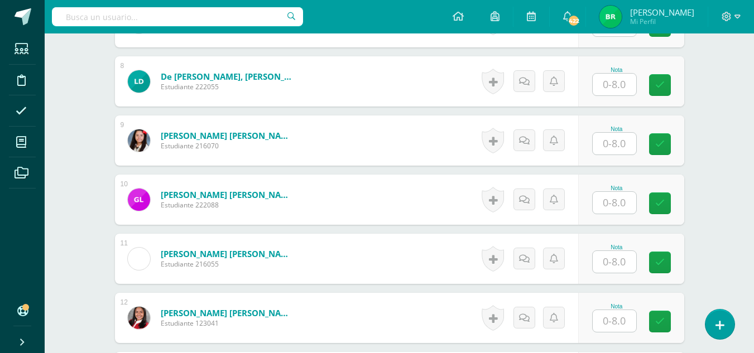
scroll to position [795, 0]
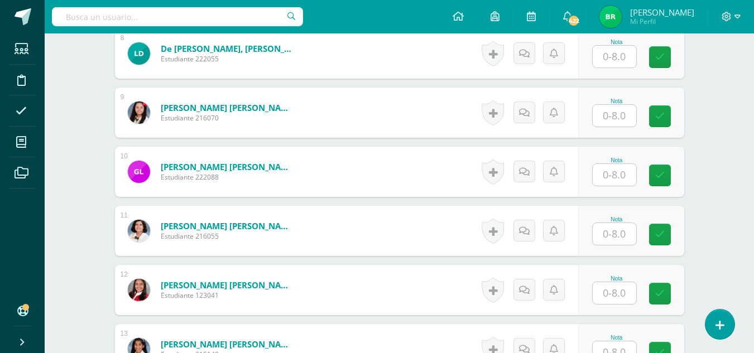
click at [618, 121] on input "text" at bounding box center [615, 116] width 44 height 22
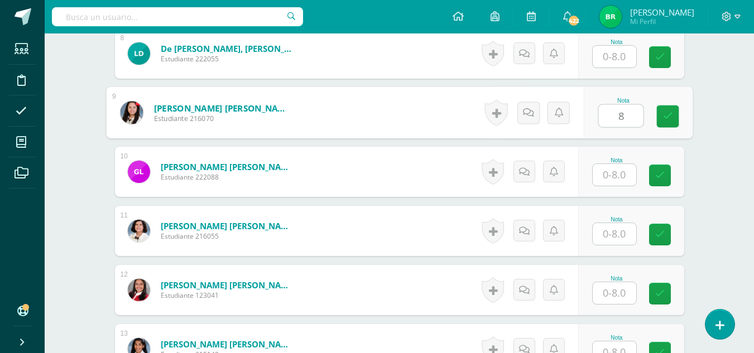
type input "8"
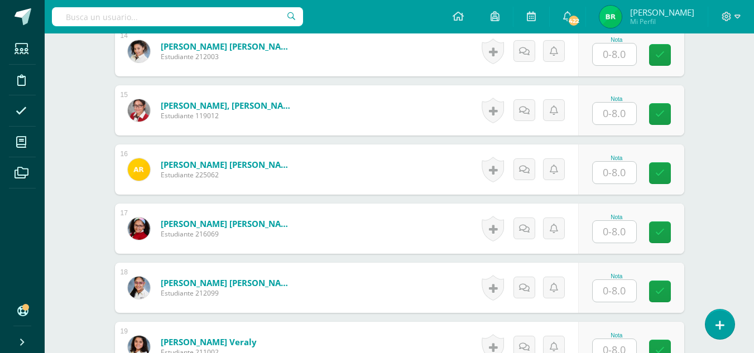
scroll to position [1161, 0]
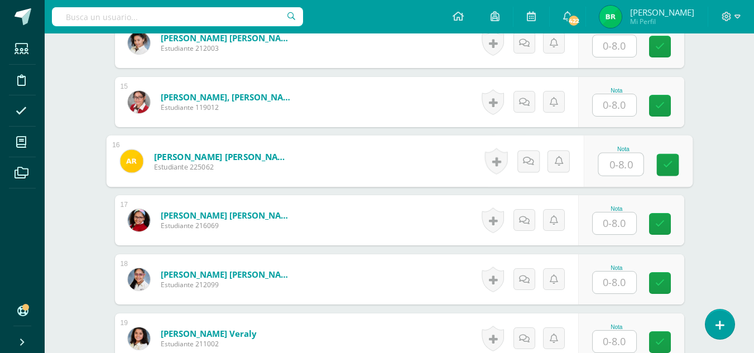
click at [620, 170] on input "text" at bounding box center [620, 165] width 45 height 22
type input "8"
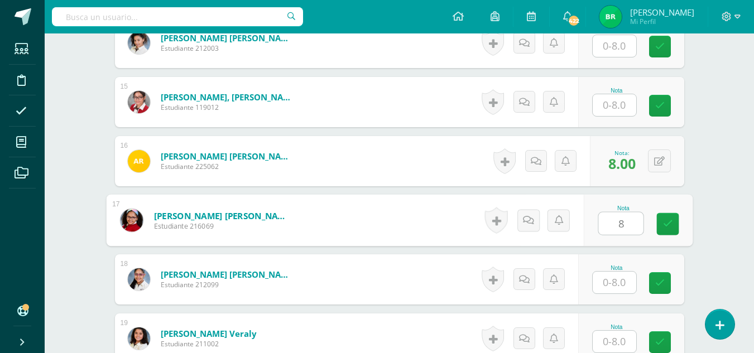
type input "8"
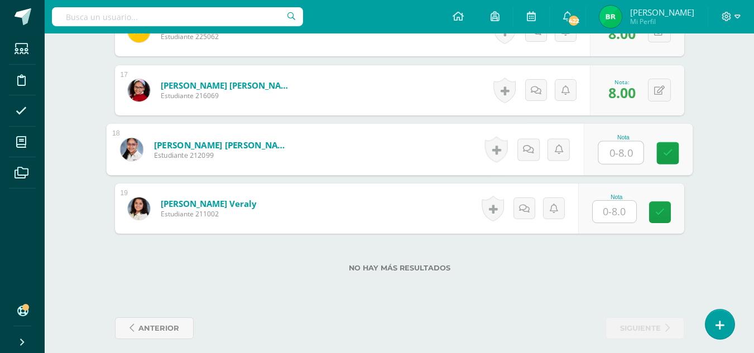
scroll to position [1299, 0]
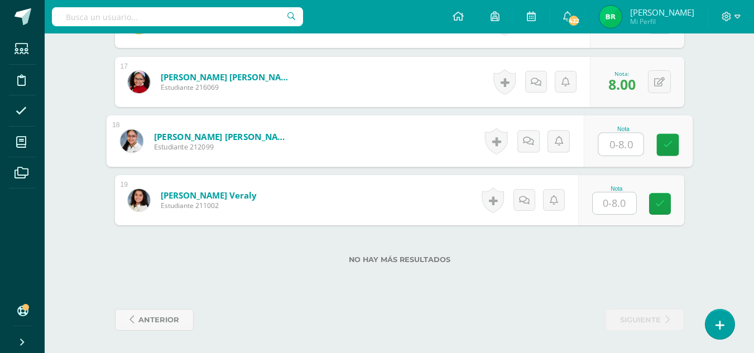
click at [631, 208] on input "text" at bounding box center [615, 204] width 44 height 22
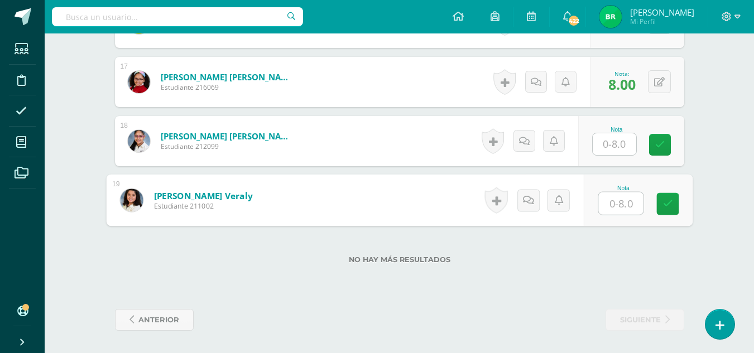
type input "8"
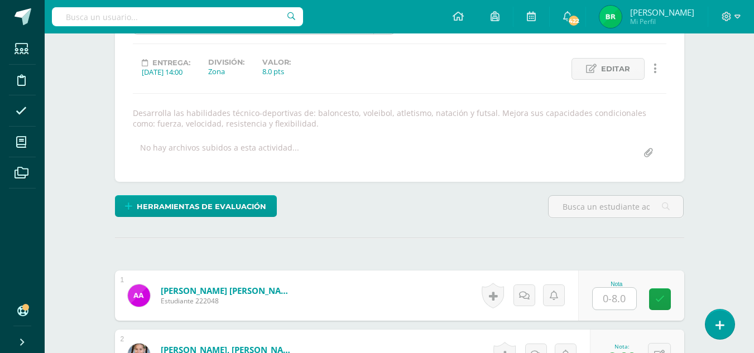
scroll to position [108, 0]
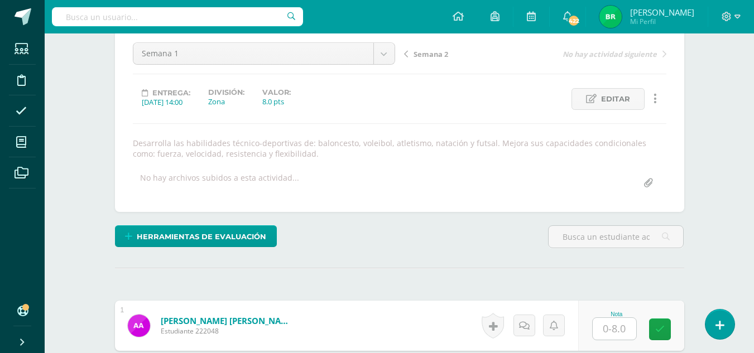
click at [438, 54] on span "Semana 2" at bounding box center [431, 54] width 35 height 10
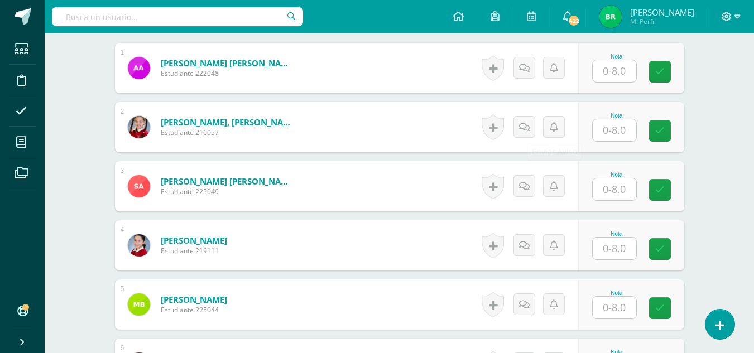
scroll to position [367, 0]
click at [614, 135] on input "text" at bounding box center [615, 130] width 44 height 22
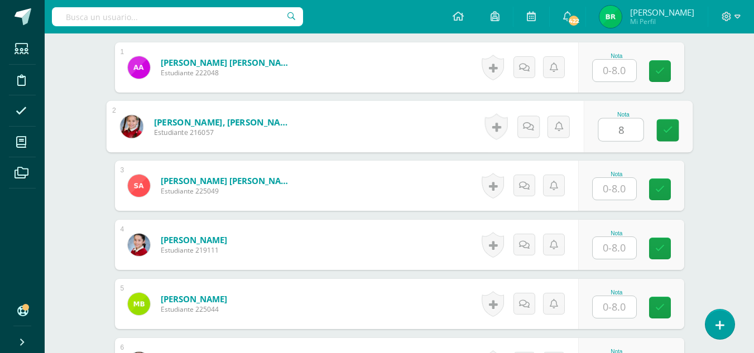
type input "8"
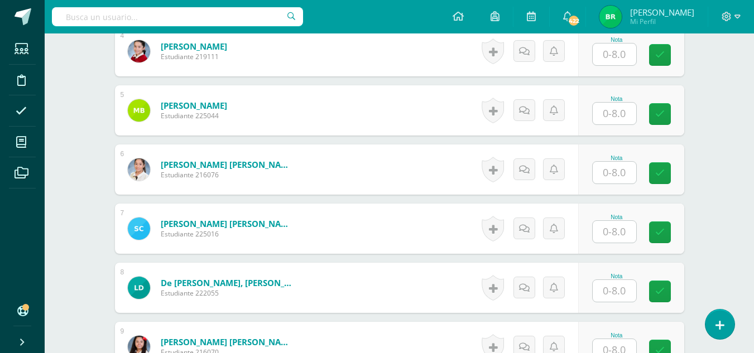
scroll to position [563, 0]
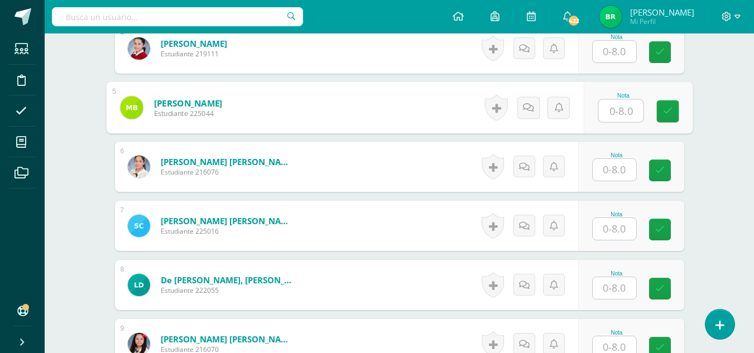
click at [606, 114] on input "text" at bounding box center [620, 111] width 45 height 22
type input "8"
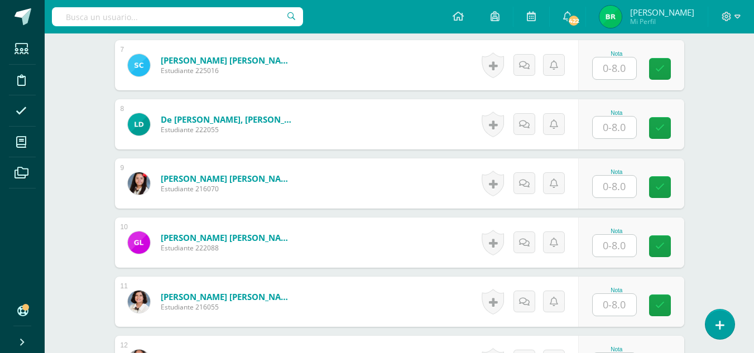
scroll to position [727, 0]
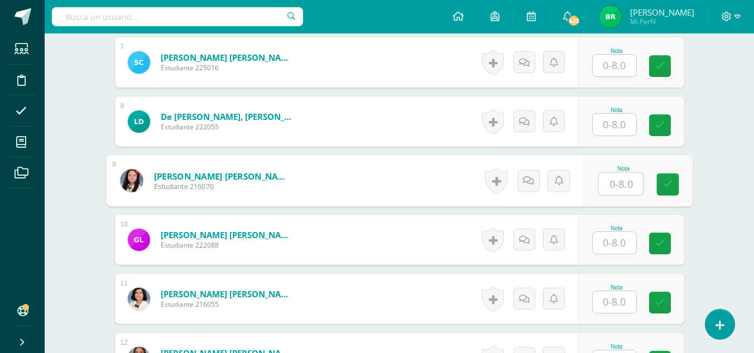
click at [601, 185] on input "text" at bounding box center [620, 184] width 45 height 22
type input "8"
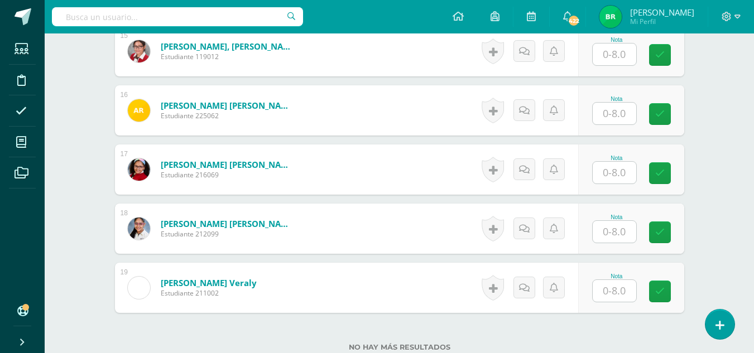
scroll to position [1214, 0]
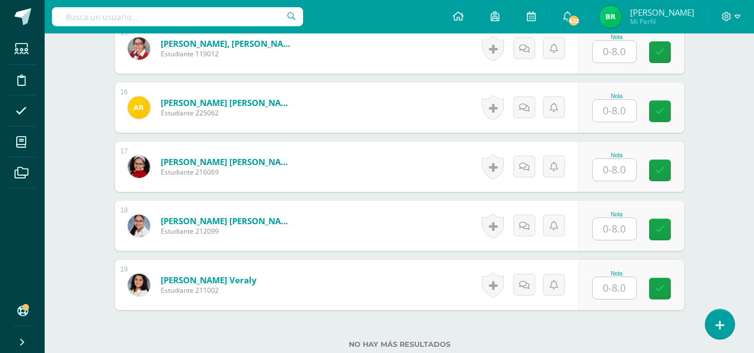
click at [617, 118] on input "text" at bounding box center [615, 111] width 44 height 22
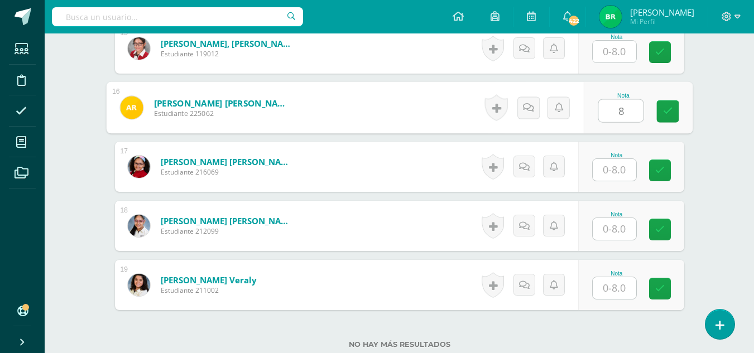
type input "8"
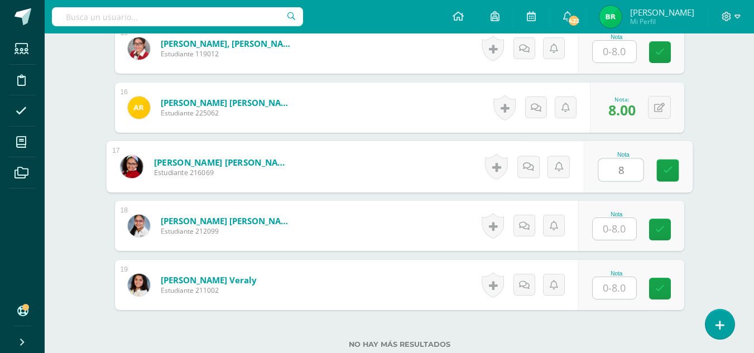
type input "8"
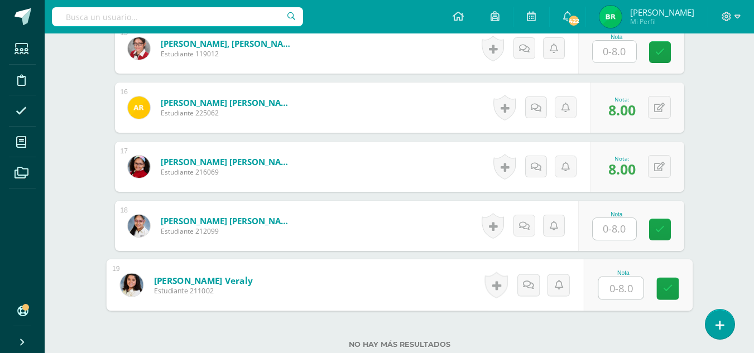
click at [625, 293] on input "text" at bounding box center [620, 288] width 45 height 22
type input "8"
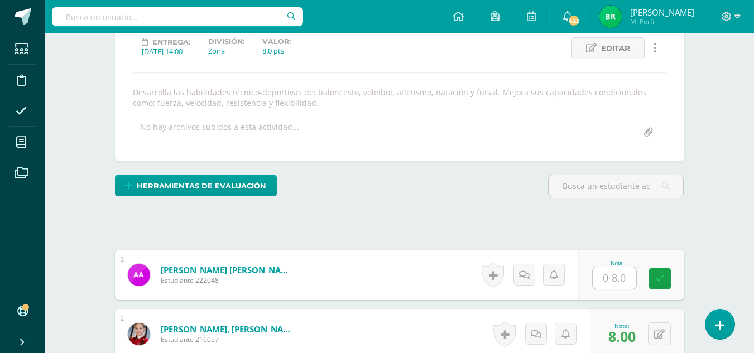
scroll to position [0, 0]
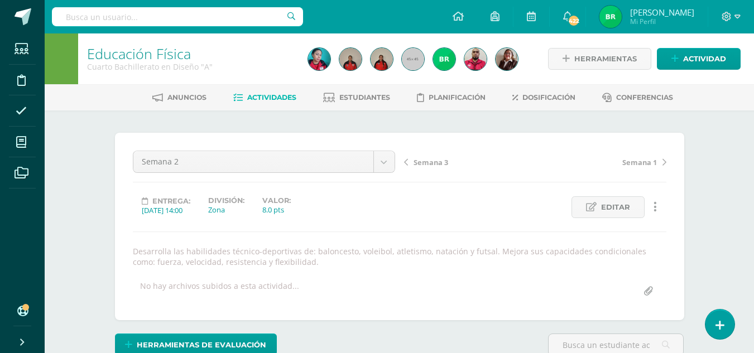
click at [432, 157] on span "Semana 3" at bounding box center [431, 162] width 35 height 10
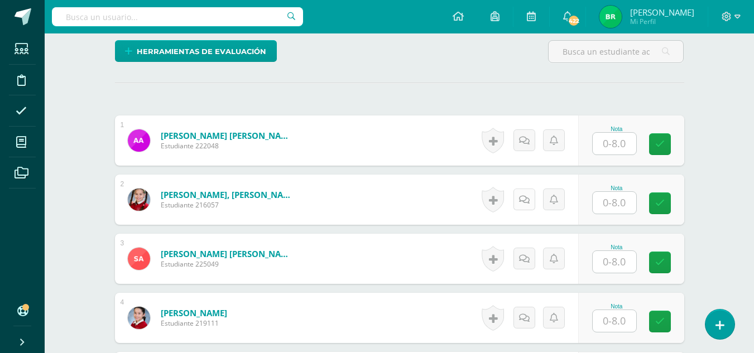
scroll to position [294, 0]
click at [605, 202] on input "text" at bounding box center [615, 202] width 44 height 22
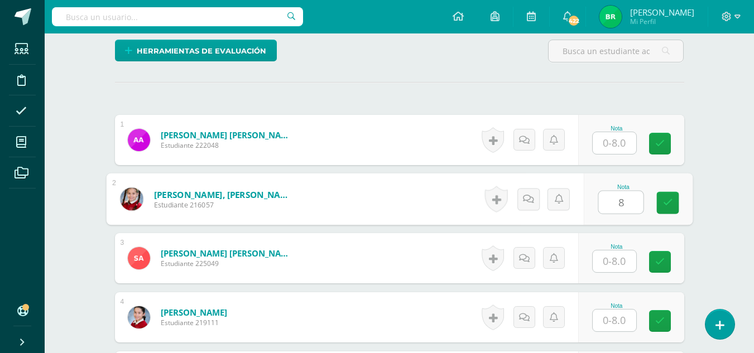
type input "8"
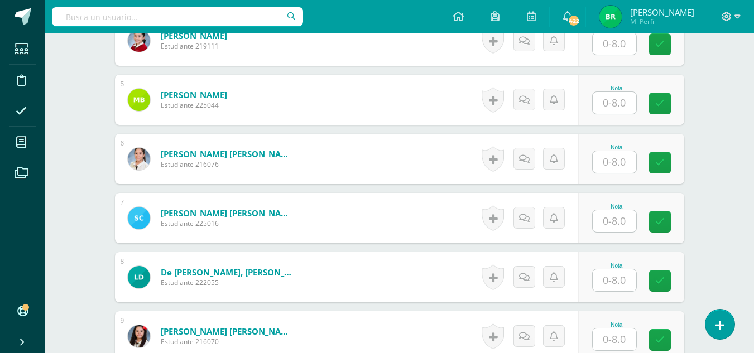
scroll to position [577, 0]
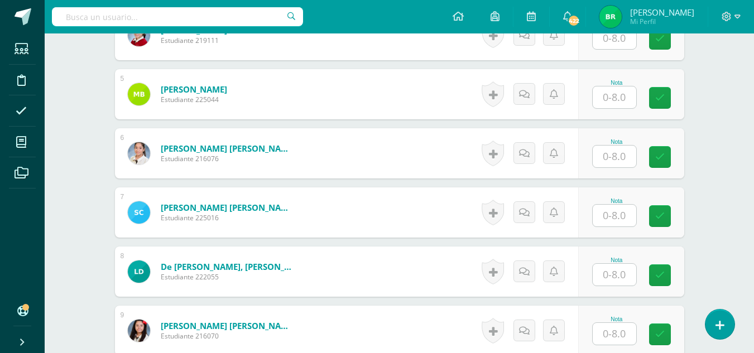
click at [591, 95] on div "Nota" at bounding box center [631, 94] width 106 height 50
click at [598, 100] on input "text" at bounding box center [620, 98] width 45 height 22
type input "8"
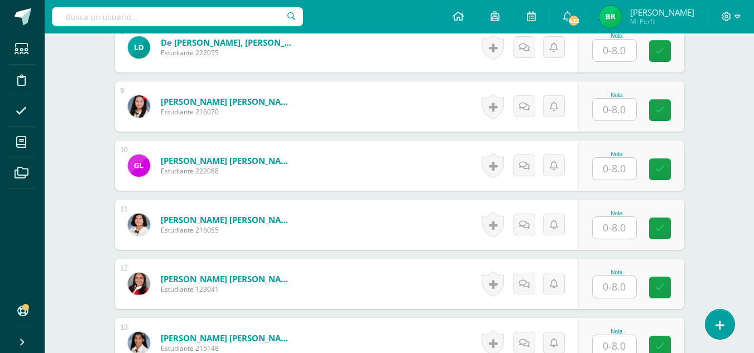
scroll to position [807, 0]
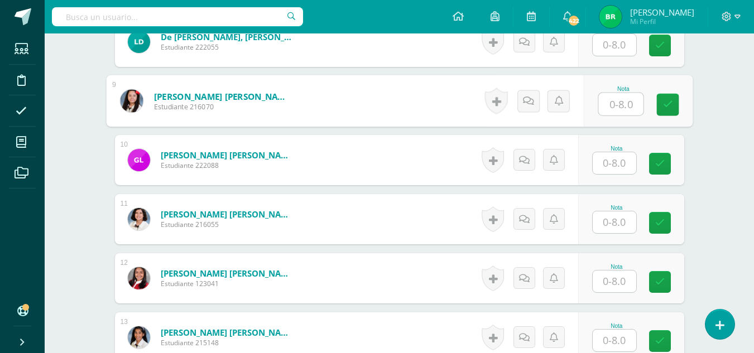
click at [610, 104] on input "text" at bounding box center [620, 104] width 45 height 22
type input "7"
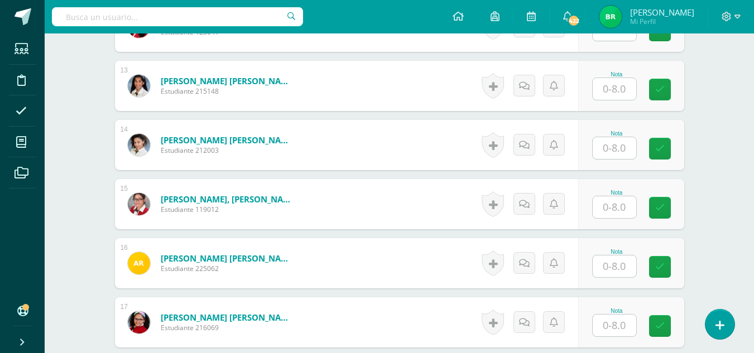
scroll to position [1070, 0]
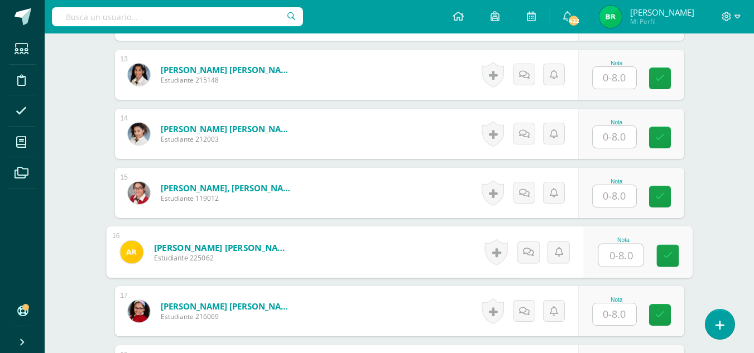
click at [618, 258] on input "text" at bounding box center [620, 256] width 45 height 22
type input "7"
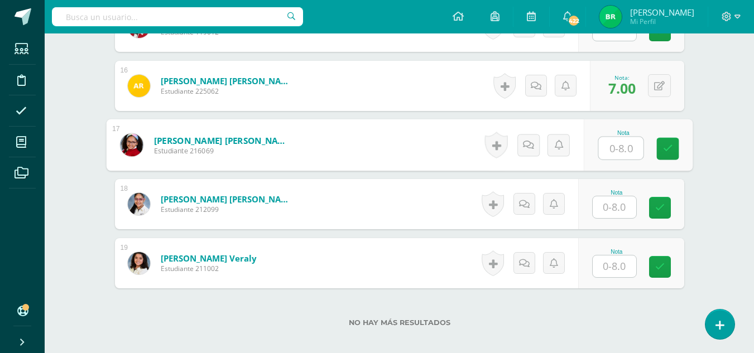
scroll to position [1253, 0]
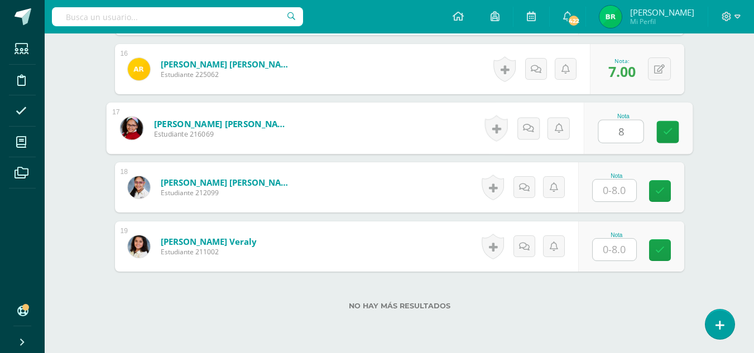
type input "8"
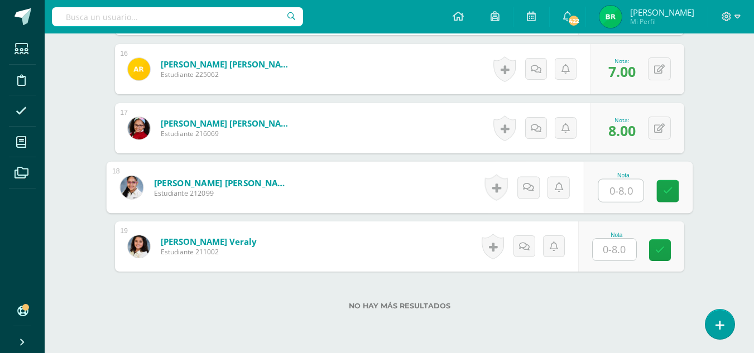
click at [622, 248] on input "text" at bounding box center [615, 250] width 44 height 22
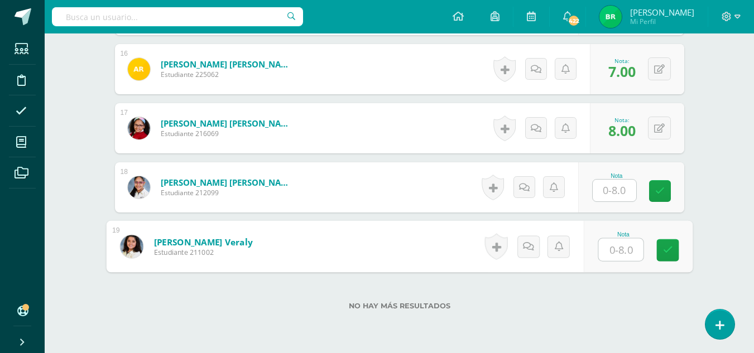
type input "7"
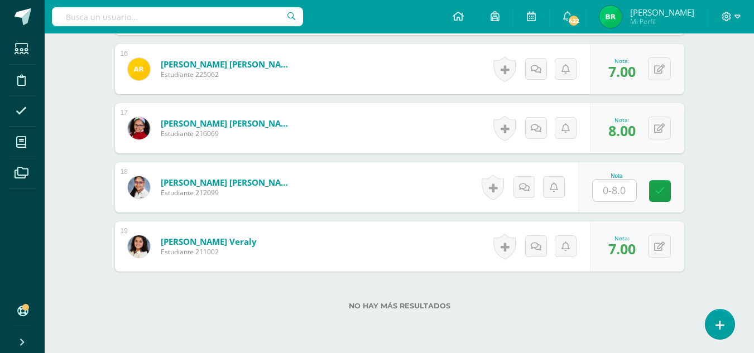
scroll to position [0, 0]
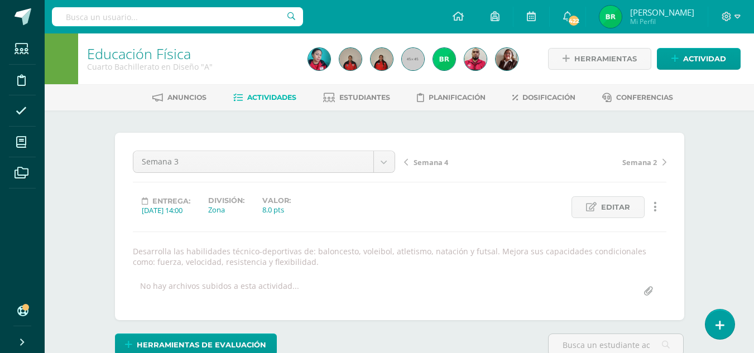
click at [430, 163] on span "Semana 4" at bounding box center [431, 162] width 35 height 10
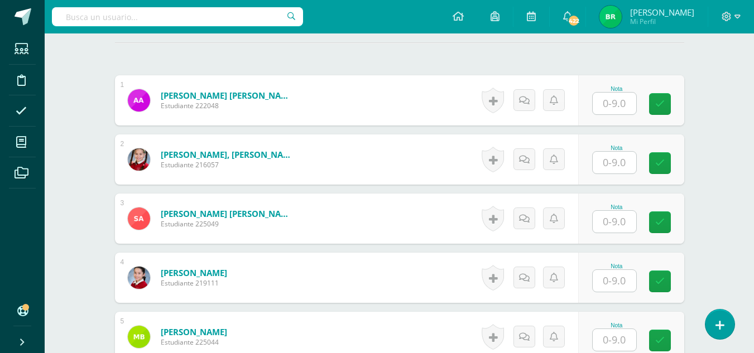
scroll to position [348, 0]
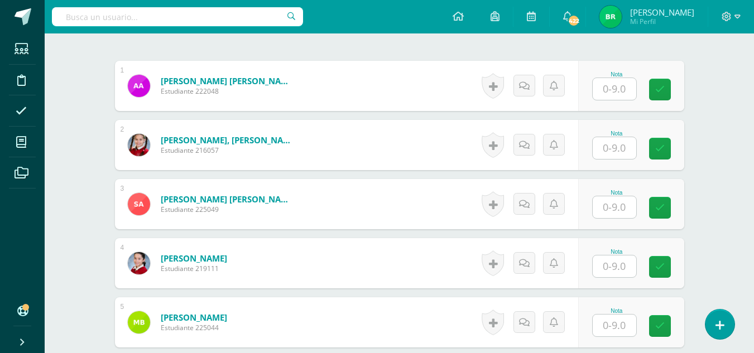
click at [604, 148] on input "text" at bounding box center [615, 148] width 44 height 22
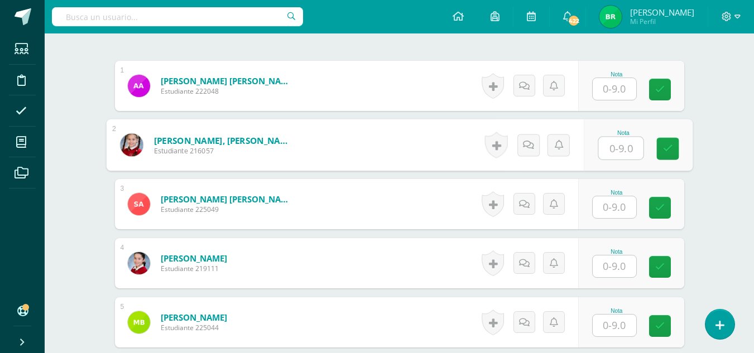
scroll to position [349, 0]
type input "9"
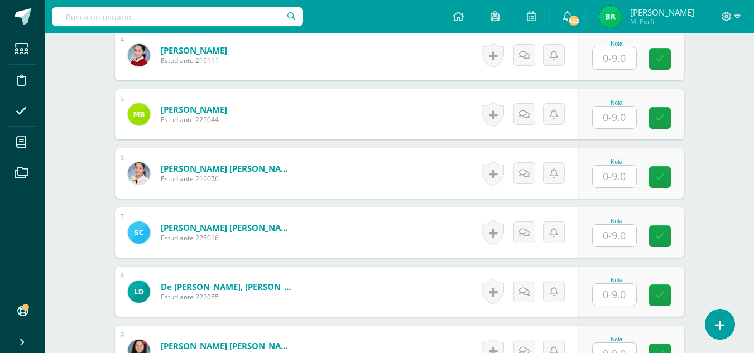
scroll to position [562, 0]
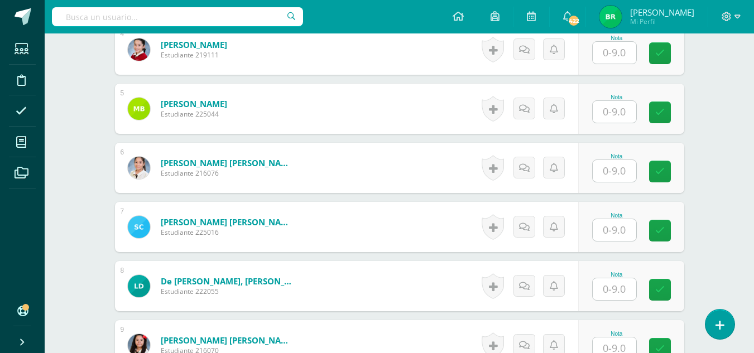
click at [617, 102] on input "text" at bounding box center [615, 112] width 44 height 22
type input "9"
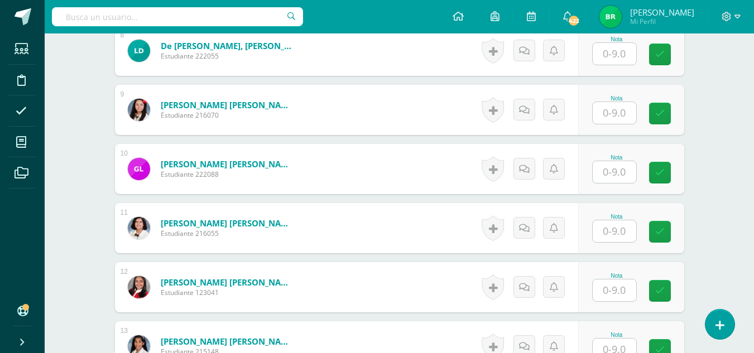
scroll to position [812, 0]
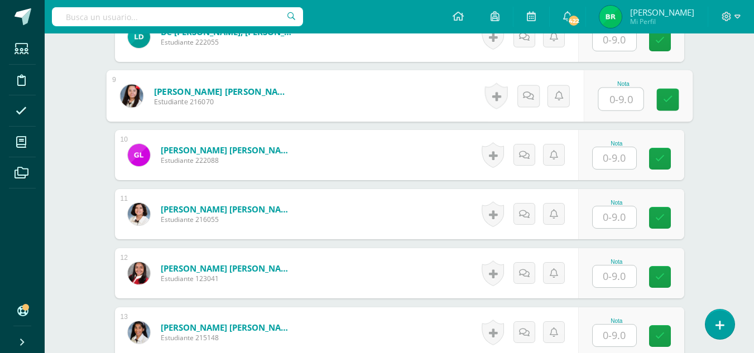
click at [615, 98] on input "text" at bounding box center [620, 99] width 45 height 22
type input "8"
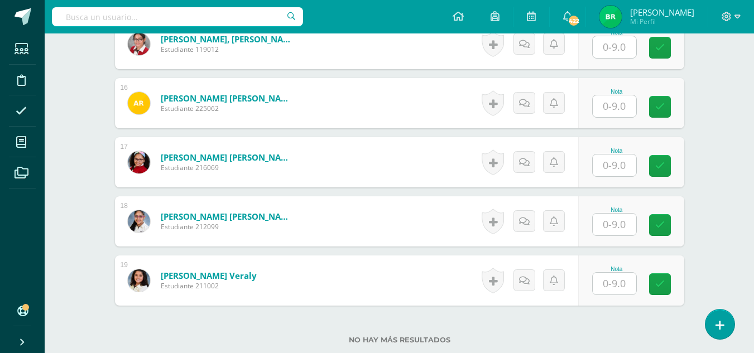
scroll to position [1227, 0]
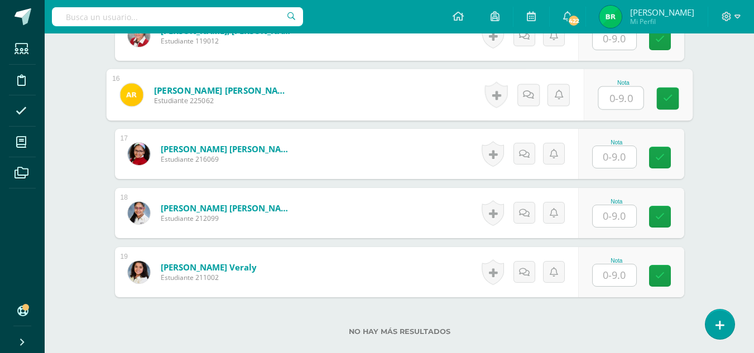
click at [619, 89] on input "text" at bounding box center [620, 98] width 45 height 22
type input "8"
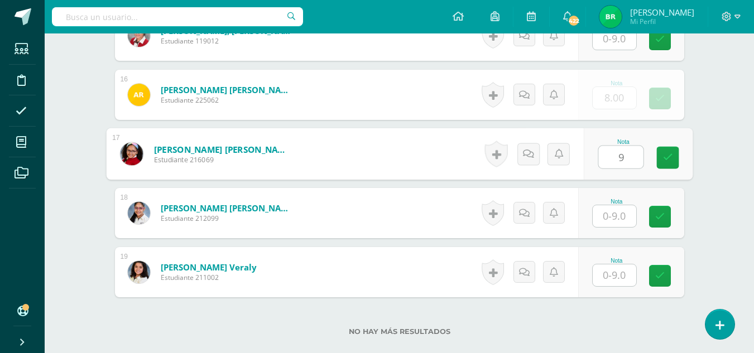
type input "9"
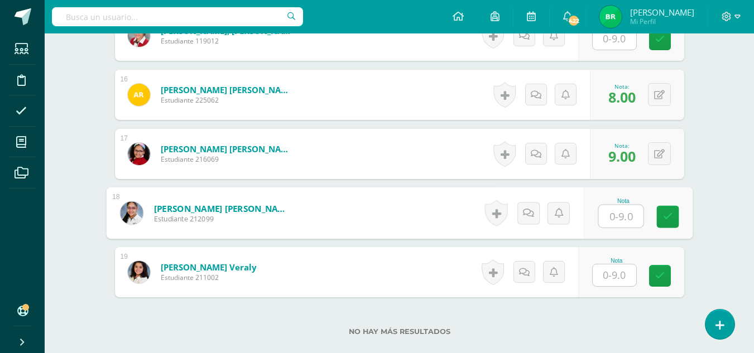
click at [613, 281] on input "text" at bounding box center [615, 276] width 44 height 22
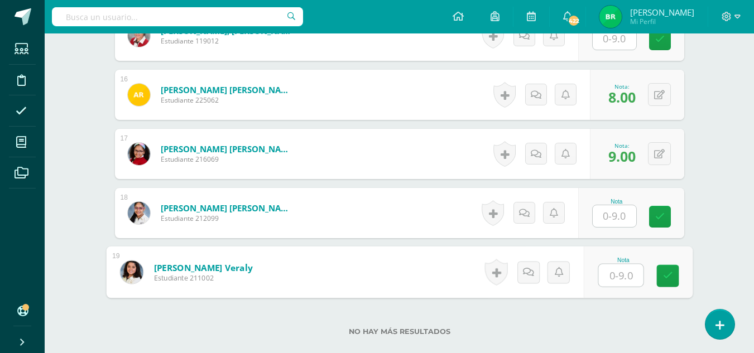
type input "8"
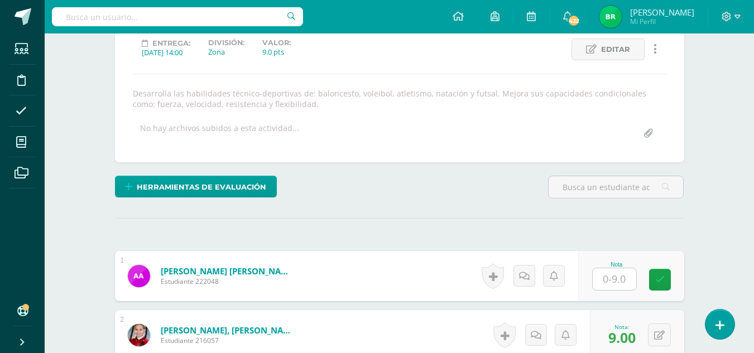
scroll to position [0, 0]
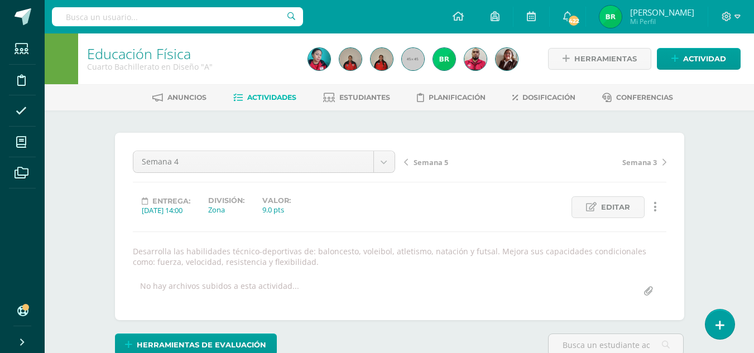
click at [241, 13] on input "text" at bounding box center [177, 16] width 251 height 19
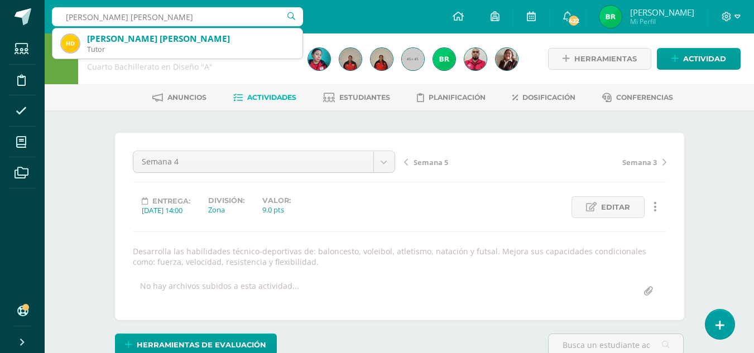
type input "Diaz del Cid Mia Isabel"
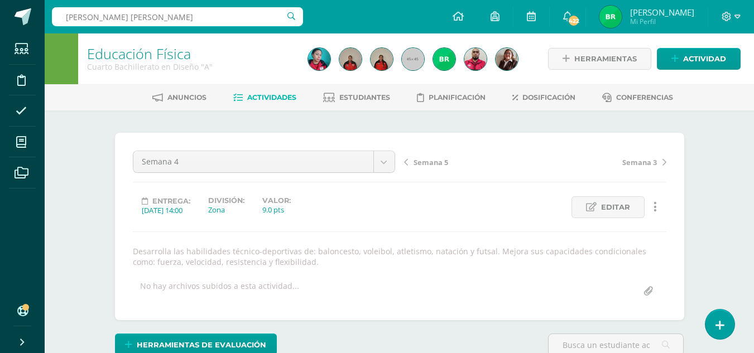
click at [248, 14] on input "Diaz del Cid Mia Isabel" at bounding box center [177, 16] width 251 height 19
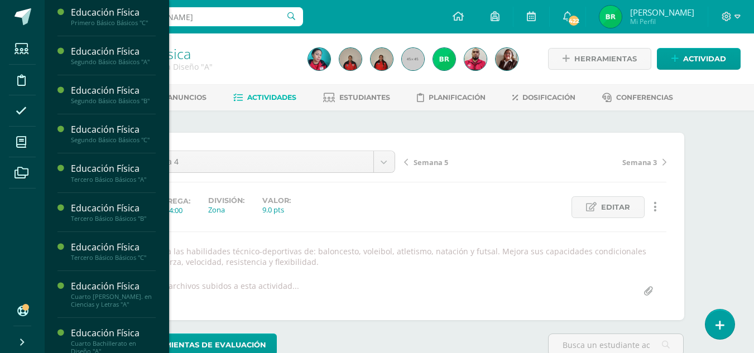
scroll to position [1087, 0]
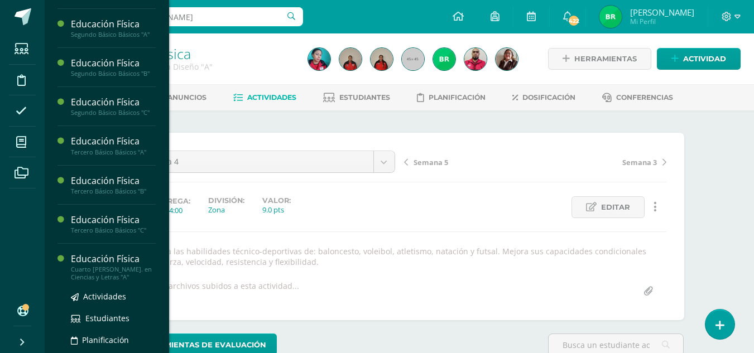
click at [98, 281] on div "Cuarto Bach. en Ciencias y Letras "A"" at bounding box center [113, 274] width 85 height 16
click at [102, 302] on span "Actividades" at bounding box center [104, 296] width 43 height 11
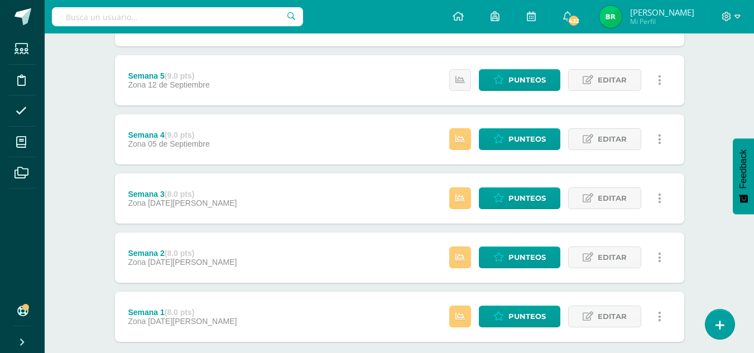
scroll to position [371, 0]
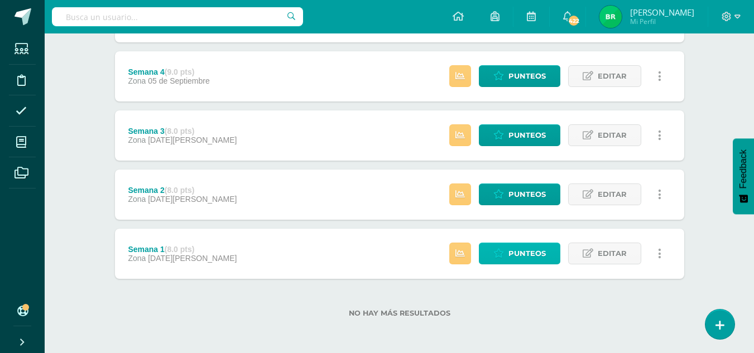
click at [507, 255] on link "Punteos" at bounding box center [520, 254] width 82 height 22
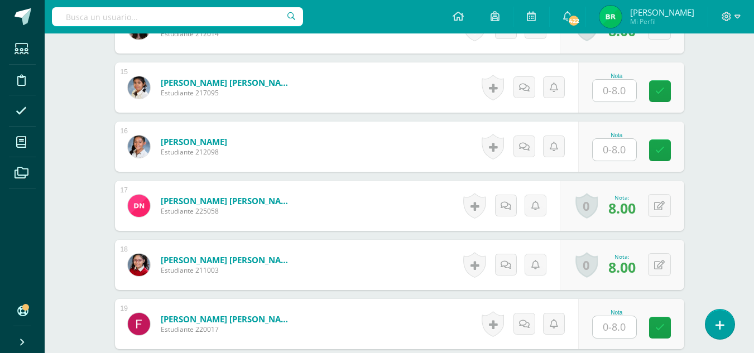
scroll to position [1278, 0]
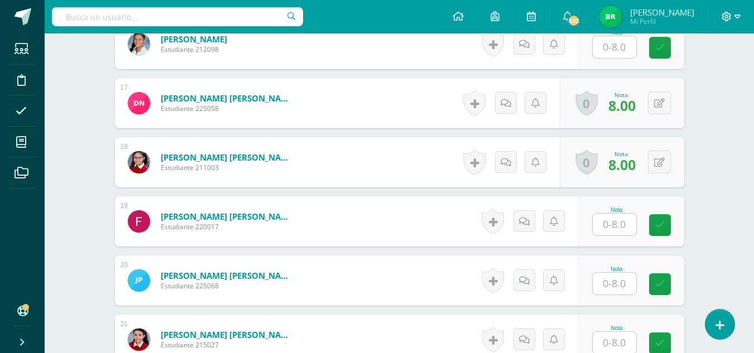
click at [738, 17] on icon at bounding box center [738, 17] width 6 height 4
click at [683, 78] on span "Cerrar sesión" at bounding box center [703, 76] width 50 height 11
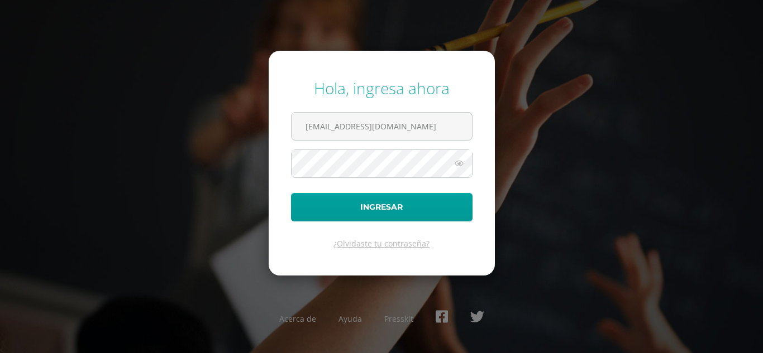
drag, startPoint x: 457, startPoint y: 127, endPoint x: 180, endPoint y: 147, distance: 277.1
click at [180, 147] on div "Hola, ingresa ahora [EMAIL_ADDRESS][DOMAIN_NAME] Ingresar ¿Olvidaste tu contras…" at bounding box center [381, 176] width 720 height 215
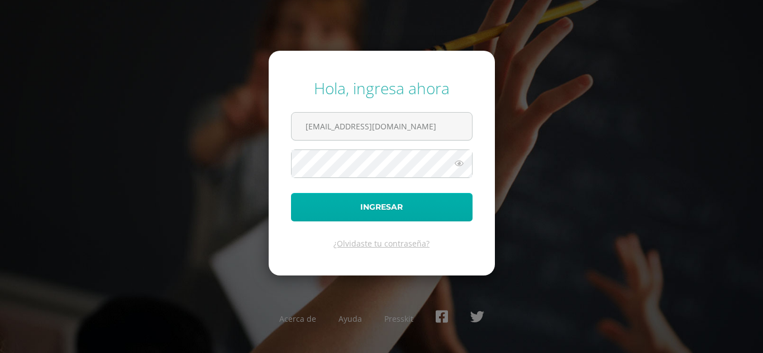
type input "[EMAIL_ADDRESS][DOMAIN_NAME]"
click at [358, 207] on button "Ingresar" at bounding box center [381, 207] width 181 height 28
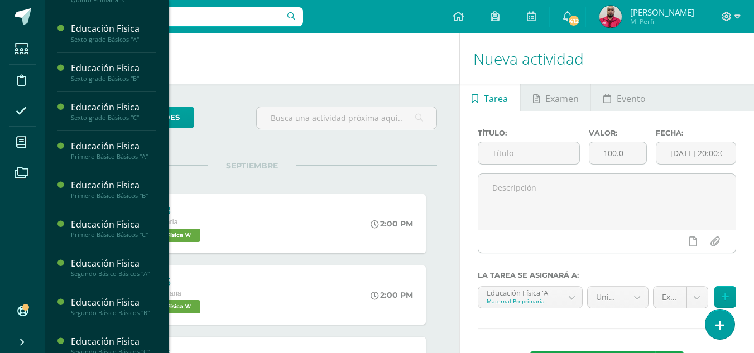
scroll to position [1134, 0]
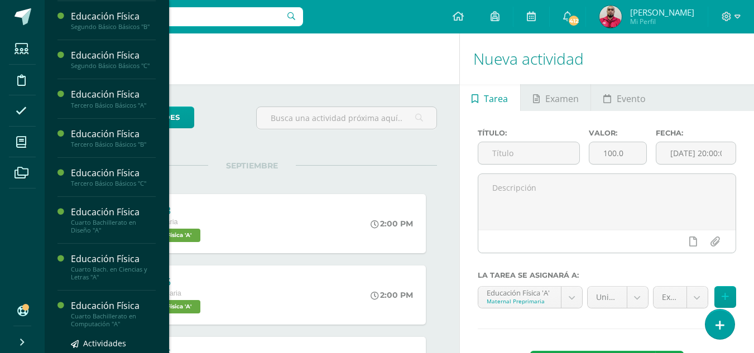
click at [122, 328] on div "Cuarto Bachillerato en Computación "A"" at bounding box center [113, 321] width 85 height 16
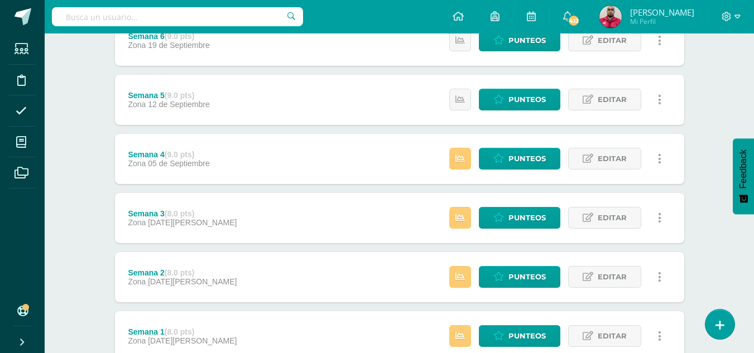
scroll to position [371, 0]
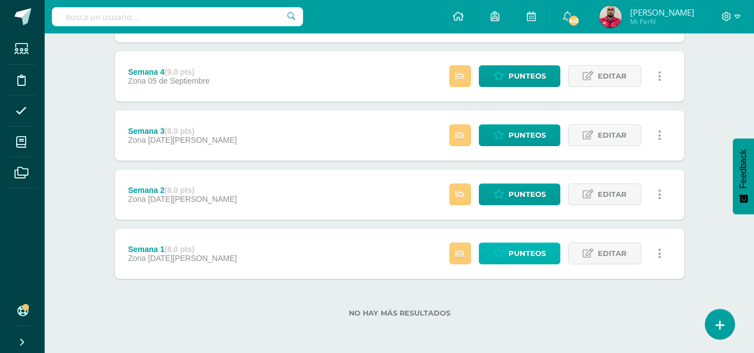
click at [502, 253] on icon at bounding box center [499, 253] width 11 height 9
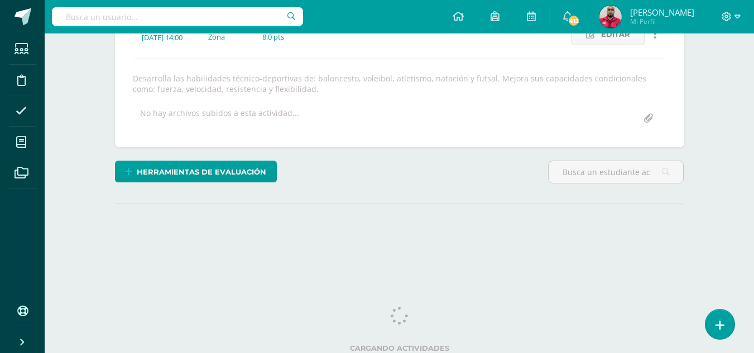
scroll to position [177, 0]
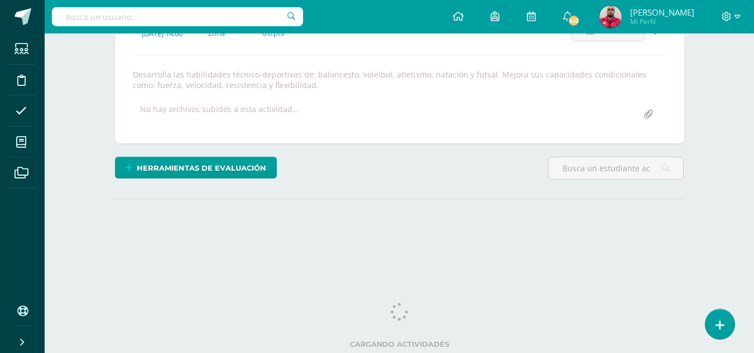
drag, startPoint x: 759, startPoint y: 88, endPoint x: 762, endPoint y: 215, distance: 126.8
click at [754, 215] on html "Estudiantes Disciplina Asistencia Mis cursos Archivos Soporte Ayuda Reportar un…" at bounding box center [377, 54] width 754 height 463
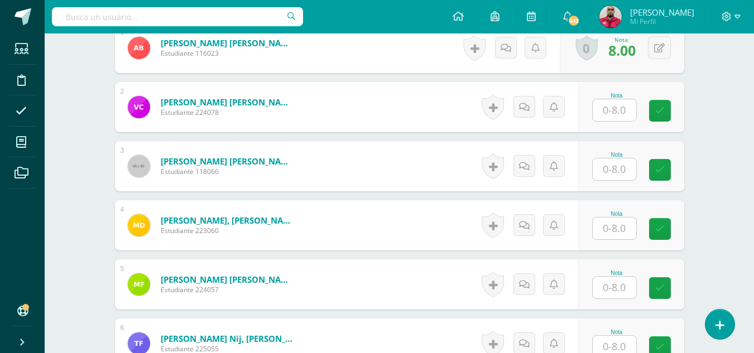
scroll to position [387, 0]
click at [620, 230] on input "text" at bounding box center [615, 228] width 44 height 22
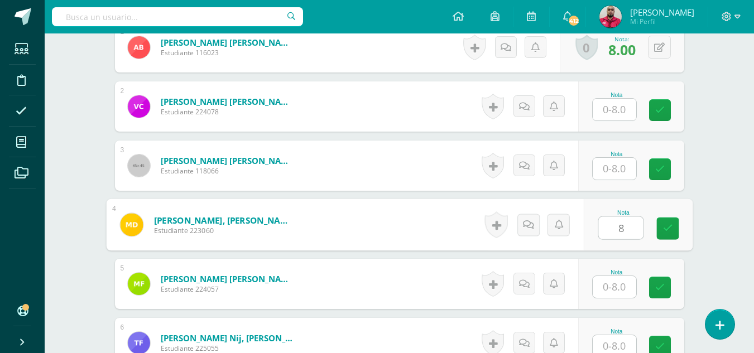
type input "8"
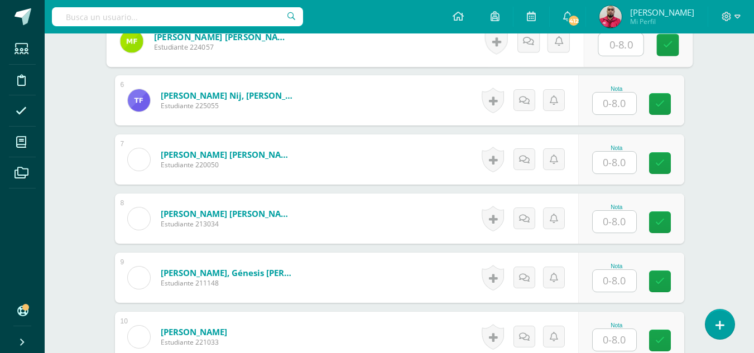
scroll to position [644, 0]
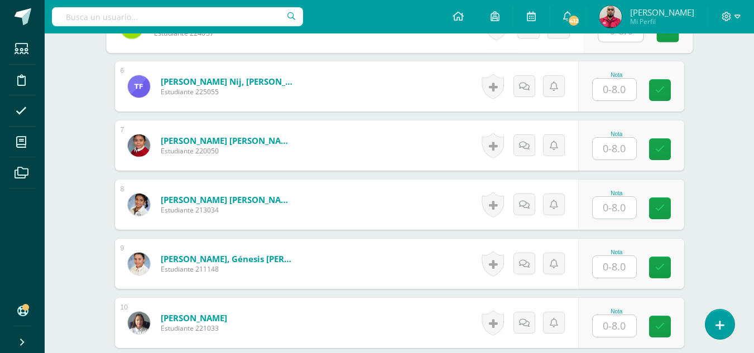
click at [607, 93] on input "text" at bounding box center [615, 90] width 44 height 22
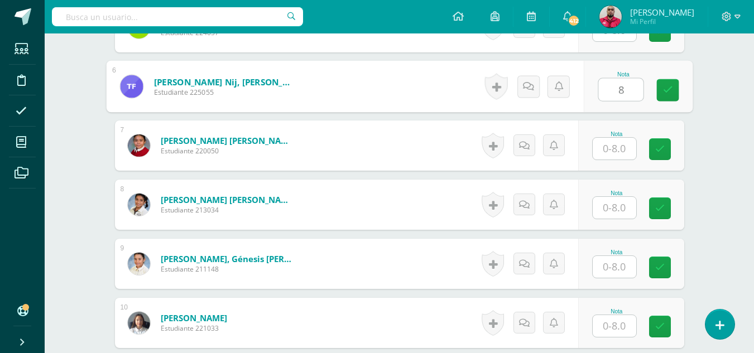
type input "8"
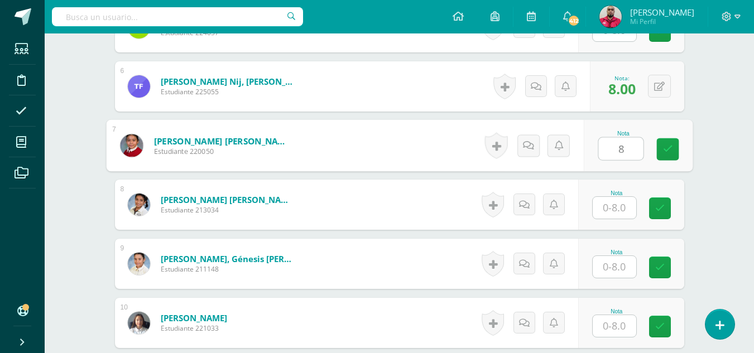
type input "8"
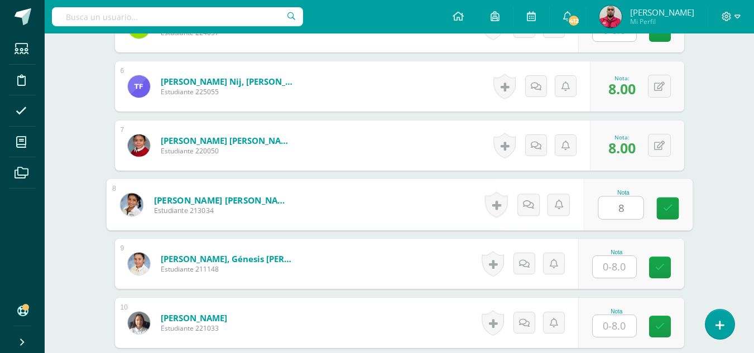
type input "8"
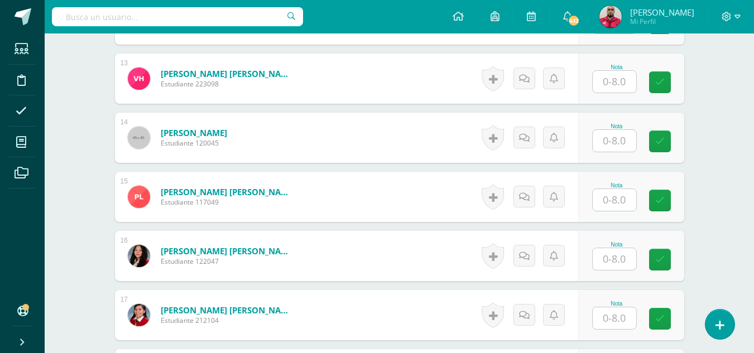
scroll to position [1086, 0]
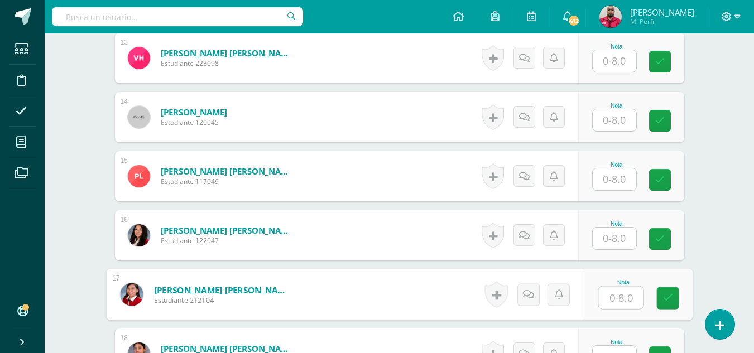
click at [622, 300] on input "text" at bounding box center [620, 298] width 45 height 22
type input "8"
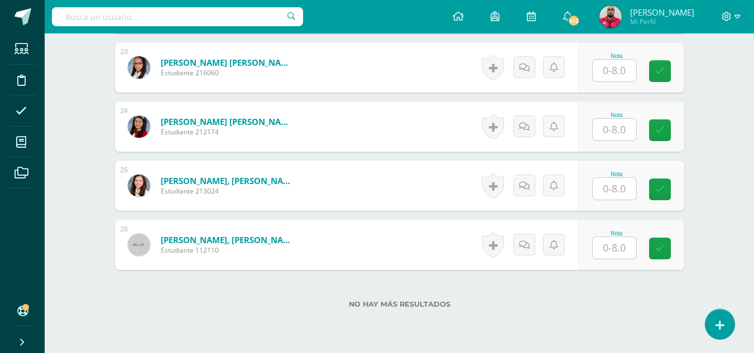
scroll to position [1679, 0]
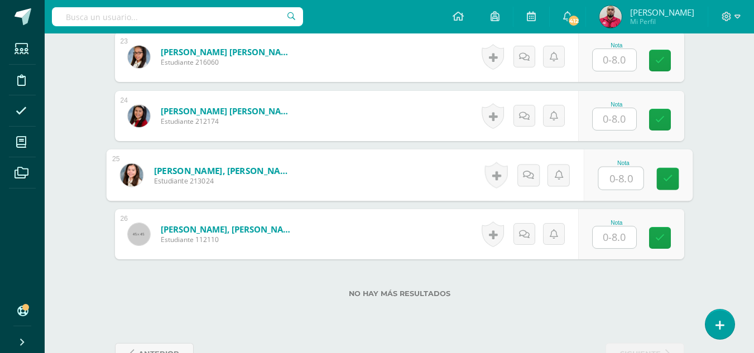
click at [619, 184] on input "text" at bounding box center [620, 178] width 45 height 22
type input "8"
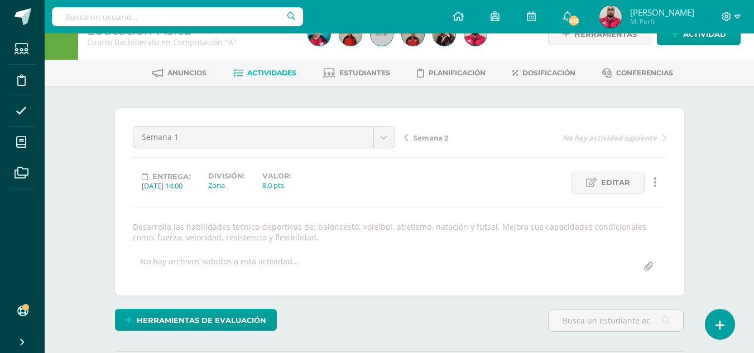
scroll to position [0, 0]
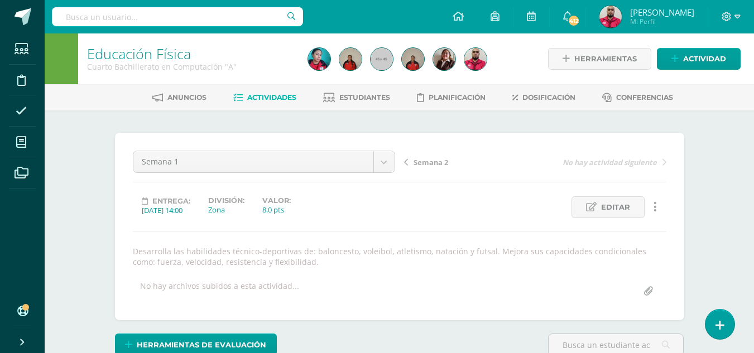
click at [439, 164] on span "Semana 2" at bounding box center [431, 162] width 35 height 10
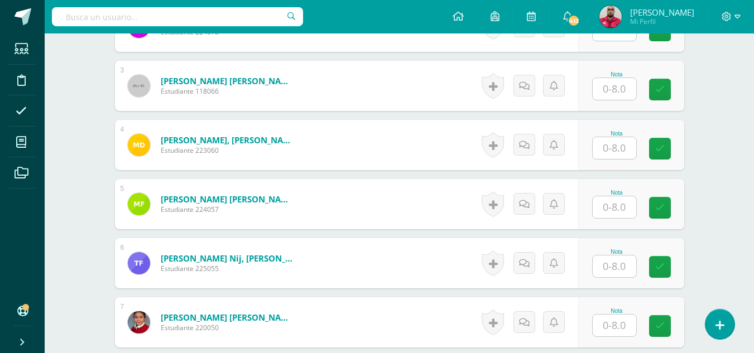
scroll to position [459, 0]
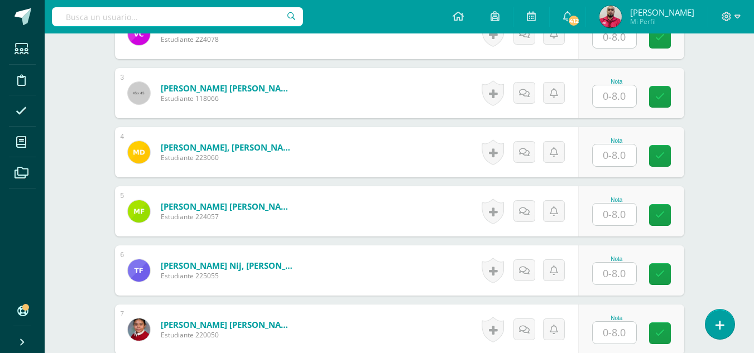
click at [622, 157] on input "text" at bounding box center [615, 156] width 44 height 22
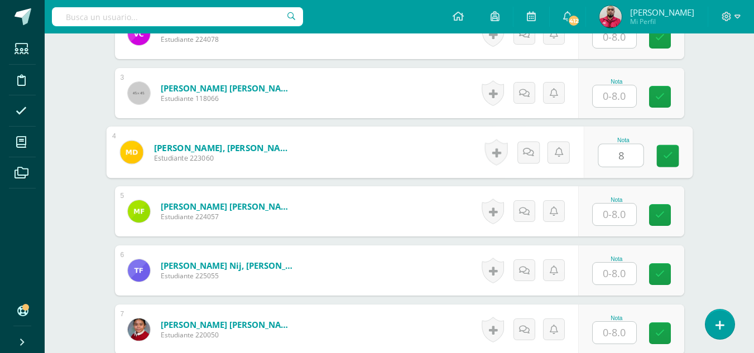
type input "8"
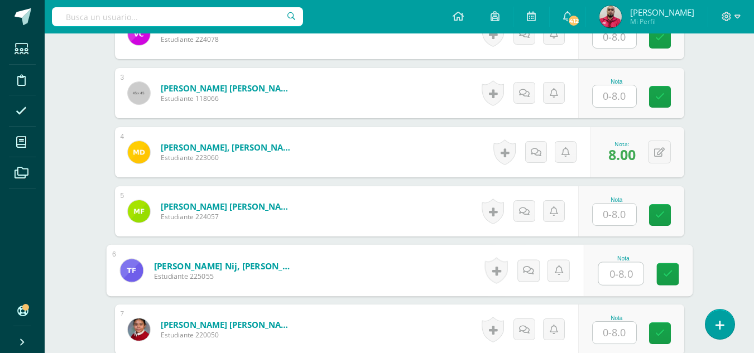
click at [603, 273] on input "text" at bounding box center [620, 274] width 45 height 22
type input "8"
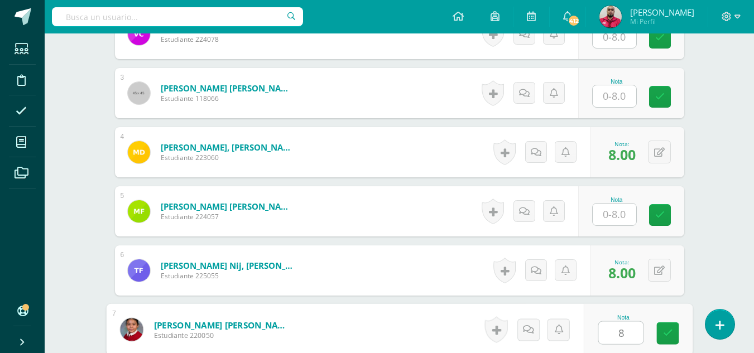
type input "8"
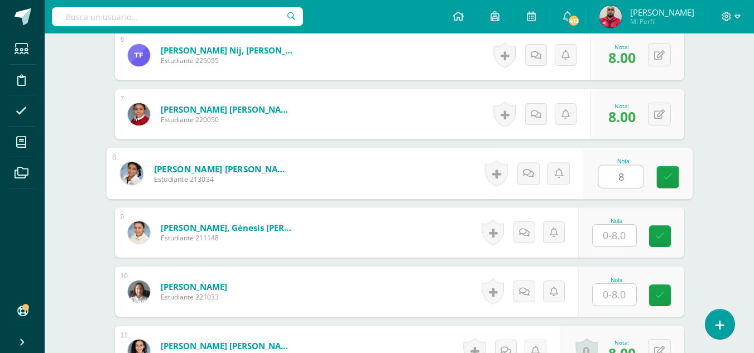
type input "8"
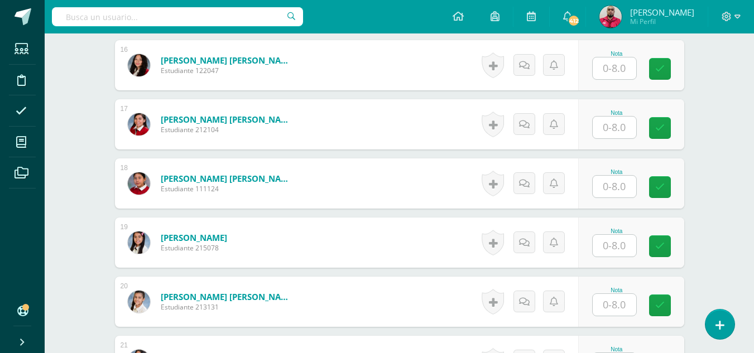
scroll to position [1260, 0]
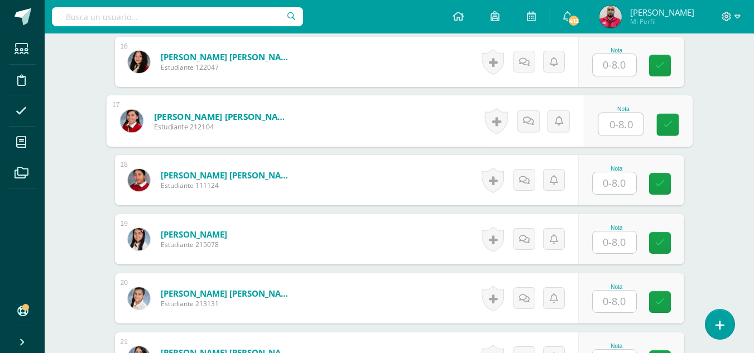
click at [619, 127] on input "text" at bounding box center [620, 124] width 45 height 22
type input "8"
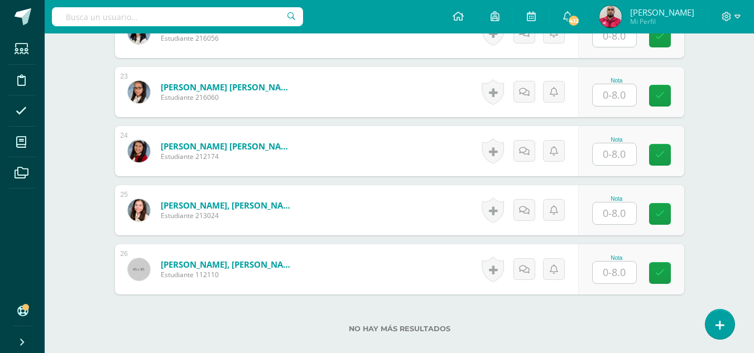
scroll to position [1655, 0]
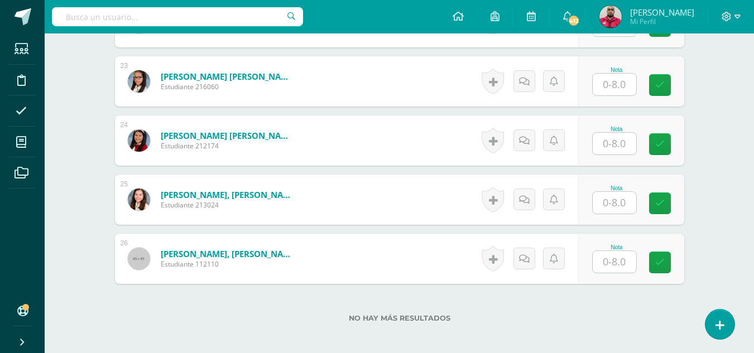
click at [617, 196] on input "text" at bounding box center [615, 203] width 44 height 22
type input "8"
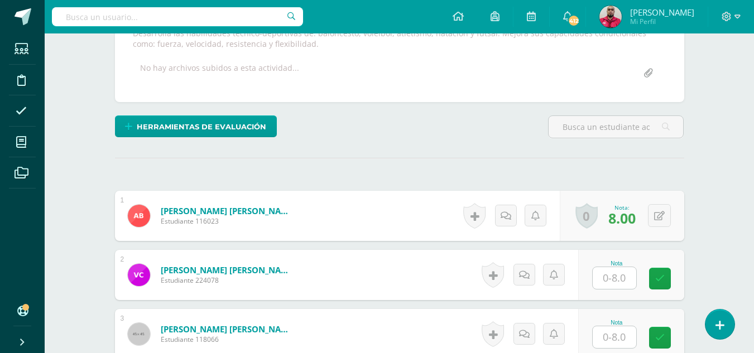
scroll to position [0, 0]
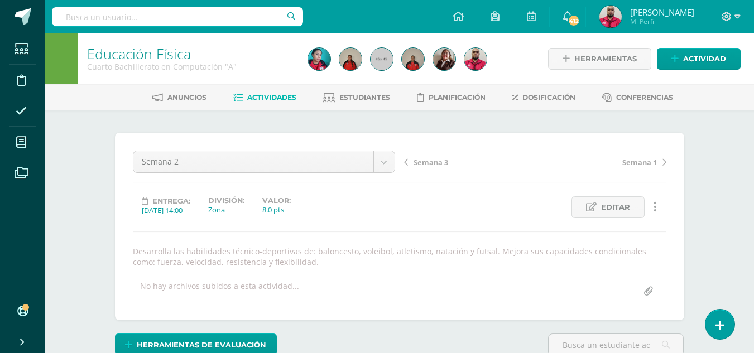
click at [439, 166] on span "Semana 3" at bounding box center [431, 162] width 35 height 10
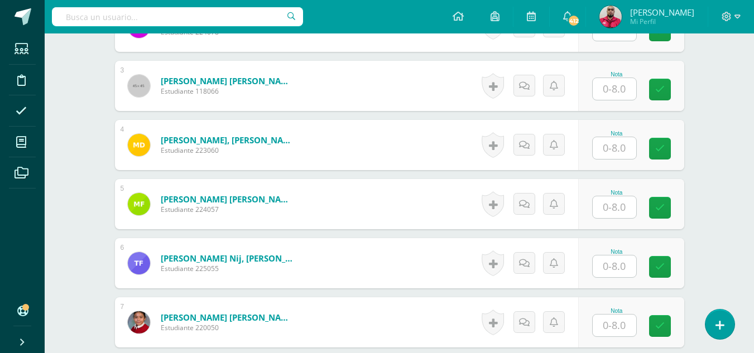
scroll to position [471, 0]
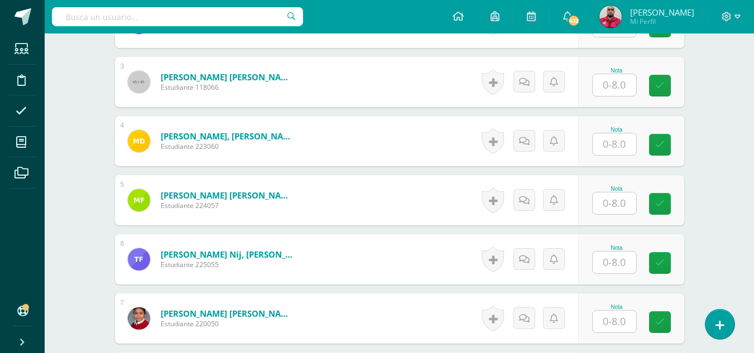
click at [611, 150] on input "text" at bounding box center [615, 144] width 44 height 22
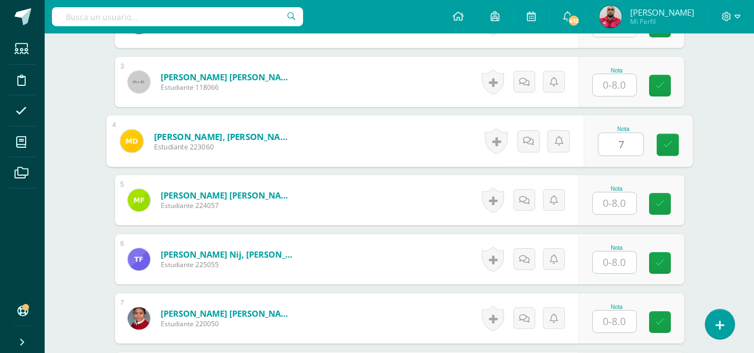
type input "7"
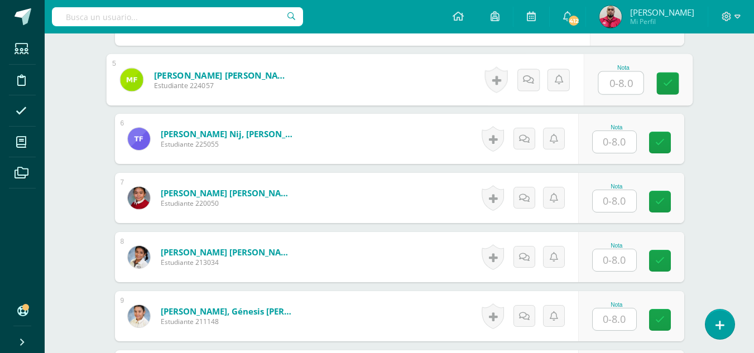
scroll to position [623, 0]
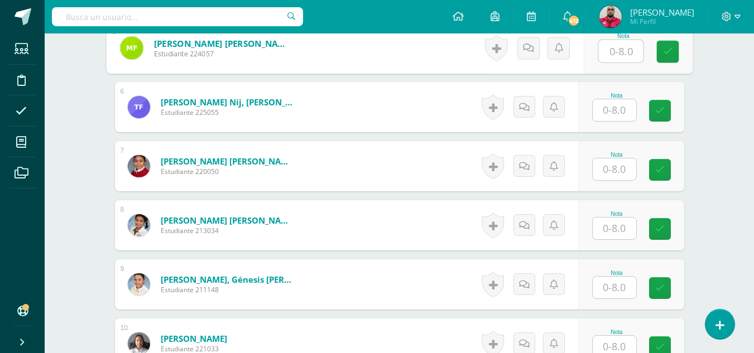
click at [621, 109] on input "text" at bounding box center [615, 110] width 44 height 22
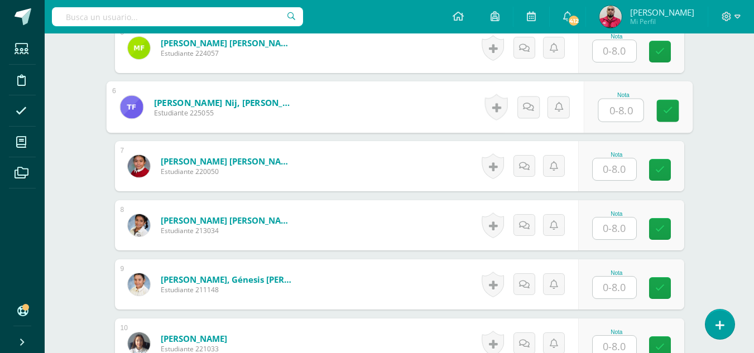
type input "9"
type input "7"
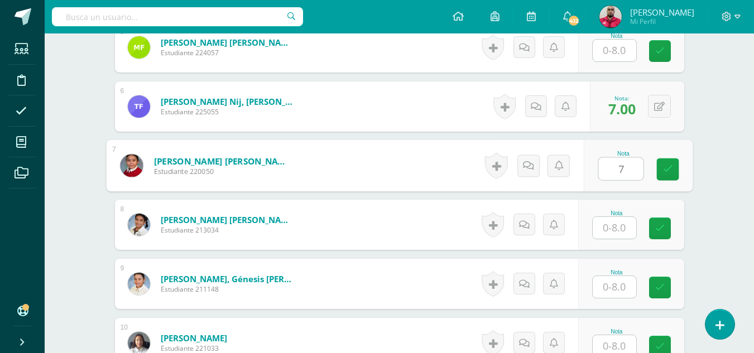
type input "7"
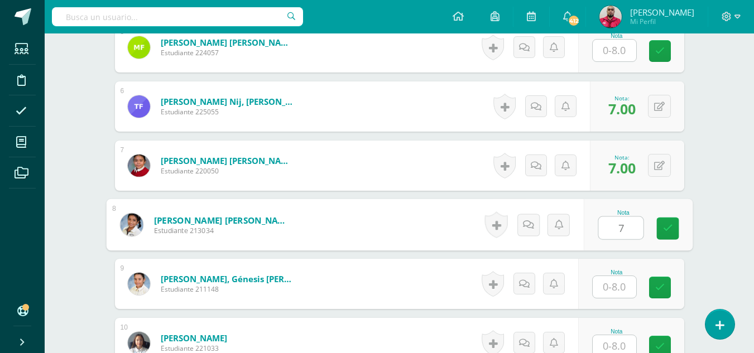
type input "7"
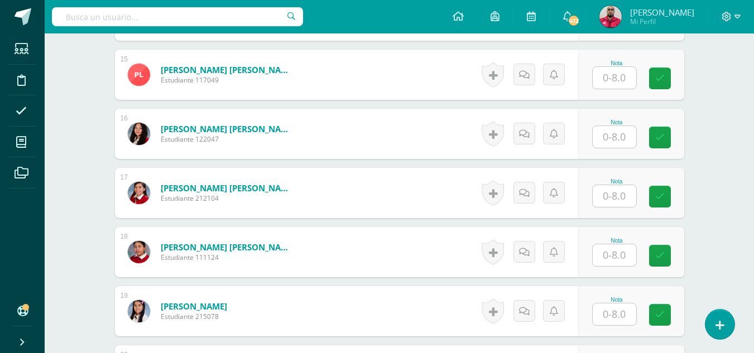
scroll to position [1201, 0]
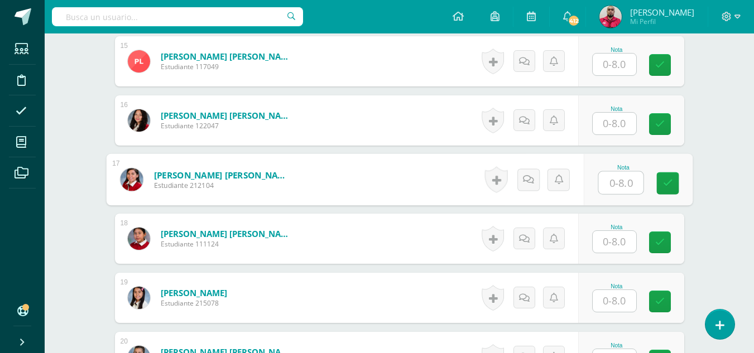
click at [614, 186] on input "text" at bounding box center [620, 183] width 45 height 22
type input "8"
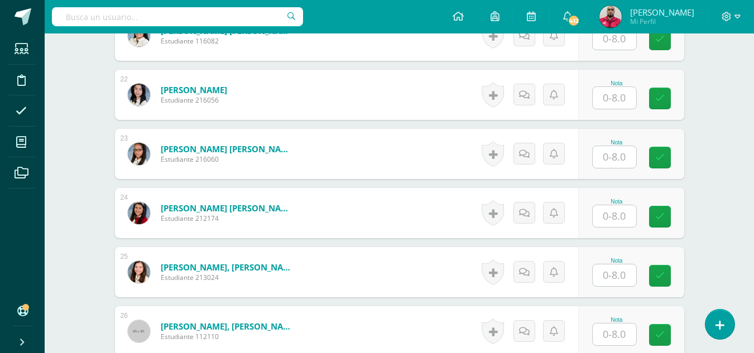
scroll to position [1593, 0]
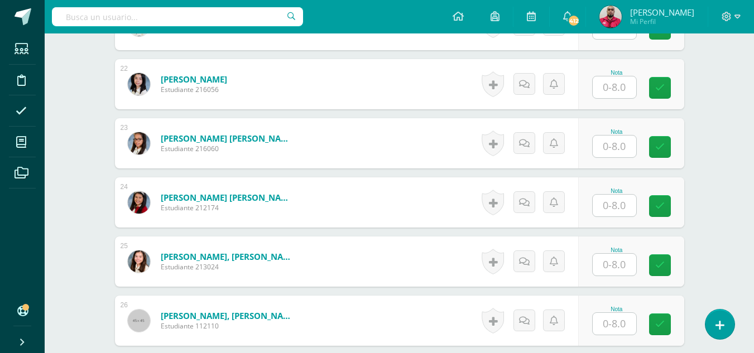
click at [612, 265] on input "text" at bounding box center [615, 265] width 44 height 22
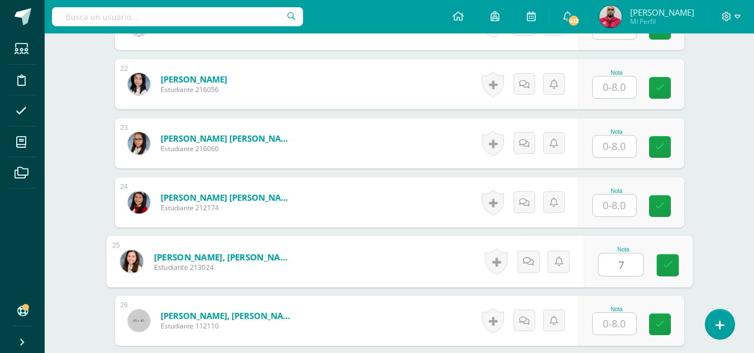
type input "7"
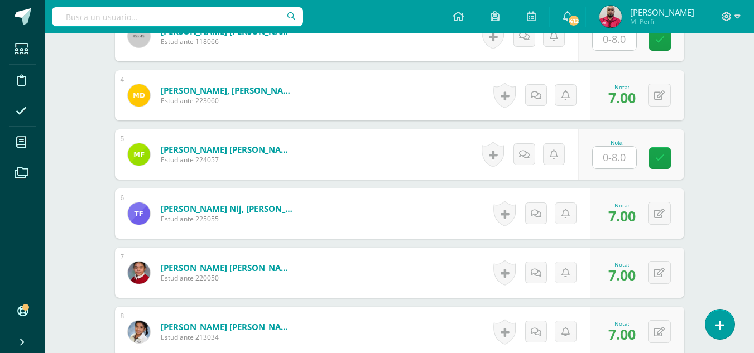
scroll to position [0, 0]
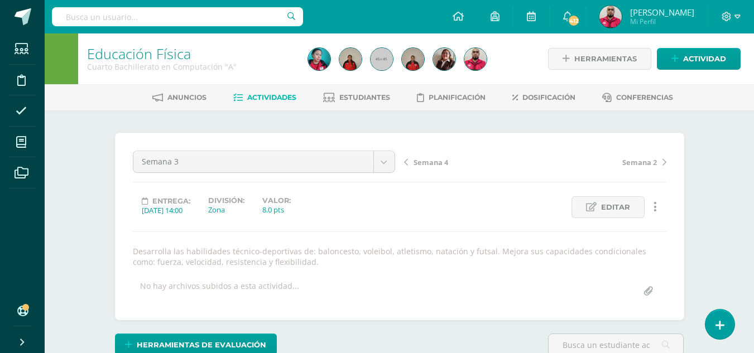
click at [429, 161] on span "Semana 4" at bounding box center [431, 162] width 35 height 10
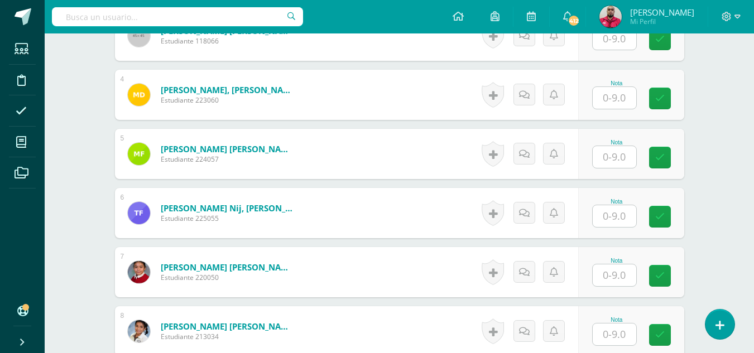
scroll to position [523, 0]
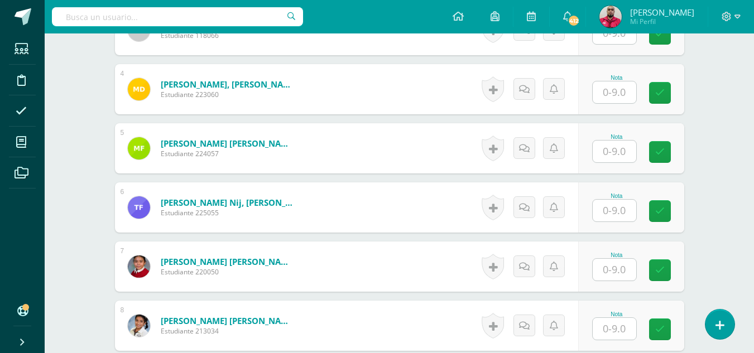
click at [610, 92] on input "text" at bounding box center [615, 93] width 44 height 22
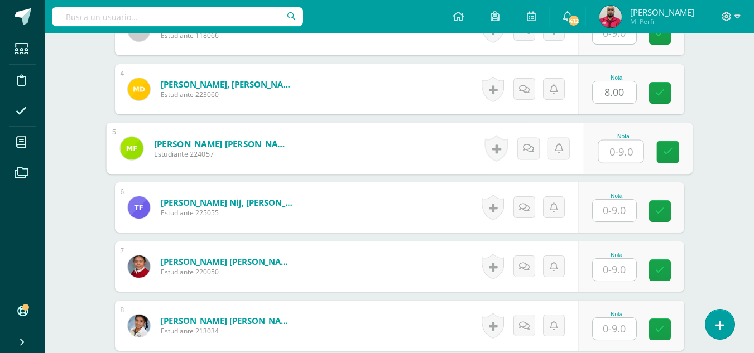
scroll to position [523, 0]
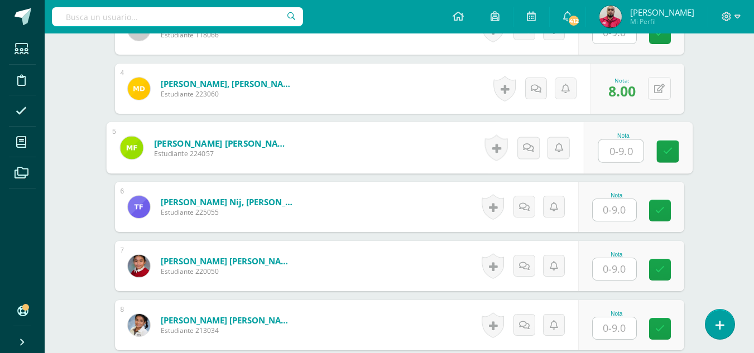
click at [656, 98] on button at bounding box center [659, 88] width 23 height 23
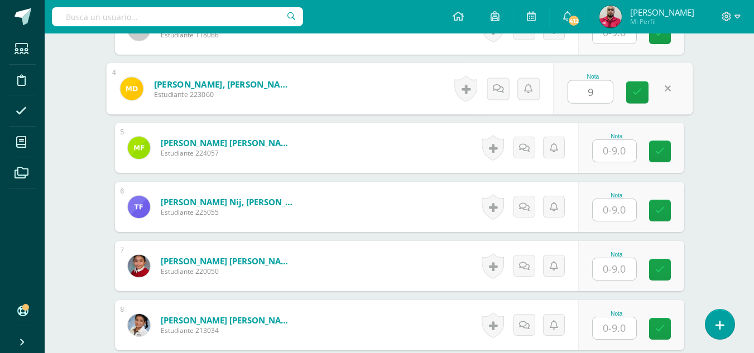
type input "9"
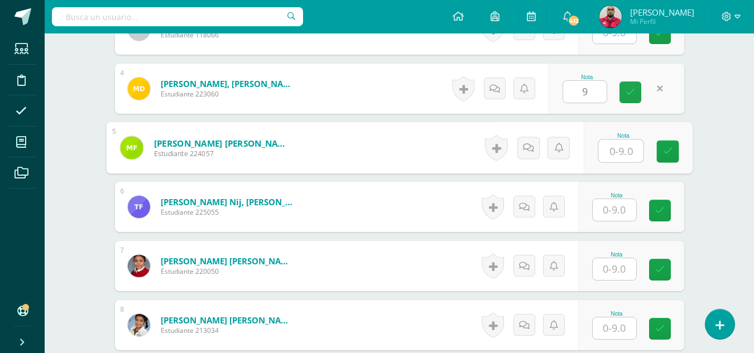
scroll to position [524, 0]
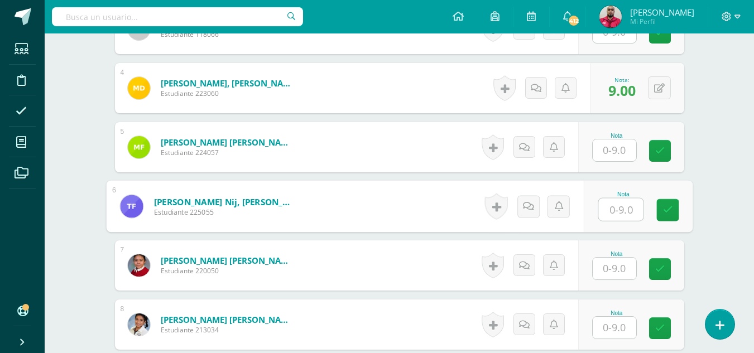
click at [616, 200] on input "text" at bounding box center [620, 210] width 45 height 22
type input "8"
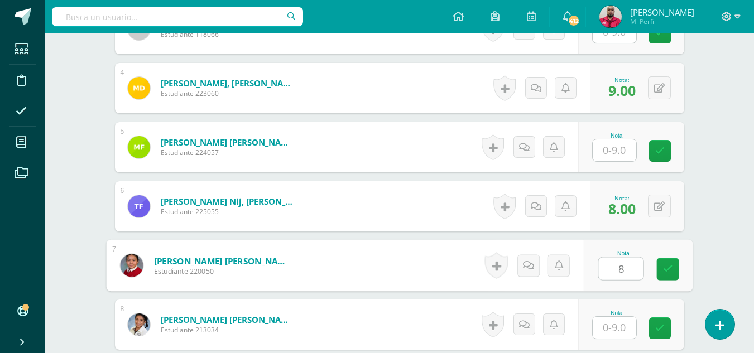
type input "8"
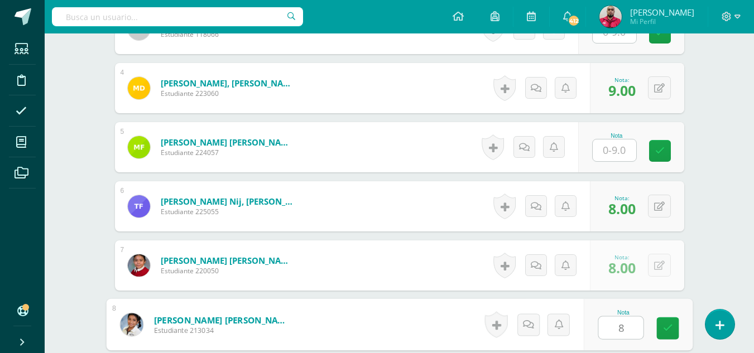
type input "8"
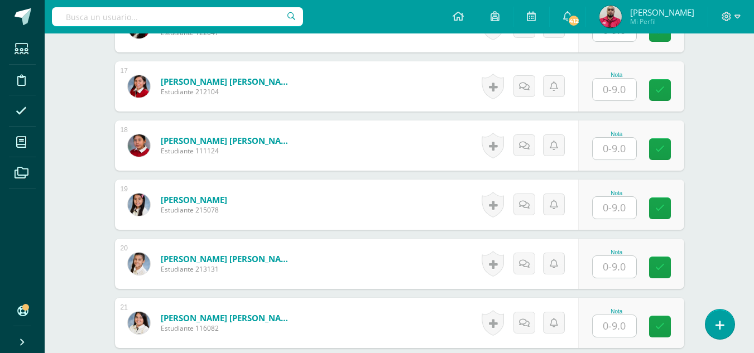
scroll to position [1302, 0]
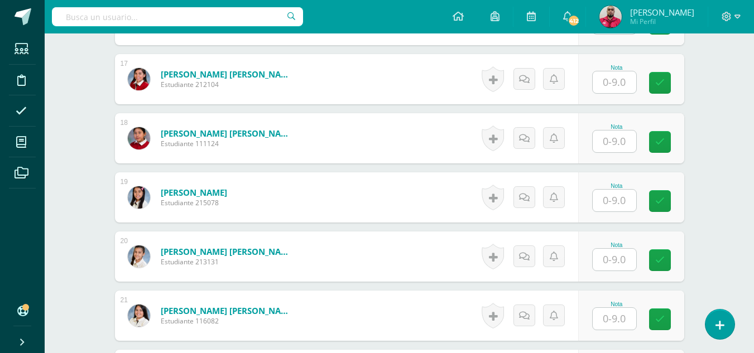
click at [619, 83] on input "text" at bounding box center [615, 82] width 44 height 22
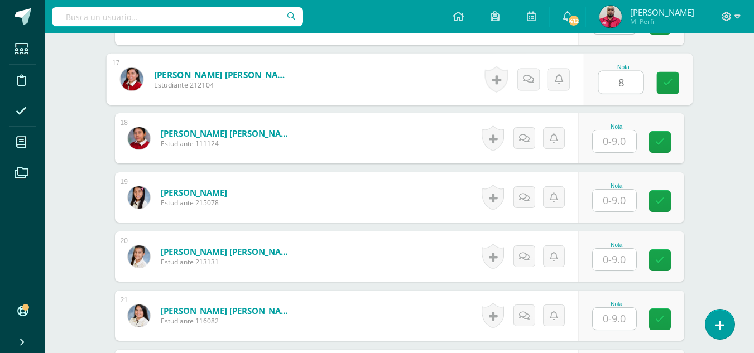
type input "8"
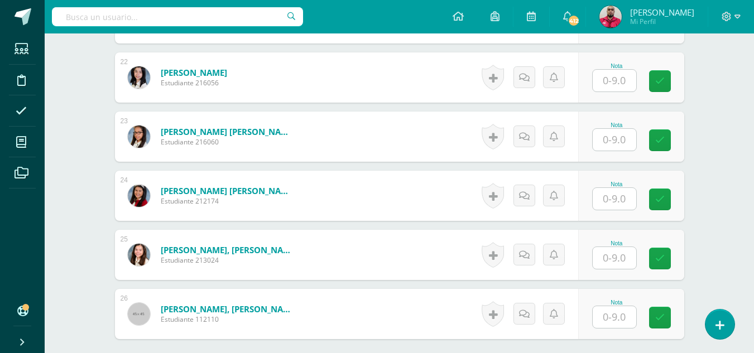
scroll to position [1610, 0]
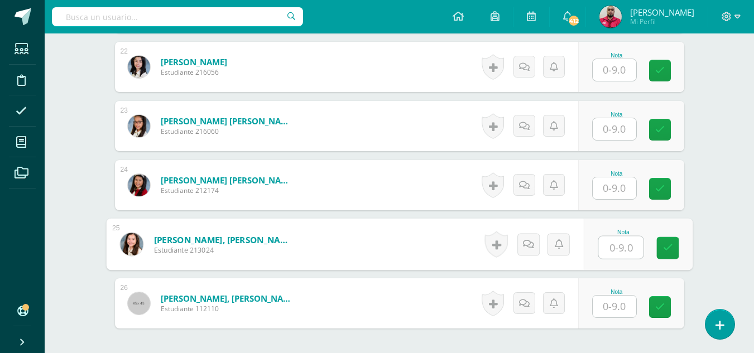
click at [621, 251] on input "text" at bounding box center [620, 248] width 45 height 22
type input "8"
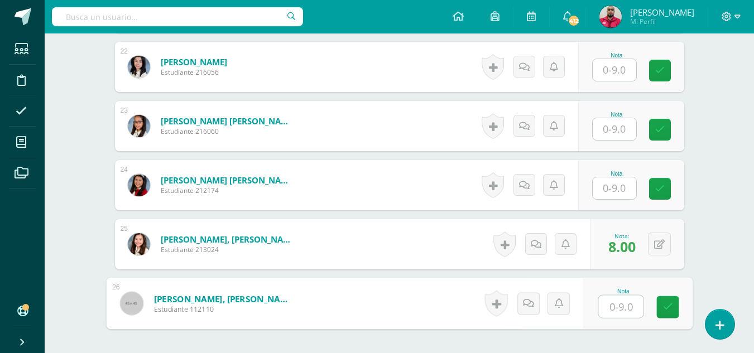
scroll to position [0, 0]
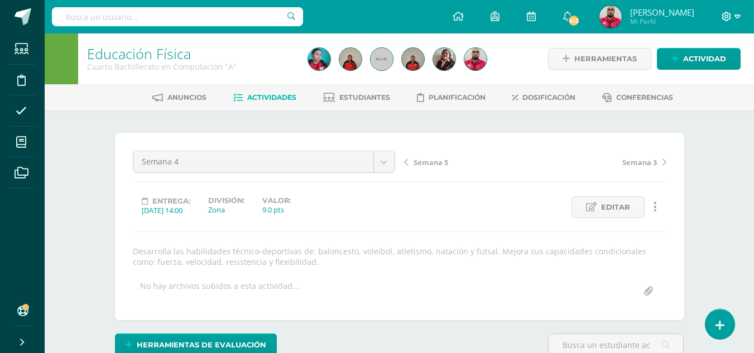
click at [738, 20] on icon at bounding box center [738, 17] width 6 height 10
click at [683, 78] on span "Cerrar sesión" at bounding box center [703, 76] width 50 height 11
